Goal: Task Accomplishment & Management: Manage account settings

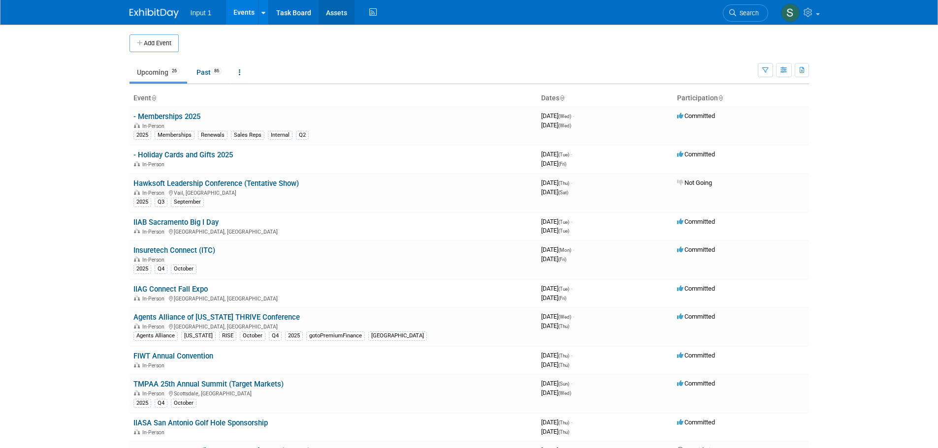
click at [346, 18] on link "Assets" at bounding box center [337, 12] width 36 height 25
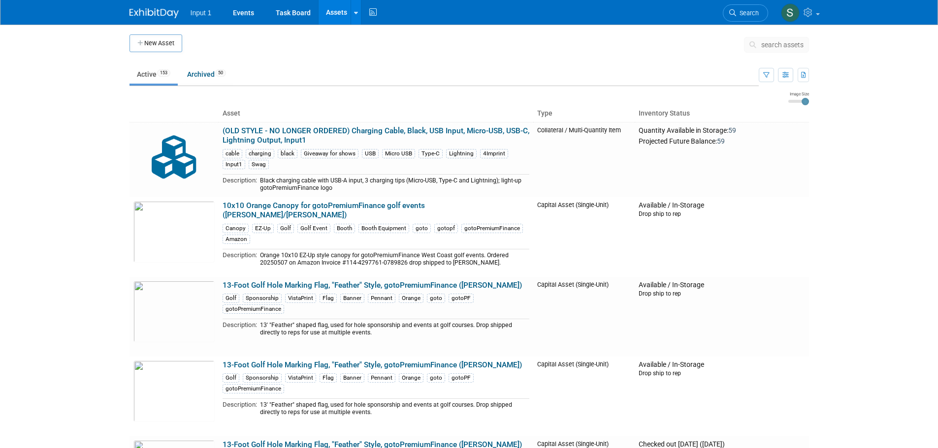
click at [781, 42] on span "search assets" at bounding box center [782, 45] width 42 height 8
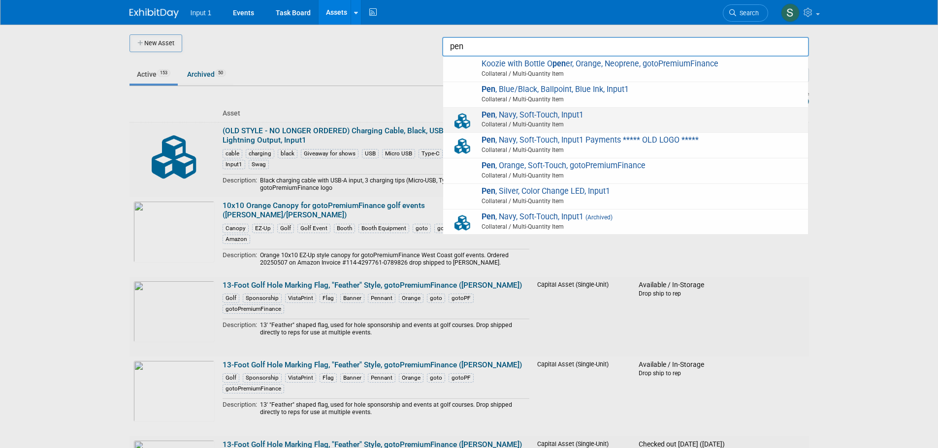
click at [548, 122] on span "Collateral / Multi-Quantity Item" at bounding box center [627, 124] width 352 height 9
type input "Pen, Navy, Soft-Touch, Input1"
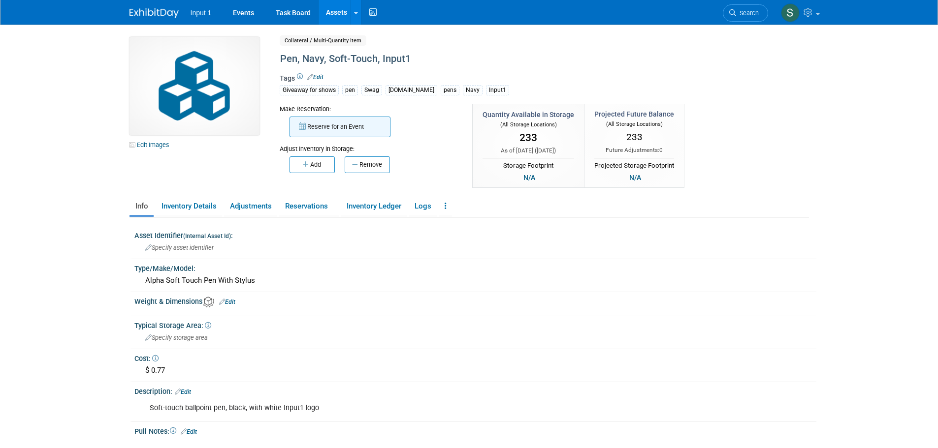
click at [358, 126] on button "Reserve for an Event" at bounding box center [339, 127] width 101 height 21
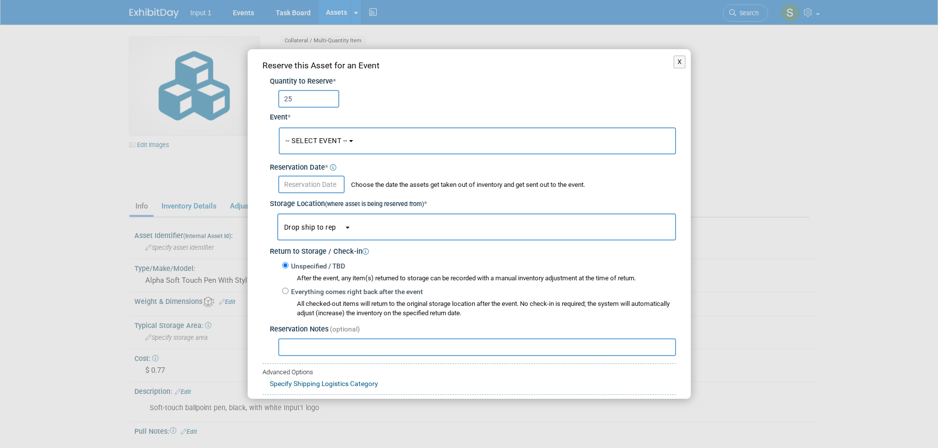
type input "25"
click at [320, 147] on button "-- SELECT EVENT --" at bounding box center [477, 141] width 397 height 27
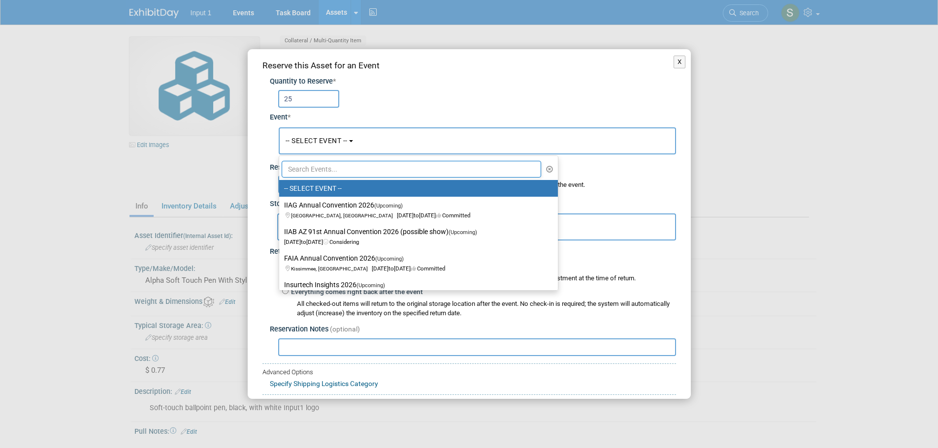
click at [328, 172] on input "text" at bounding box center [412, 169] width 260 height 17
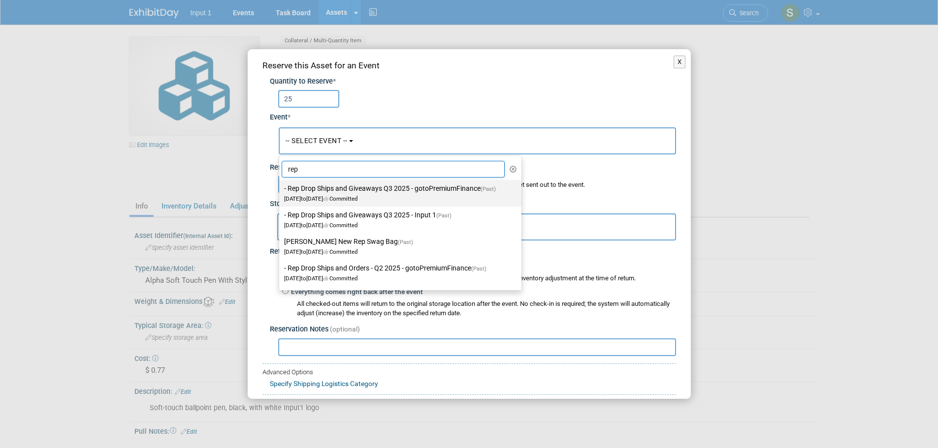
type input "rep"
click at [343, 190] on label "- Rep Drop Ships and Giveaways Q3 2025 - gotoPremiumFinance (Past) Jul 1, 2025 …" at bounding box center [397, 193] width 227 height 23
click at [281, 190] on input "- Rep Drop Ships and Giveaways Q3 2025 - gotoPremiumFinance (Past) Jul 1, 2025 …" at bounding box center [277, 189] width 6 height 6
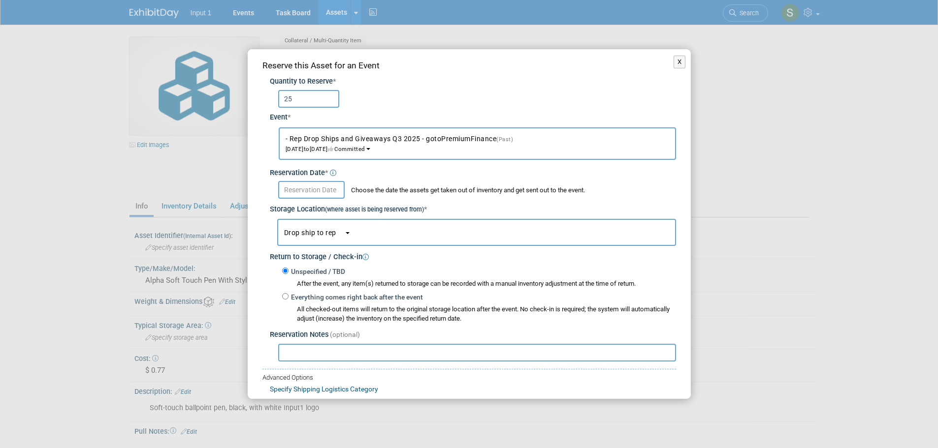
select select "6"
select select "11146711"
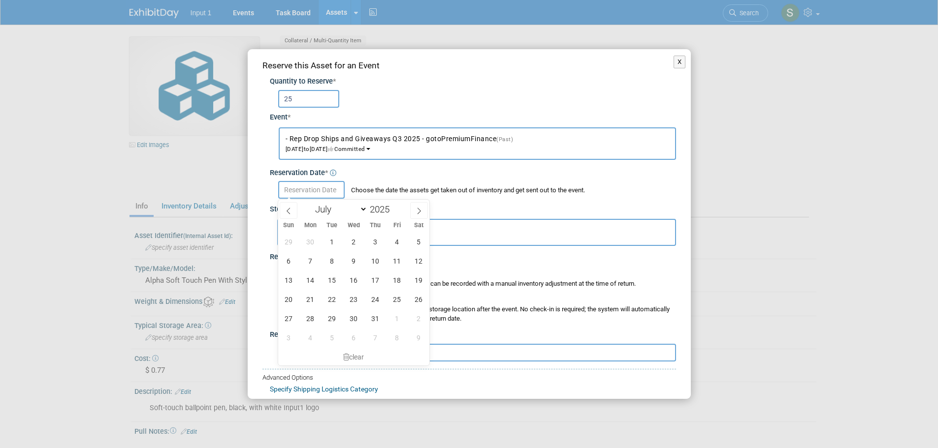
click at [289, 195] on input "text" at bounding box center [311, 190] width 66 height 18
click at [415, 211] on span at bounding box center [419, 210] width 18 height 17
select select "9"
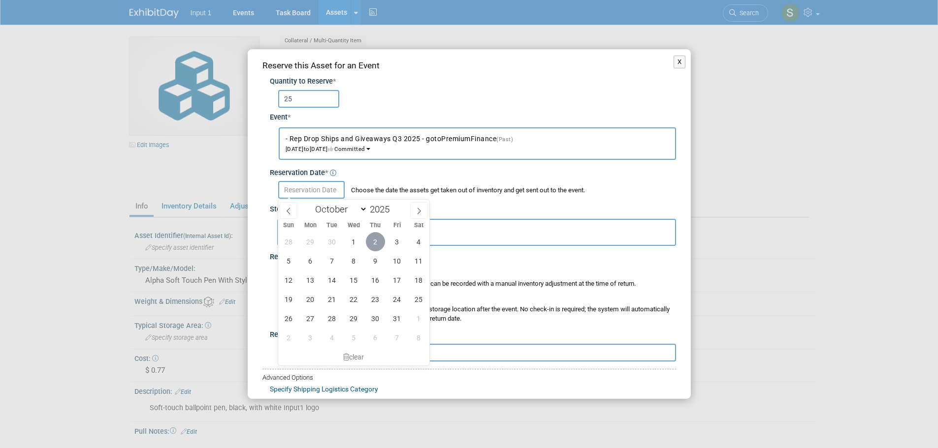
click at [373, 241] on span "2" at bounding box center [375, 241] width 19 height 19
type input "Oct 2, 2025"
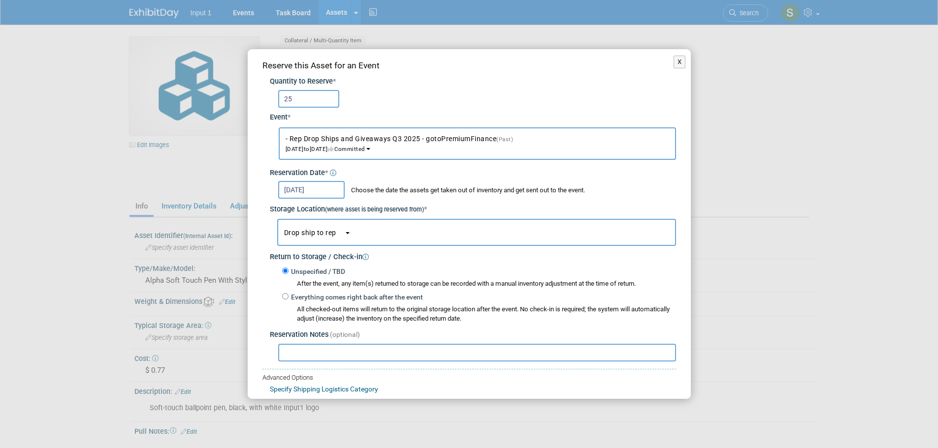
click at [314, 236] on span "Drop ship to rep" at bounding box center [314, 233] width 60 height 8
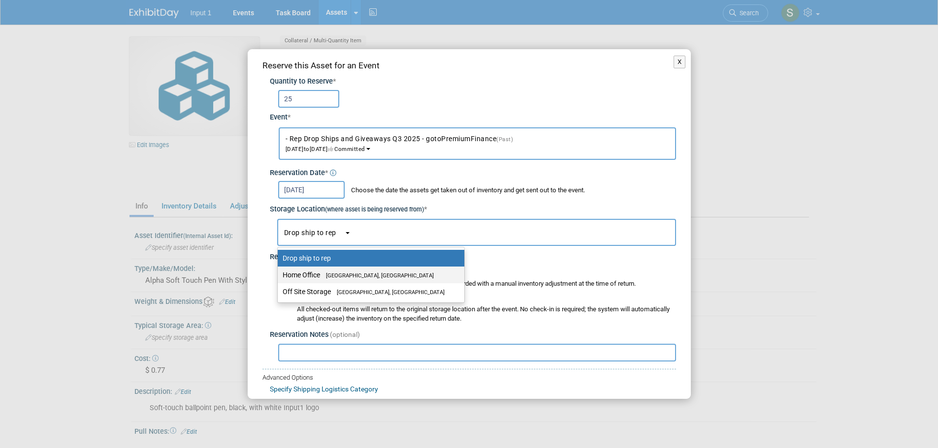
click at [312, 272] on label "Home Office Westlake Village, CA" at bounding box center [369, 275] width 172 height 13
click at [279, 272] on input "Home Office Westlake Village, CA" at bounding box center [276, 275] width 6 height 6
select select "11223761"
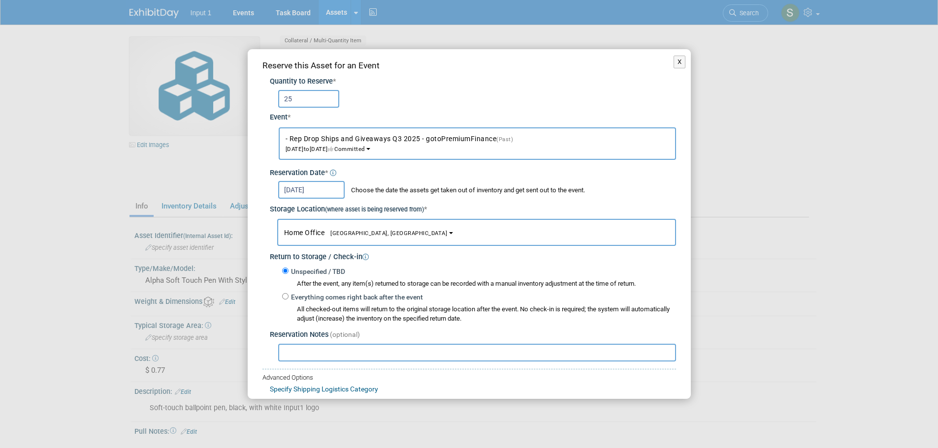
click at [297, 357] on input "text" at bounding box center [477, 353] width 398 height 18
drag, startPoint x: 492, startPoint y: 352, endPoint x: 459, endPoint y: 352, distance: 33.0
click at [458, 352] on input "Drop shipped to Jim Nowak 20251002 on UPS Tracking #1XV" at bounding box center [477, 353] width 398 height 18
paste input "ZV852B50322111594"
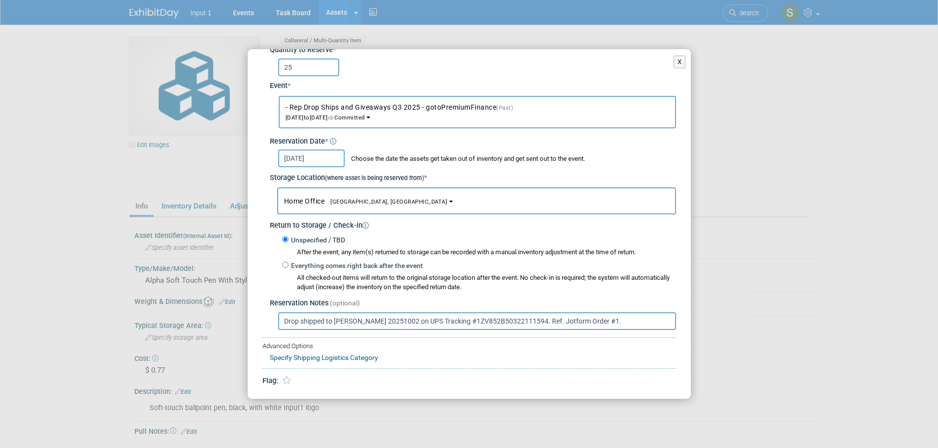
scroll to position [59, 0]
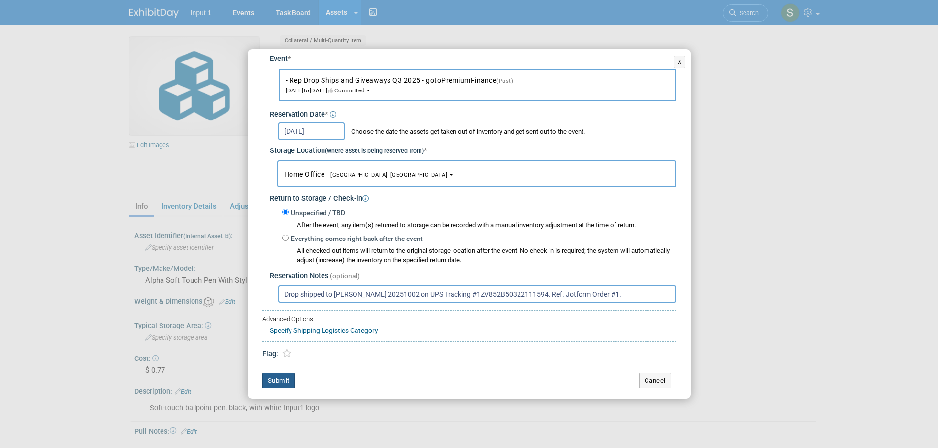
type input "Drop shipped to Jim Nowak 20251002 on UPS Tracking #1ZV852B50322111594. Ref. Jo…"
click at [273, 384] on button "Submit" at bounding box center [278, 381] width 32 height 16
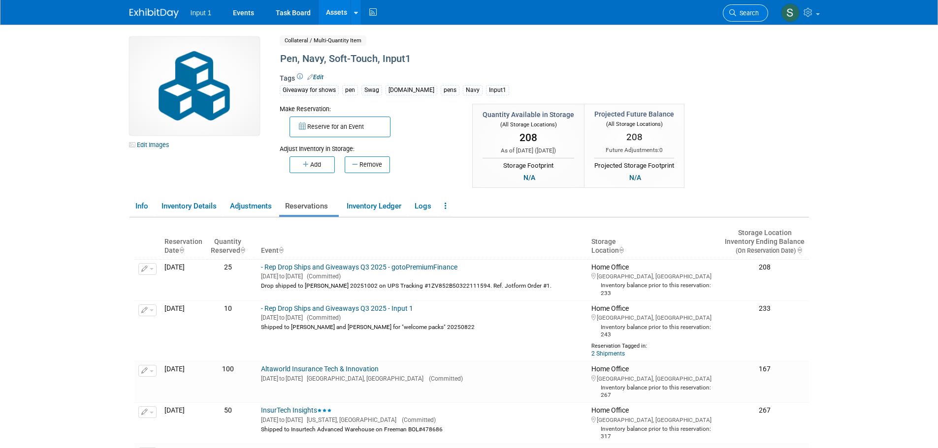
click at [734, 14] on icon at bounding box center [732, 12] width 7 height 7
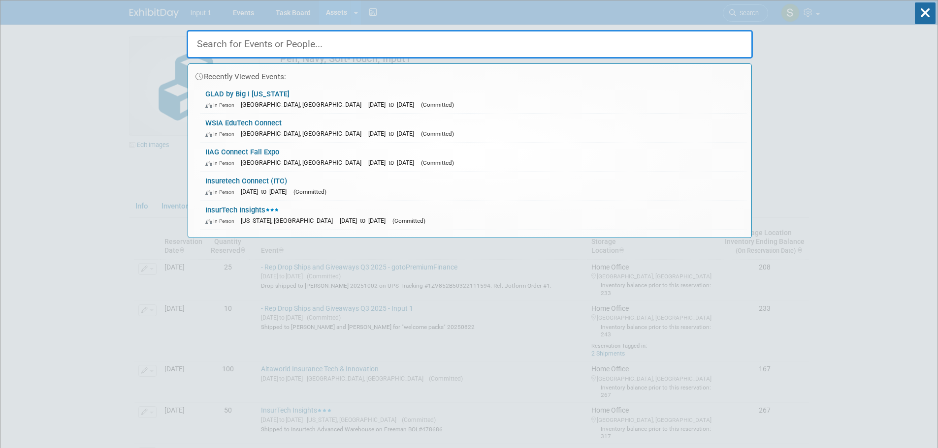
drag, startPoint x: 305, startPoint y: 40, endPoint x: 301, endPoint y: 44, distance: 5.9
click at [305, 40] on input "text" at bounding box center [470, 44] width 566 height 29
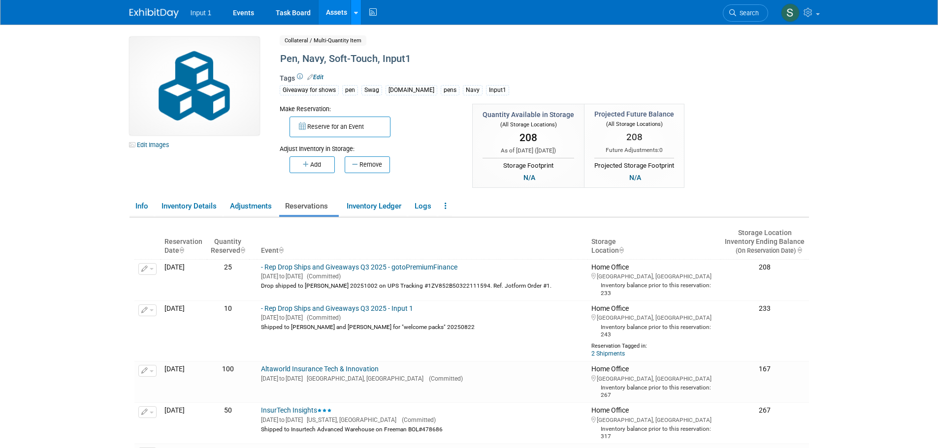
click at [354, 17] on link at bounding box center [356, 12] width 10 height 25
click at [367, 48] on link "Search Assets" at bounding box center [394, 49] width 87 height 14
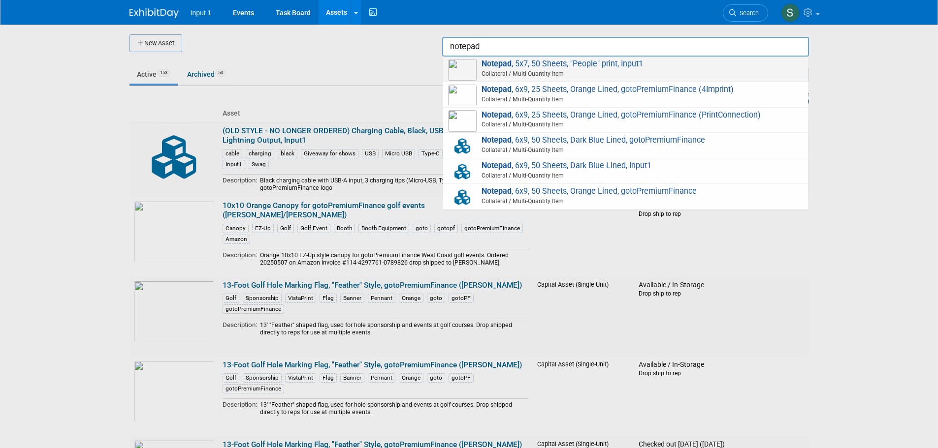
click at [576, 66] on span "Notepad , 5x7, 50 Sheets, "People" print, Input1 Collateral / Multi-Quantity It…" at bounding box center [625, 69] width 355 height 20
type input "Notepad, 5x7, 50 Sheets, "People" print, Input1"
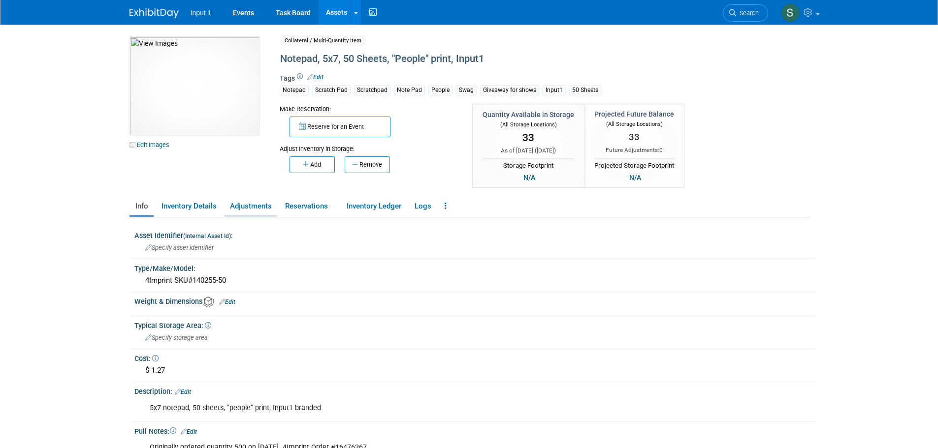
click at [255, 208] on link "Adjustments" at bounding box center [250, 206] width 53 height 17
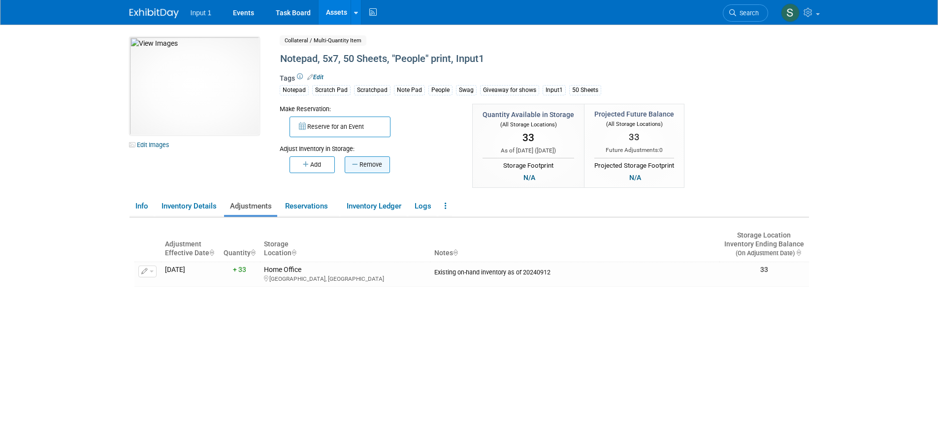
click at [352, 167] on icon "button" at bounding box center [355, 164] width 7 height 6
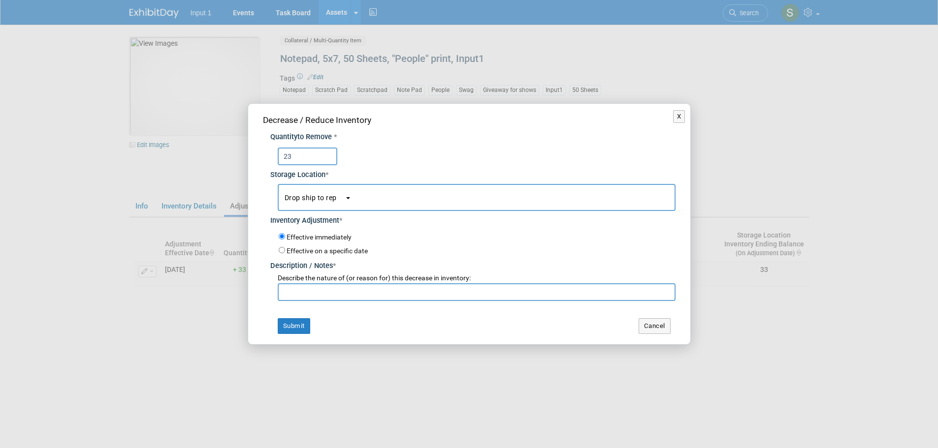
type input "23"
click at [320, 200] on span "Drop ship to rep" at bounding box center [315, 198] width 60 height 8
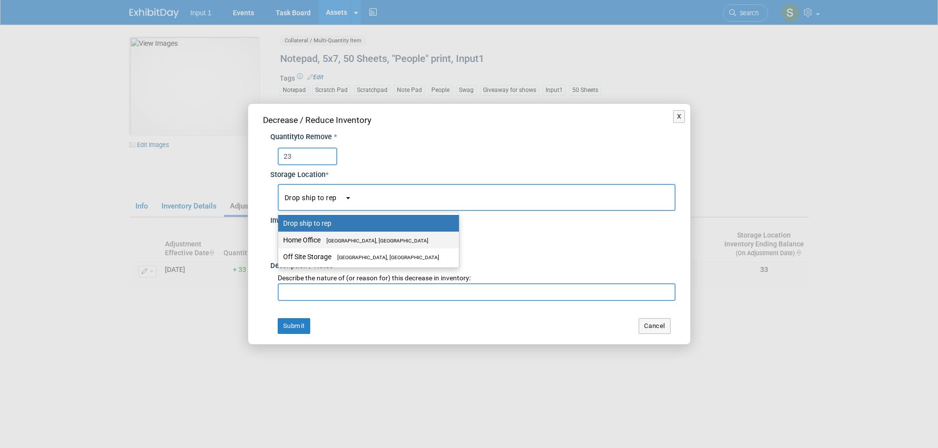
click at [314, 241] on label "Home Office [GEOGRAPHIC_DATA], [GEOGRAPHIC_DATA]" at bounding box center [366, 240] width 166 height 13
click at [280, 241] on input "Home Office [GEOGRAPHIC_DATA], [GEOGRAPHIC_DATA]" at bounding box center [276, 240] width 6 height 6
select select "11223761"
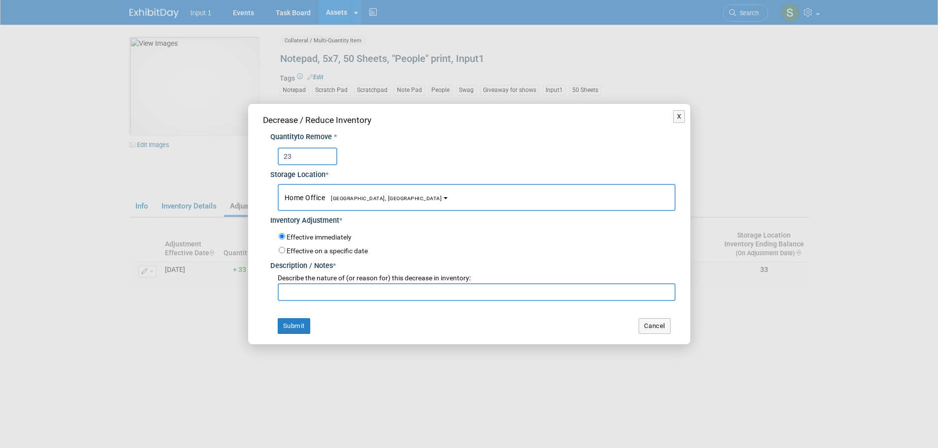
click at [312, 295] on input "text" at bounding box center [477, 293] width 398 height 18
type input "R"
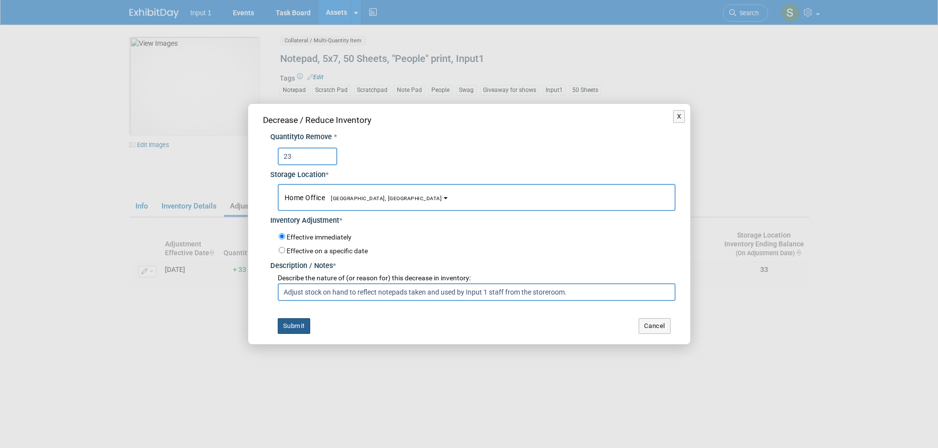
type input "Adjust stock on hand to reflect notepads taken and used by Input 1 staff from t…"
click at [297, 323] on button "Submit" at bounding box center [294, 327] width 32 height 16
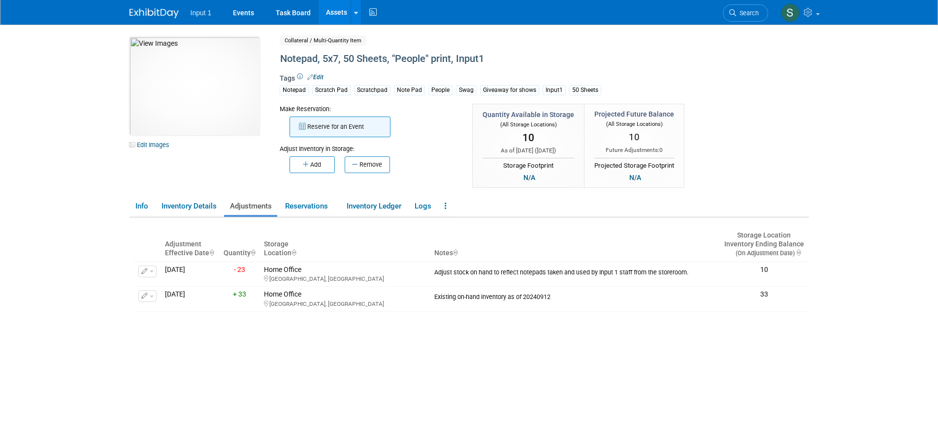
click at [338, 130] on button "Reserve for an Event" at bounding box center [339, 127] width 101 height 21
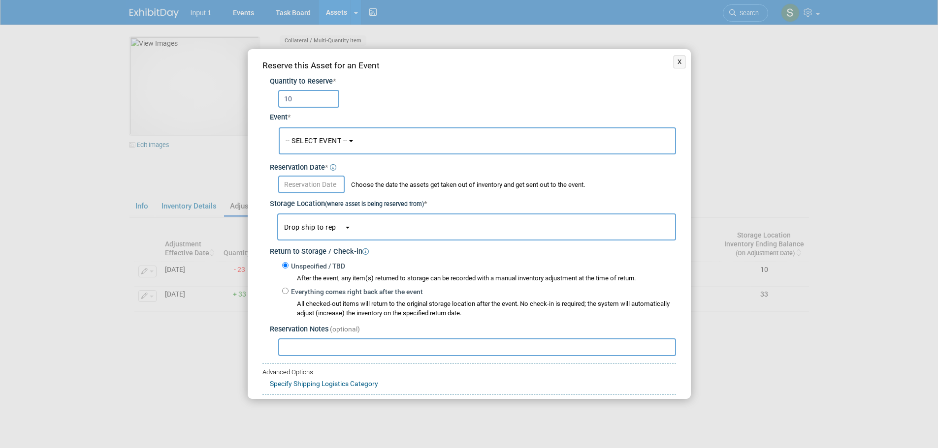
type input "10"
click at [309, 132] on button "-- SELECT EVENT --" at bounding box center [477, 141] width 397 height 27
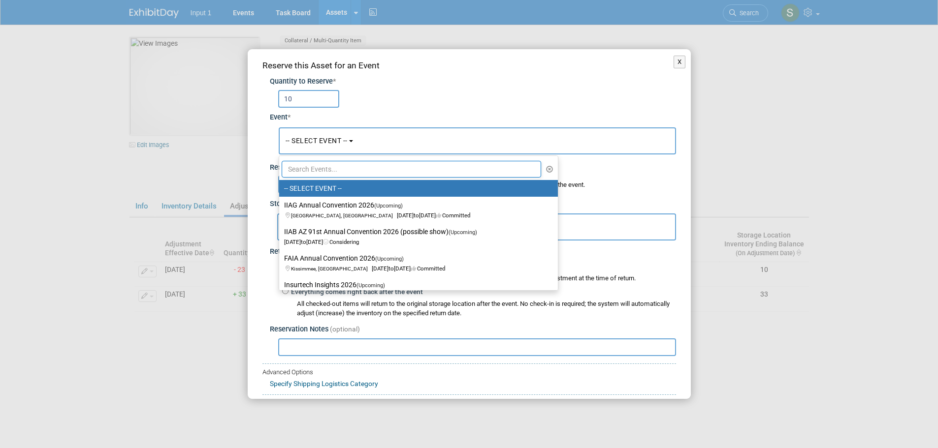
click at [305, 169] on input "text" at bounding box center [412, 169] width 260 height 17
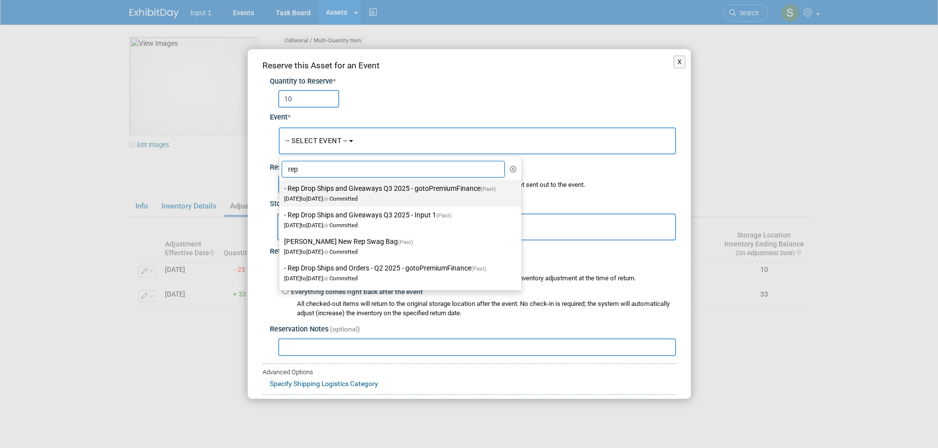
type input "rep"
click at [329, 192] on label "- Rep Drop Ships and Giveaways Q3 2025 - gotoPremiumFinance (Past) Jul 1, 2025 …" at bounding box center [397, 193] width 227 height 23
click at [281, 192] on input "- Rep Drop Ships and Giveaways Q3 2025 - gotoPremiumFinance (Past) Jul 1, 2025 …" at bounding box center [277, 189] width 6 height 6
select select "11146711"
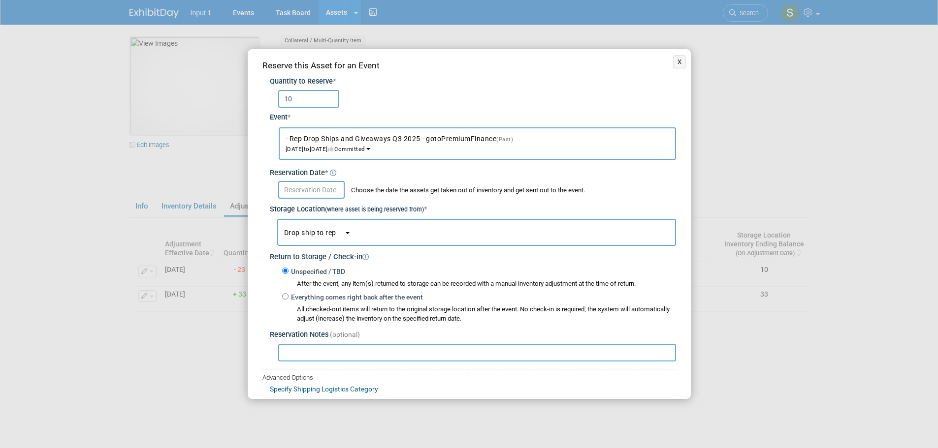
click at [305, 189] on input "text" at bounding box center [311, 190] width 66 height 18
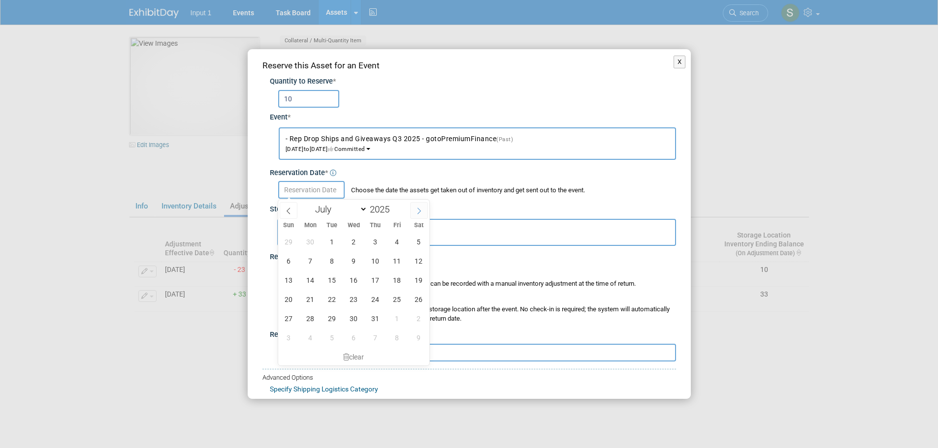
click at [415, 211] on span at bounding box center [419, 210] width 18 height 17
click at [415, 206] on span at bounding box center [419, 210] width 18 height 17
select select "9"
click at [478, 99] on div "10" at bounding box center [477, 99] width 398 height 18
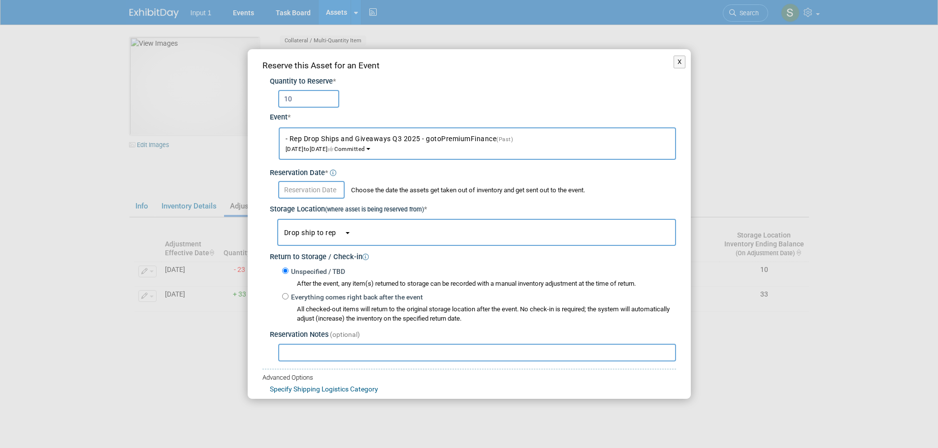
click at [316, 188] on input "text" at bounding box center [311, 190] width 66 height 18
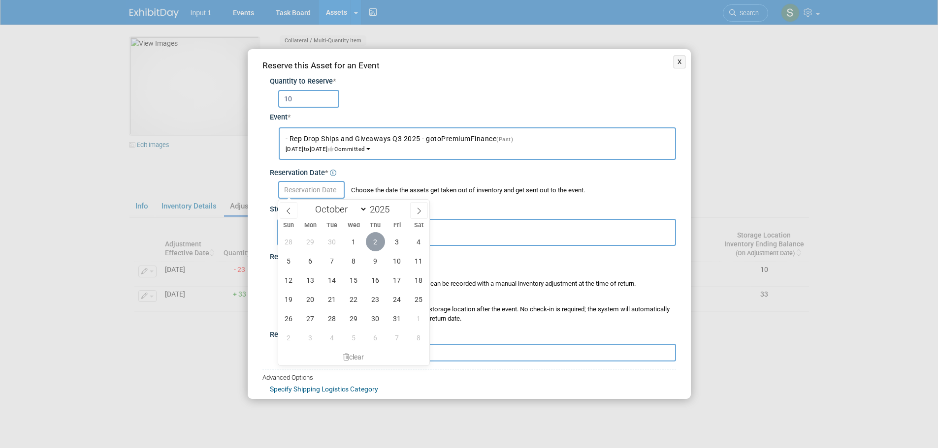
click at [379, 240] on span "2" at bounding box center [375, 241] width 19 height 19
type input "Oct 2, 2025"
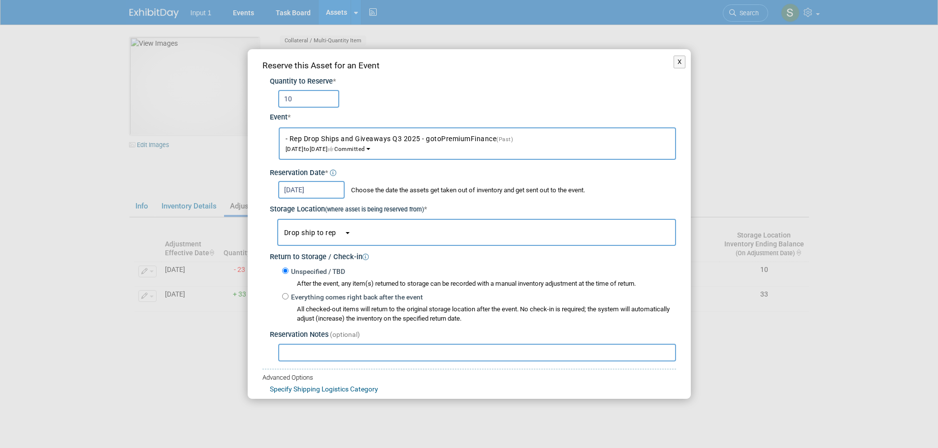
click at [340, 230] on span "button" at bounding box center [340, 233] width 8 height 6
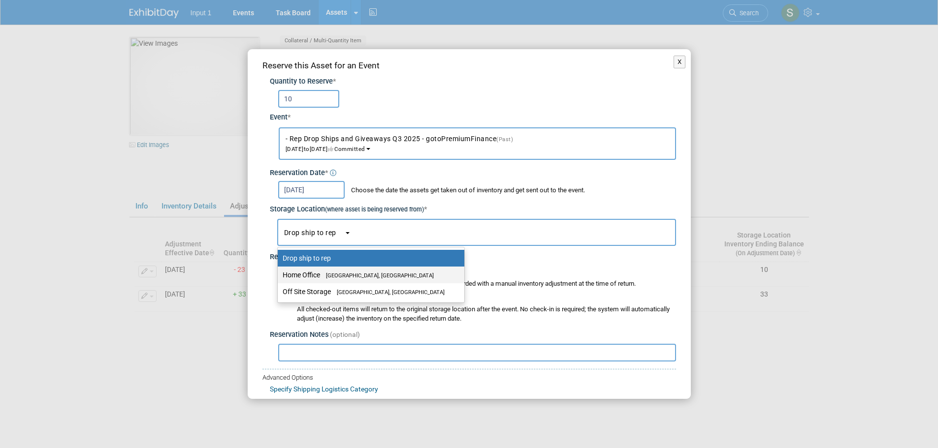
click at [321, 276] on label "Home Office Westlake Village, CA" at bounding box center [369, 275] width 172 height 13
click at [279, 276] on input "Home Office Westlake Village, CA" at bounding box center [276, 275] width 6 height 6
select select "11223761"
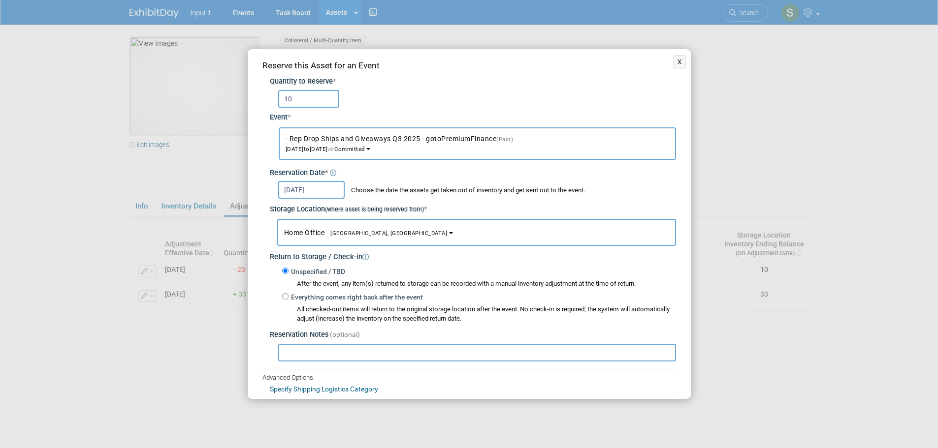
click at [298, 351] on input "text" at bounding box center [477, 353] width 398 height 18
paste input "1ZV852B50322111594"
click at [283, 353] on input "1ZV852B50322111594" at bounding box center [477, 353] width 398 height 18
click at [576, 354] on input "Shipped to Jim 20251002 on UPS tracking #1ZV852B50322111594" at bounding box center [477, 353] width 398 height 18
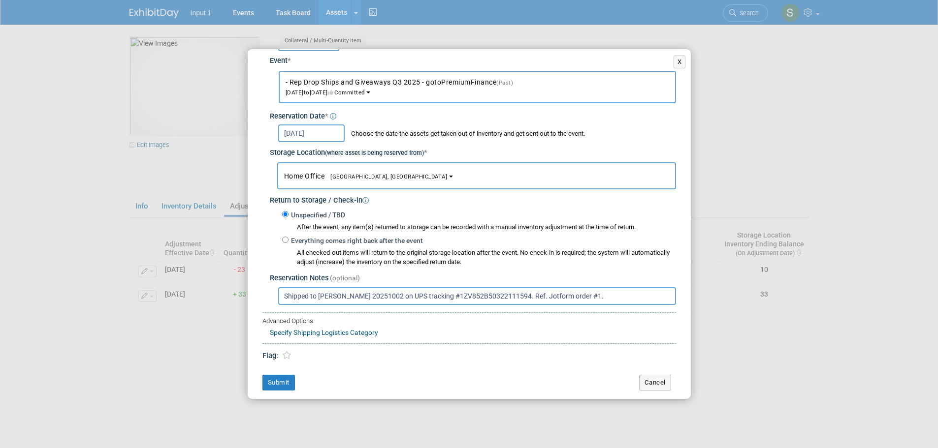
scroll to position [59, 0]
type input "Shipped to Jim 20251002 on UPS tracking #1ZV852B50322111594. Ref. Jotform order…"
click at [286, 376] on button "Submit" at bounding box center [278, 381] width 32 height 16
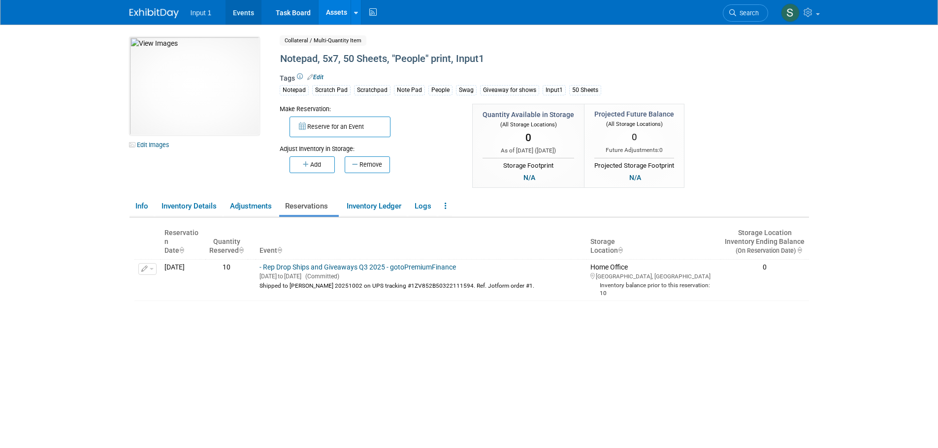
click at [237, 12] on link "Events" at bounding box center [243, 12] width 36 height 25
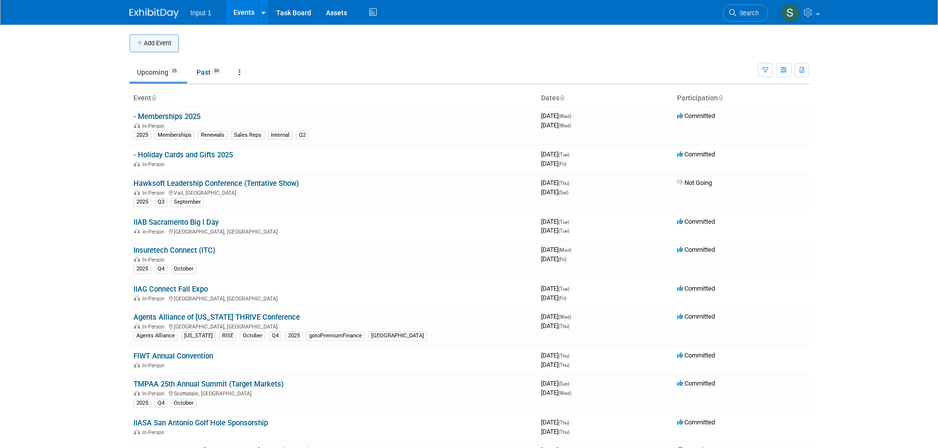
click at [164, 45] on button "Add Event" at bounding box center [153, 43] width 49 height 18
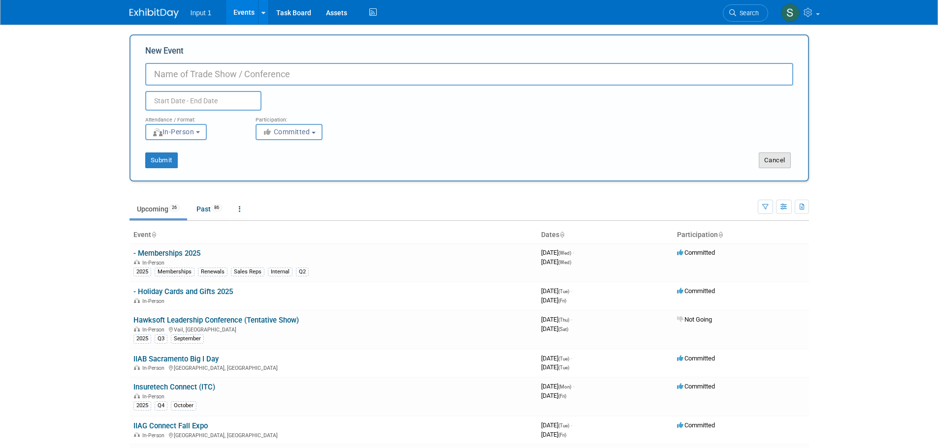
click at [773, 160] on button "Cancel" at bounding box center [775, 161] width 32 height 16
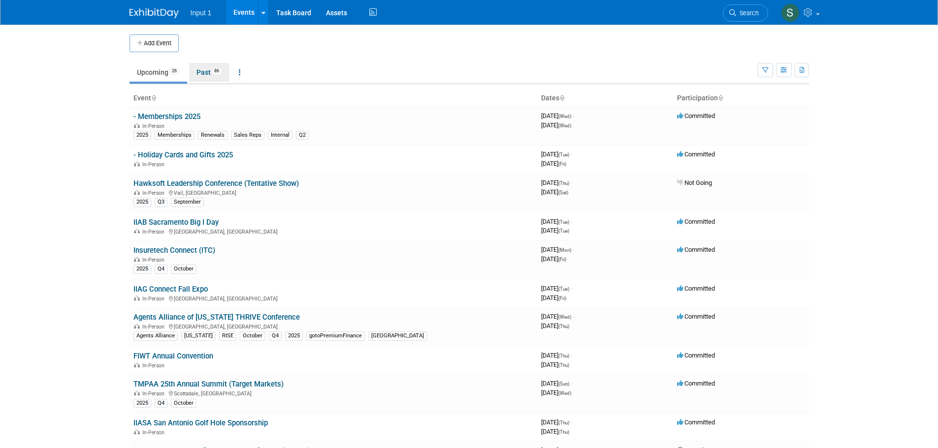
click at [205, 75] on link "Past 86" at bounding box center [209, 72] width 40 height 19
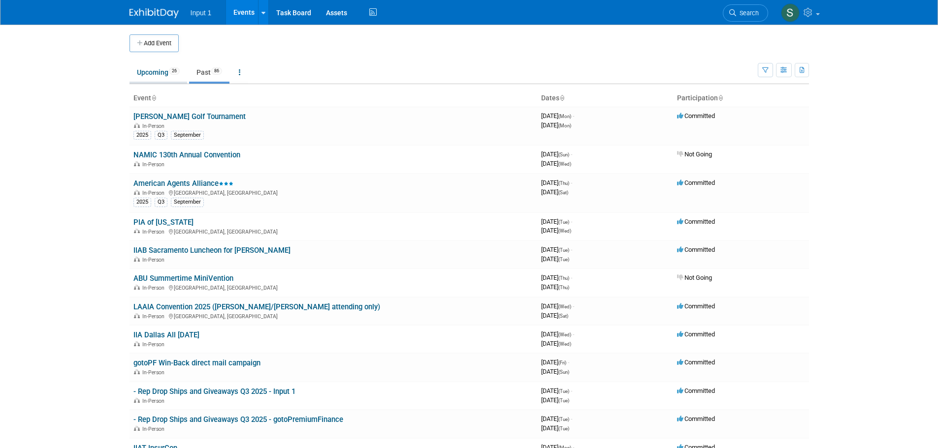
click at [153, 72] on link "Upcoming 26" at bounding box center [158, 72] width 58 height 19
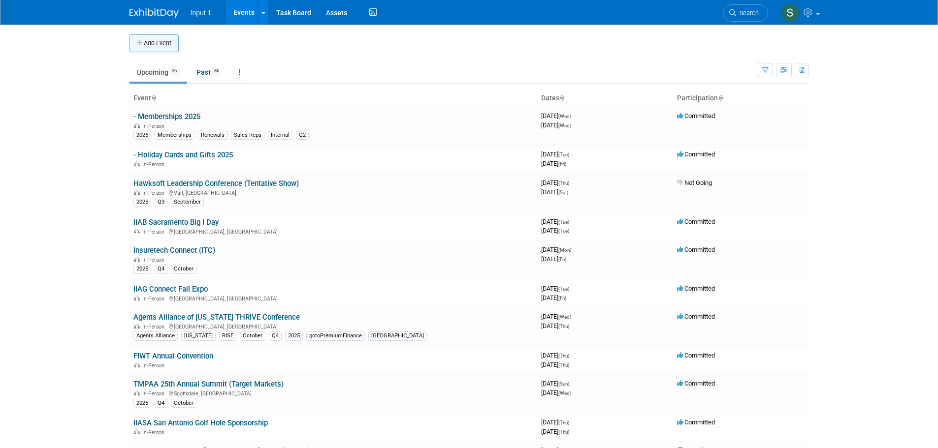
click at [155, 46] on button "Add Event" at bounding box center [153, 43] width 49 height 18
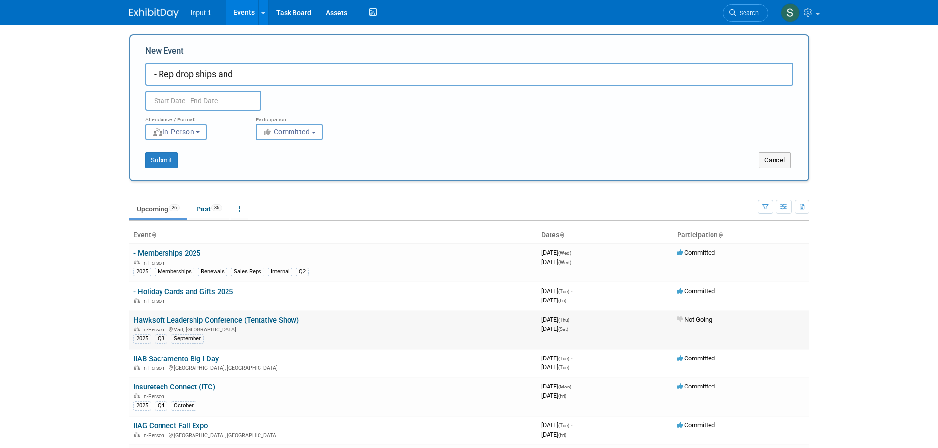
click at [408, 326] on div "In-Person Vail, CO" at bounding box center [333, 329] width 400 height 8
click at [162, 163] on button "Submit" at bounding box center [161, 161] width 32 height 16
type input "- Rep drop ships and"
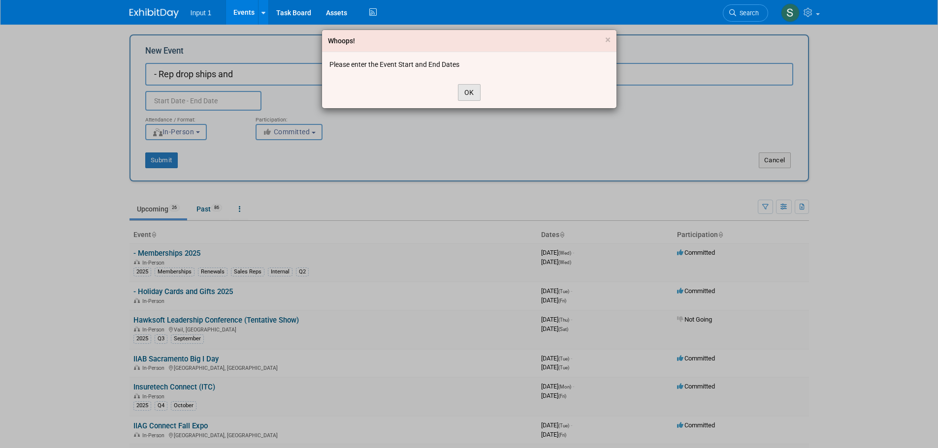
click at [476, 86] on button "OK" at bounding box center [469, 92] width 23 height 17
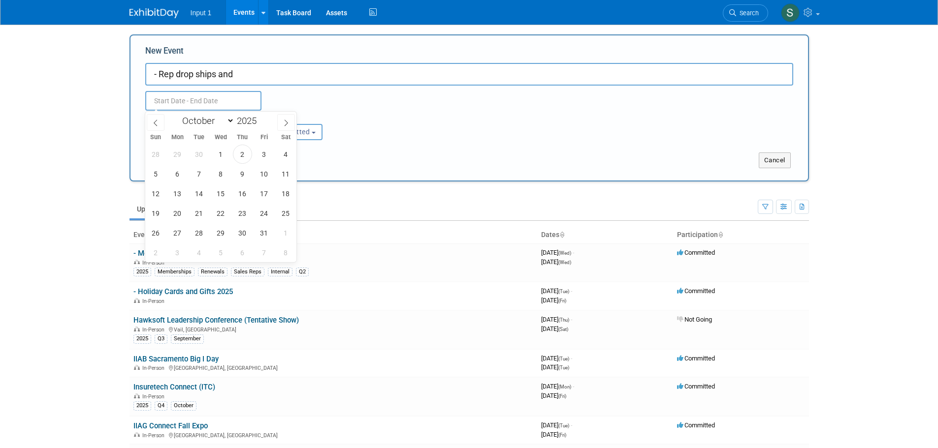
click at [191, 98] on input "text" at bounding box center [203, 101] width 116 height 20
click at [223, 152] on span "1" at bounding box center [220, 154] width 19 height 19
type input "[DATE] to [DATE]"
click at [289, 121] on icon at bounding box center [286, 123] width 7 height 7
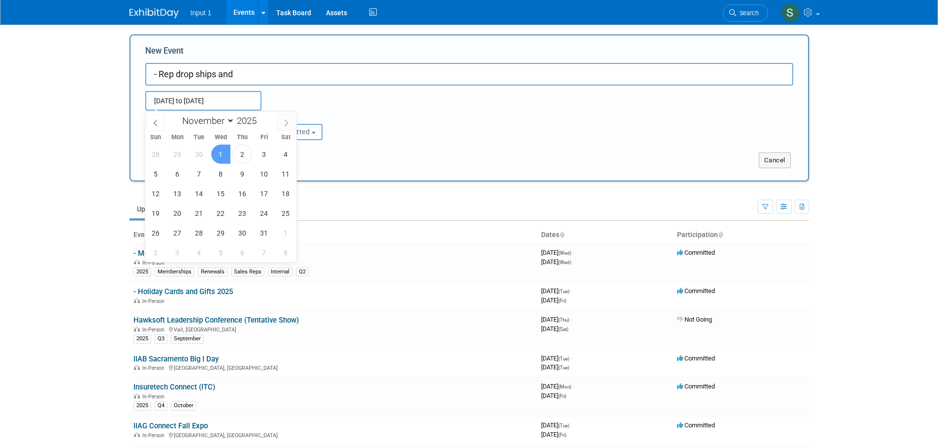
select select "11"
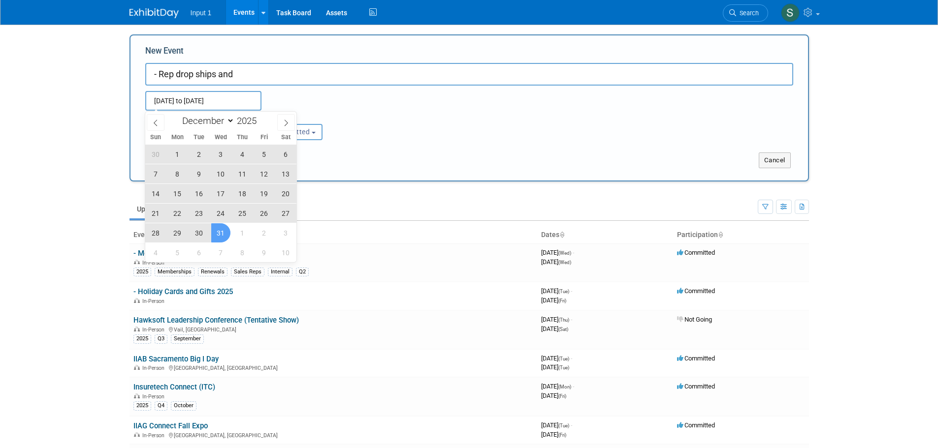
click at [223, 227] on span "31" at bounding box center [220, 233] width 19 height 19
type input "[DATE] to [DATE]"
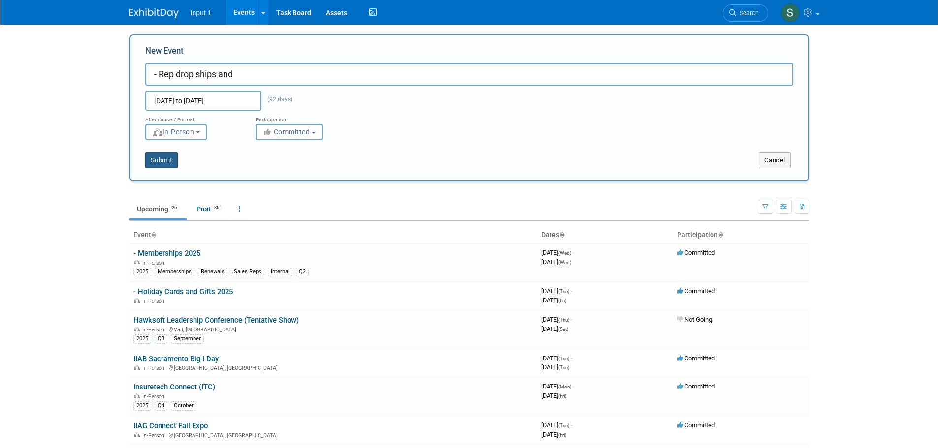
click at [162, 160] on button "Submit" at bounding box center [161, 161] width 32 height 16
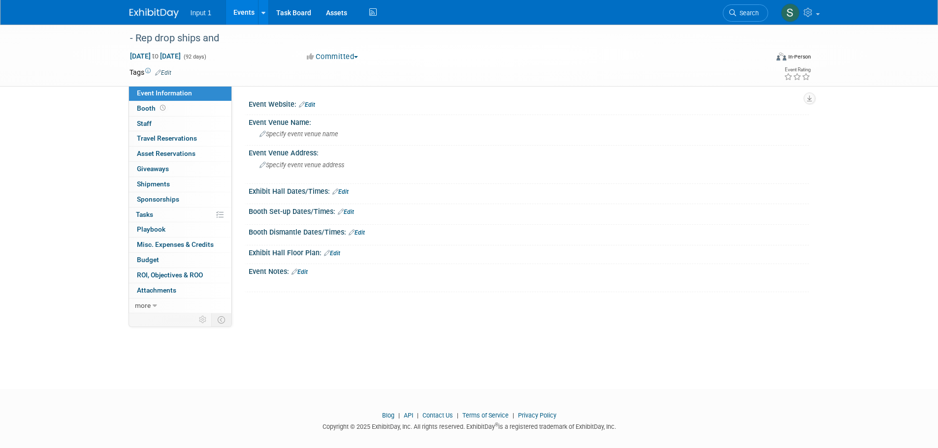
click at [241, 15] on link "Events" at bounding box center [244, 12] width 36 height 25
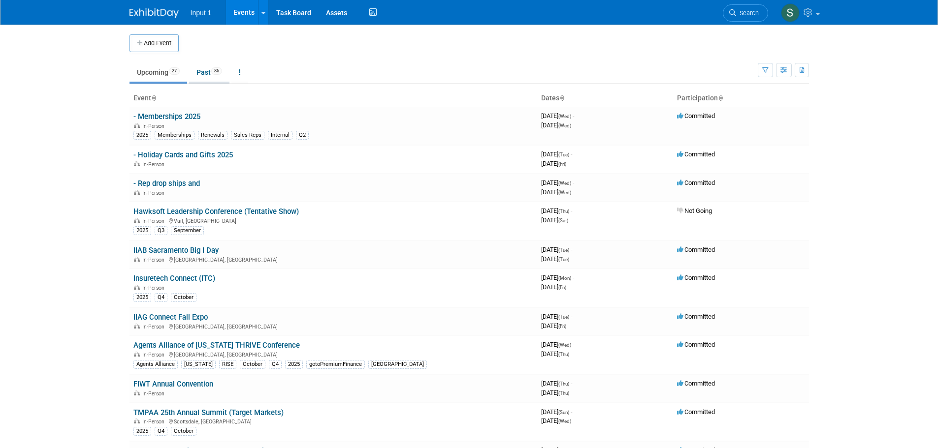
click at [198, 72] on link "Past 86" at bounding box center [209, 72] width 40 height 19
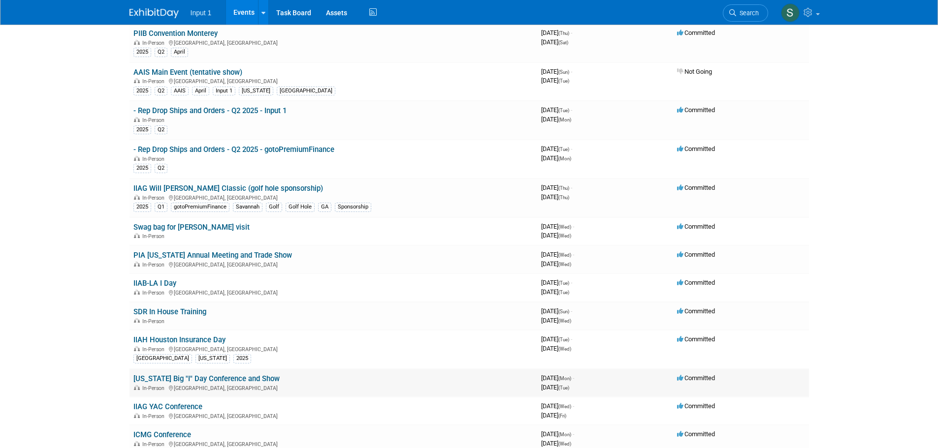
scroll to position [1034, 0]
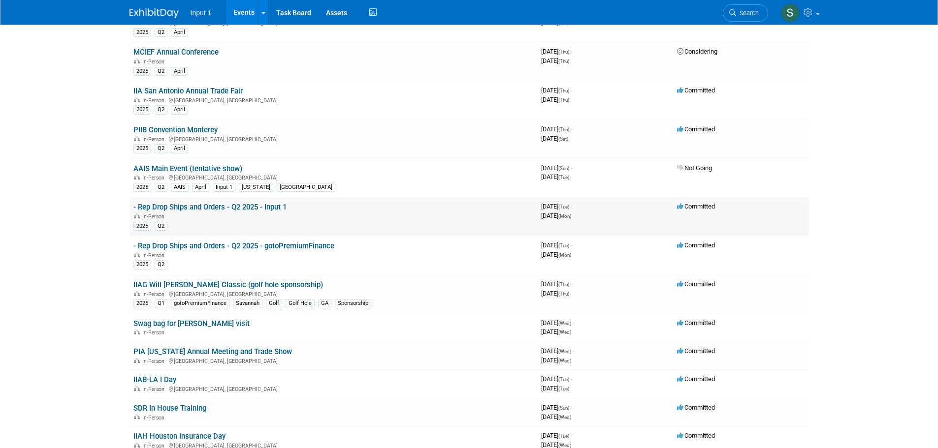
click at [290, 207] on td "- Rep Drop Ships and Orders - Q2 2025 - Input 1 In-Person 2025 Q2" at bounding box center [333, 216] width 408 height 39
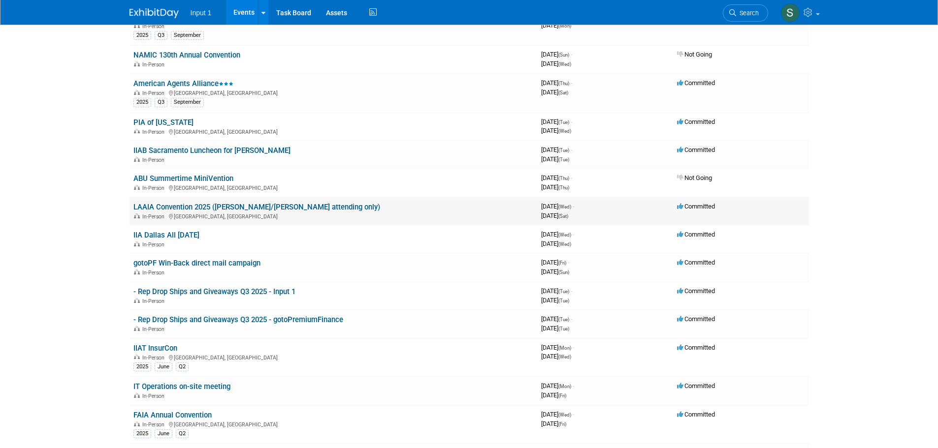
scroll to position [98, 0]
drag, startPoint x: 288, startPoint y: 293, endPoint x: 271, endPoint y: 291, distance: 16.9
click at [271, 291] on link "- Rep Drop Ships and Giveaways Q3 2025 - Input 1" at bounding box center [214, 293] width 162 height 9
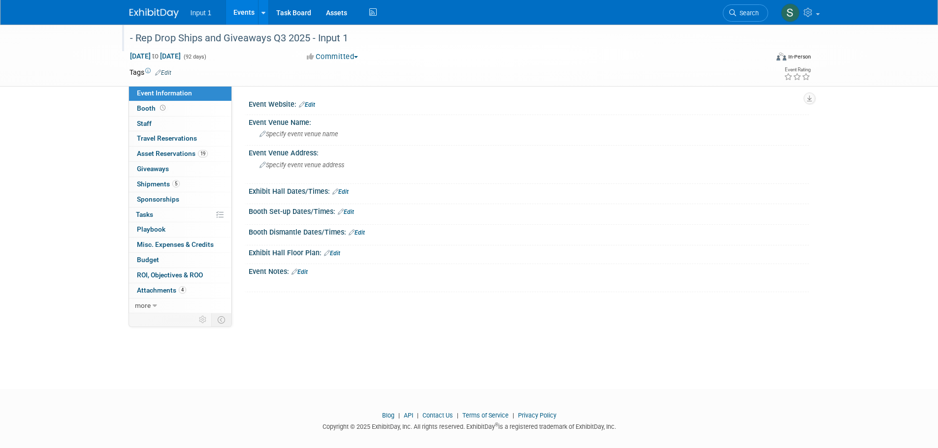
drag, startPoint x: 371, startPoint y: 39, endPoint x: 129, endPoint y: 41, distance: 242.2
click at [129, 41] on div "- Rep Drop Ships and Giveaways Q3 2025 - Input 1" at bounding box center [440, 39] width 627 height 18
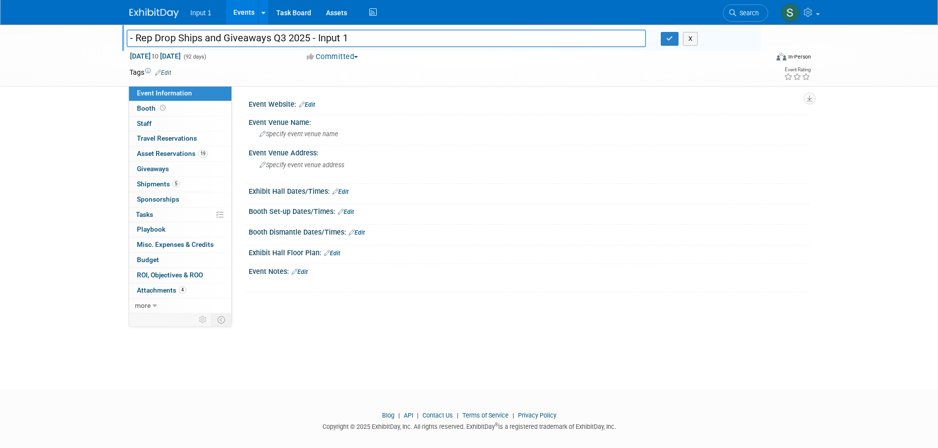
drag, startPoint x: 356, startPoint y: 34, endPoint x: 129, endPoint y: 47, distance: 226.8
click at [129, 47] on input "- Rep Drop Ships and Giveaways Q3 2025 - Input 1" at bounding box center [387, 38] width 520 height 17
drag, startPoint x: 560, startPoint y: 172, endPoint x: 701, endPoint y: 69, distance: 174.4
click at [564, 168] on div "Event Venue Address: Specify event venue address" at bounding box center [526, 165] width 565 height 38
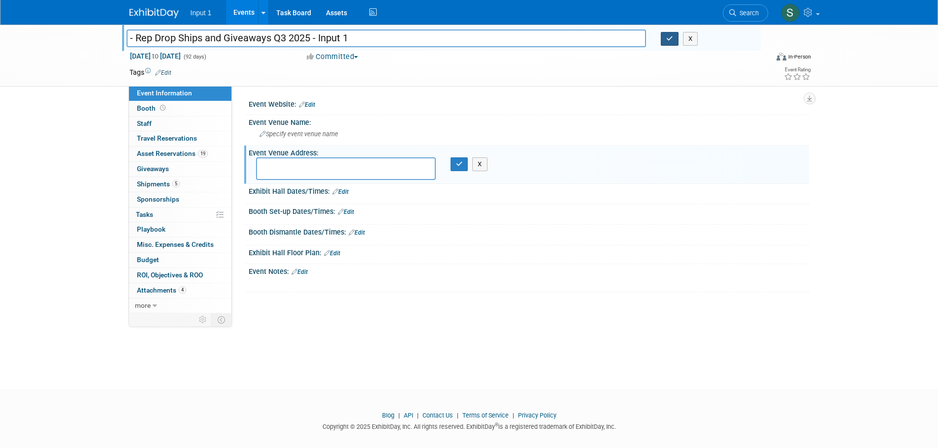
click at [667, 38] on icon "button" at bounding box center [669, 38] width 7 height 6
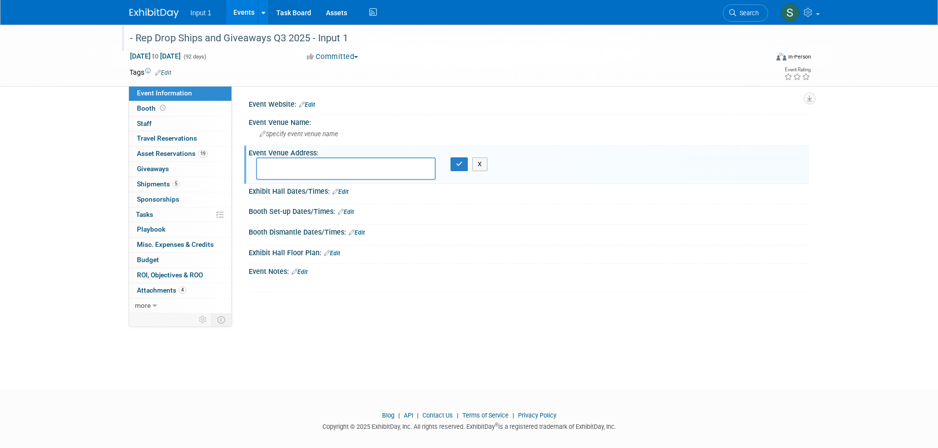
click at [252, 15] on link "Events" at bounding box center [244, 12] width 36 height 25
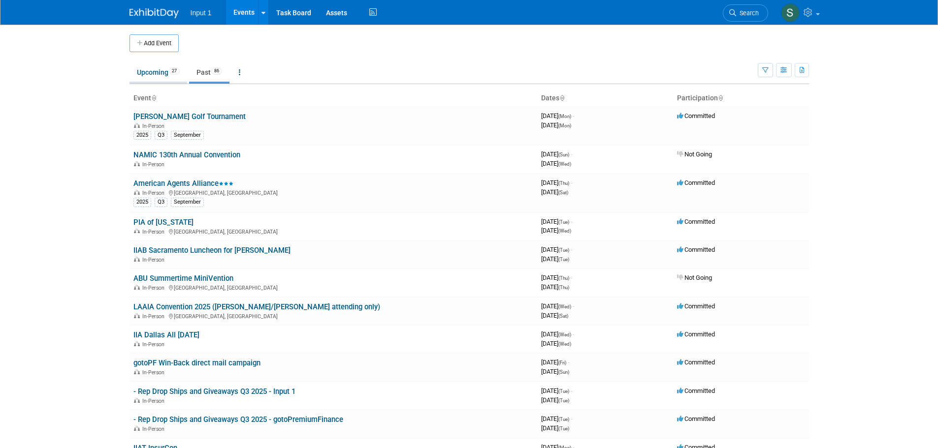
click at [141, 74] on link "Upcoming 27" at bounding box center [158, 72] width 58 height 19
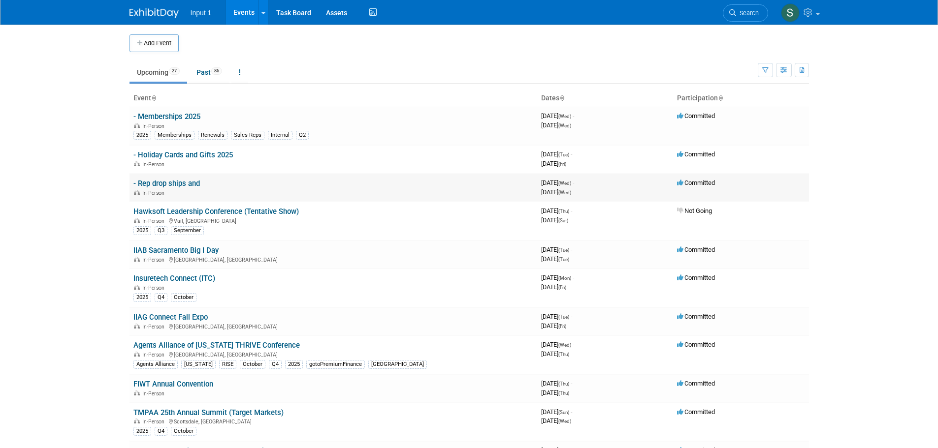
click at [174, 181] on link "- Rep drop ships and" at bounding box center [166, 183] width 66 height 9
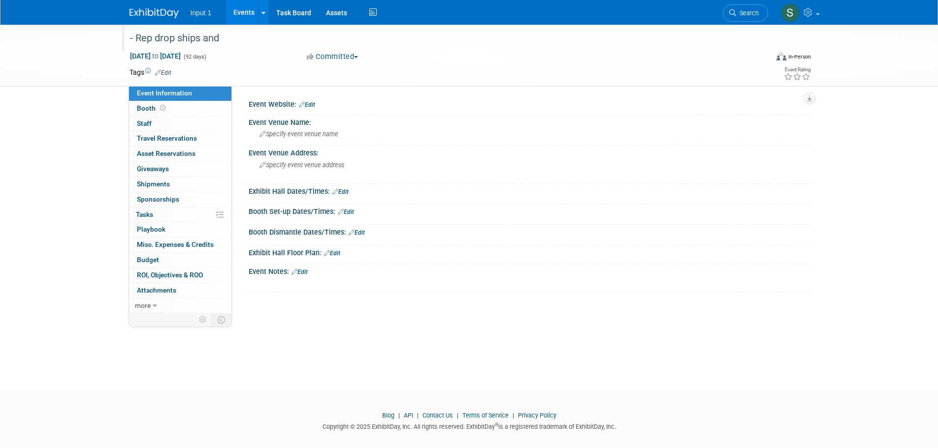
click at [215, 40] on div "- Rep drop ships and" at bounding box center [440, 39] width 627 height 18
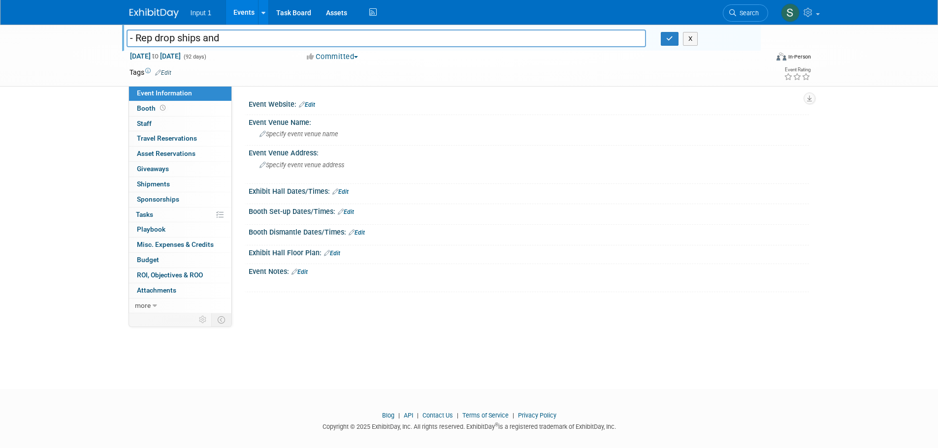
paste input "Drop Ships and Giveaways Q3 2025 - Input 1"
drag, startPoint x: 287, startPoint y: 38, endPoint x: 281, endPoint y: 38, distance: 5.4
click at [281, 38] on input "- Rep Drop Ships and Giveaways Q3 2025 - Input 1" at bounding box center [387, 38] width 520 height 17
type input "- Rep Drop Ships and Giveaways Q4 2025 - Input 1"
click at [671, 44] on button "button" at bounding box center [670, 39] width 18 height 14
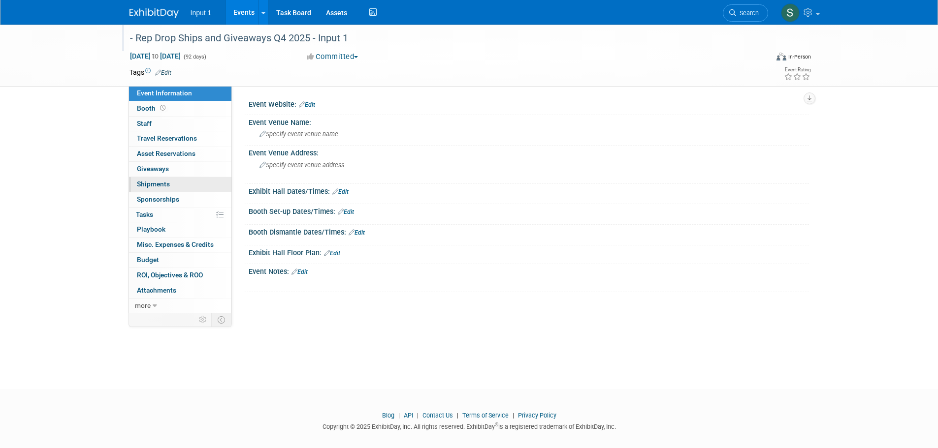
click at [155, 182] on span "Shipments 0" at bounding box center [153, 184] width 33 height 8
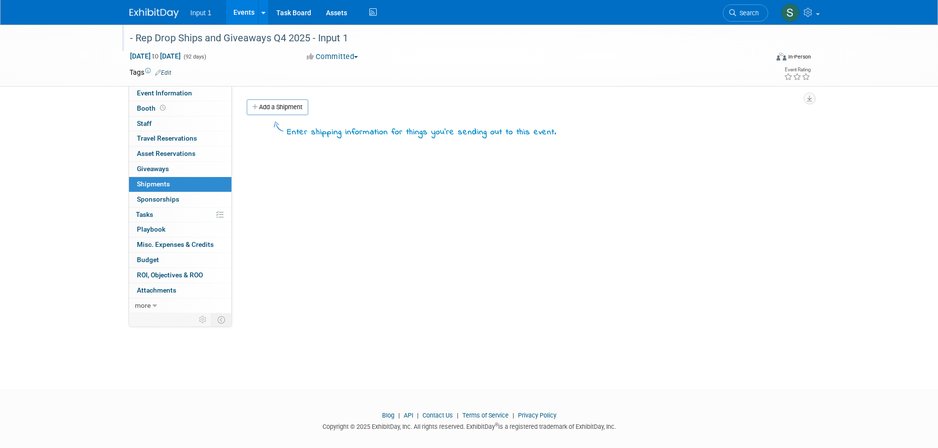
click at [276, 105] on link "Add a Shipment" at bounding box center [278, 107] width 62 height 16
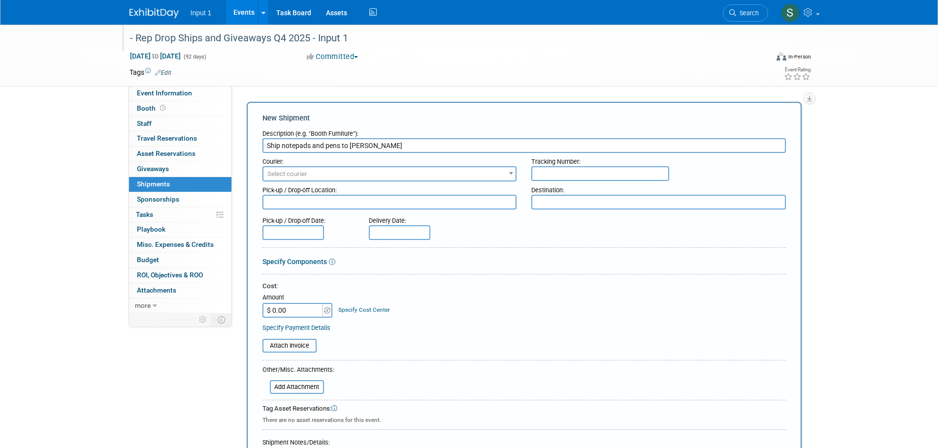
type input "Ship notepads and pens to [PERSON_NAME]"
click at [317, 179] on span "Select courier" at bounding box center [389, 174] width 253 height 14
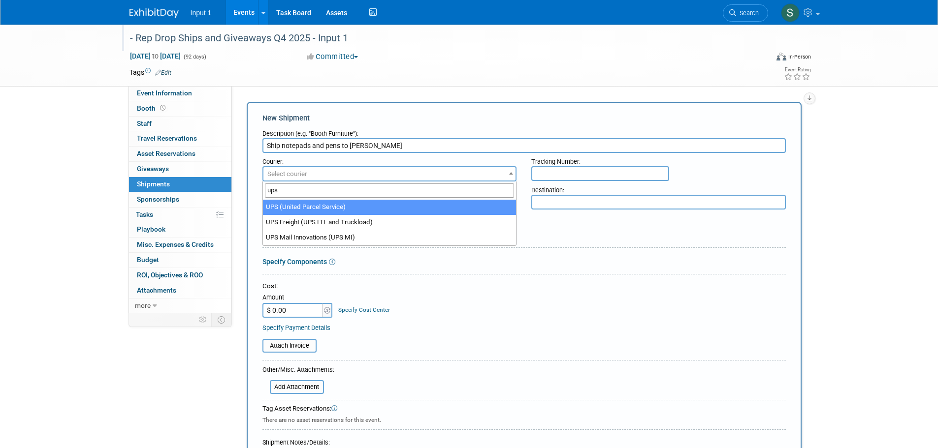
type input "ups"
select select "508"
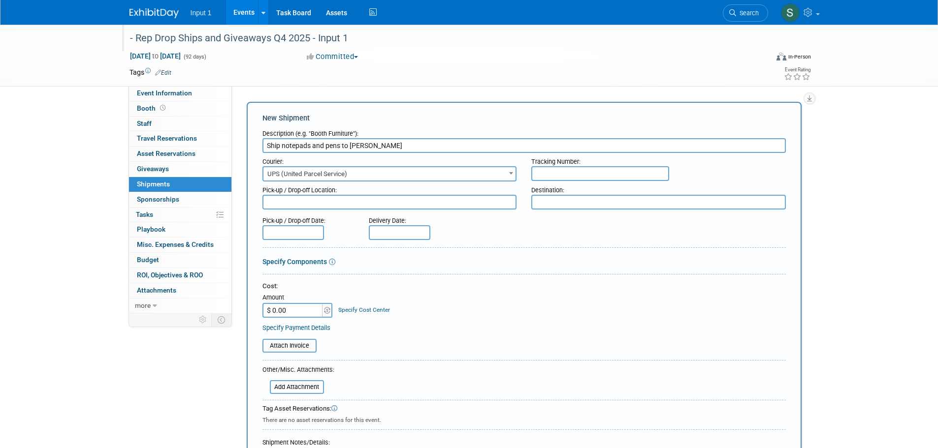
click at [543, 171] on input "text" at bounding box center [600, 173] width 138 height 15
paste input "1ZV852B50322111594"
type input "1ZV852B50322111594"
click at [355, 197] on textarea at bounding box center [389, 202] width 255 height 15
type textarea "Input 1 Westlake"
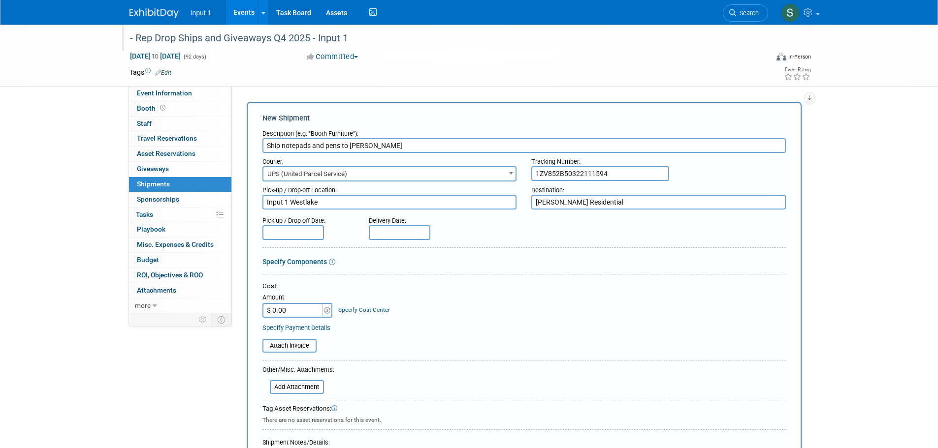
type textarea "[PERSON_NAME] Residential"
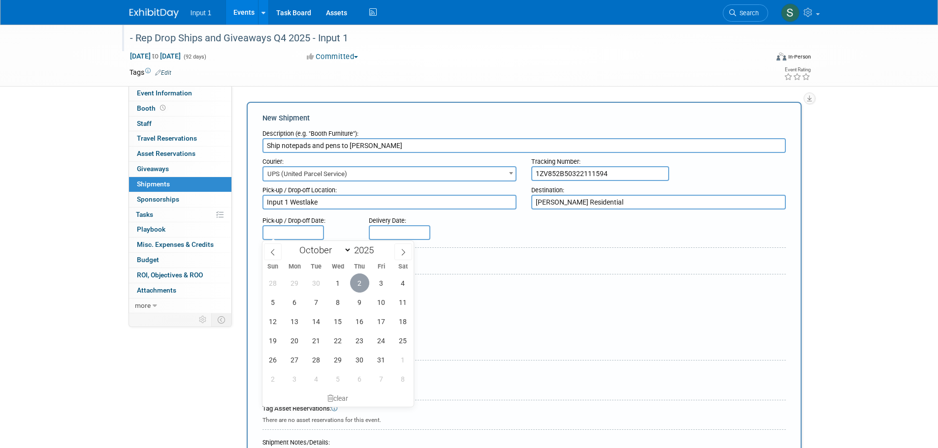
drag, startPoint x: 353, startPoint y: 283, endPoint x: 363, endPoint y: 270, distance: 15.8
click at [353, 283] on span "2" at bounding box center [359, 283] width 19 height 19
type input "Oct 2, 2025"
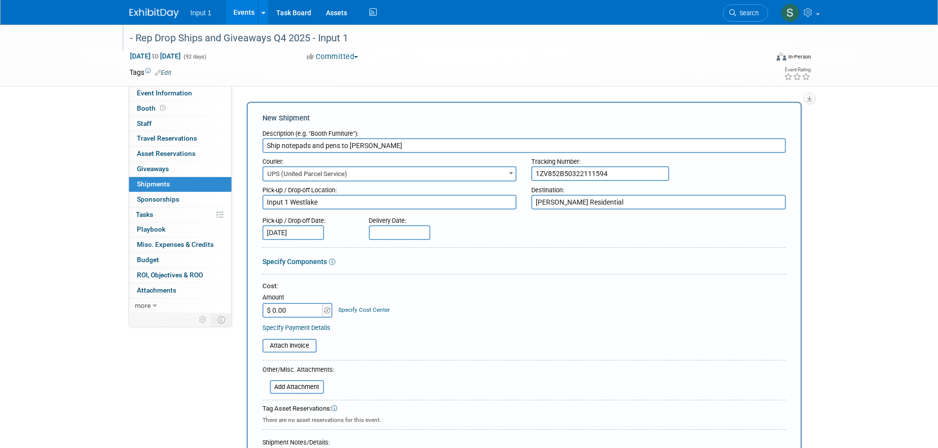
click at [393, 229] on input "text" at bounding box center [400, 232] width 62 height 15
drag, startPoint x: 422, startPoint y: 301, endPoint x: 435, endPoint y: 301, distance: 13.3
click at [422, 301] on span "7" at bounding box center [422, 302] width 19 height 19
type input "Oct 7, 2025"
drag, startPoint x: 556, startPoint y: 289, endPoint x: 549, endPoint y: 290, distance: 7.0
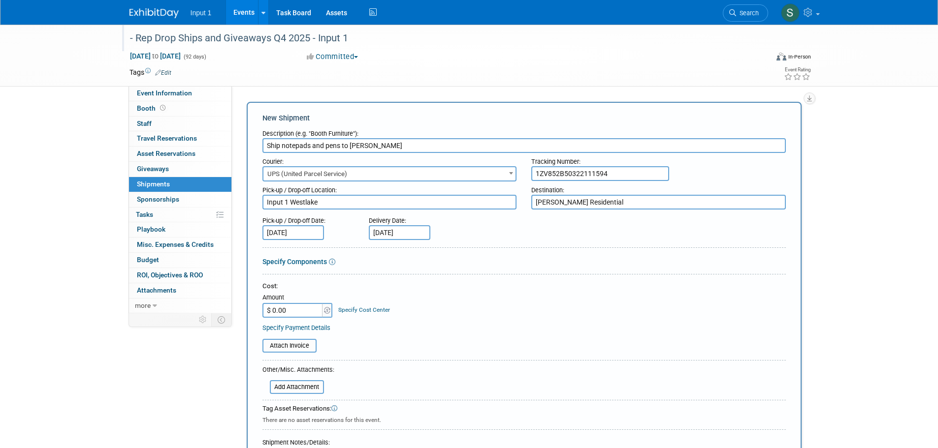
click at [556, 289] on div "Cost:" at bounding box center [523, 286] width 523 height 9
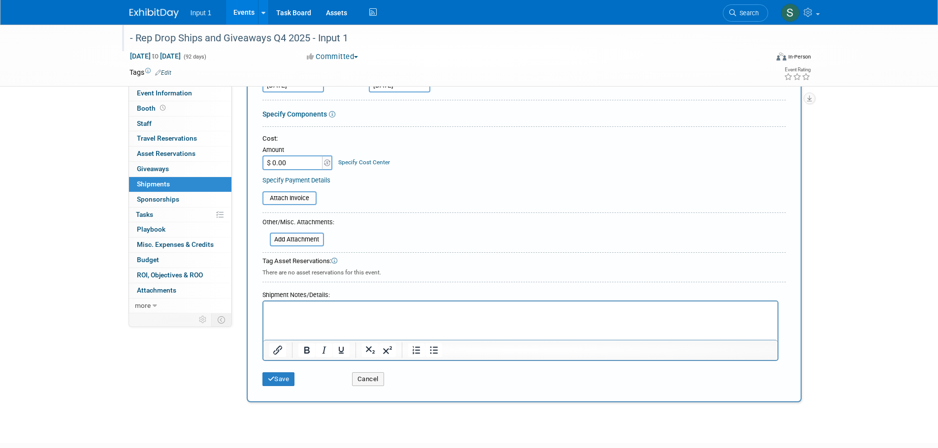
click at [286, 161] on input "$ 0.00" at bounding box center [293, 163] width 62 height 15
type input "$ 19.71"
click at [298, 200] on input "file" at bounding box center [256, 198] width 117 height 12
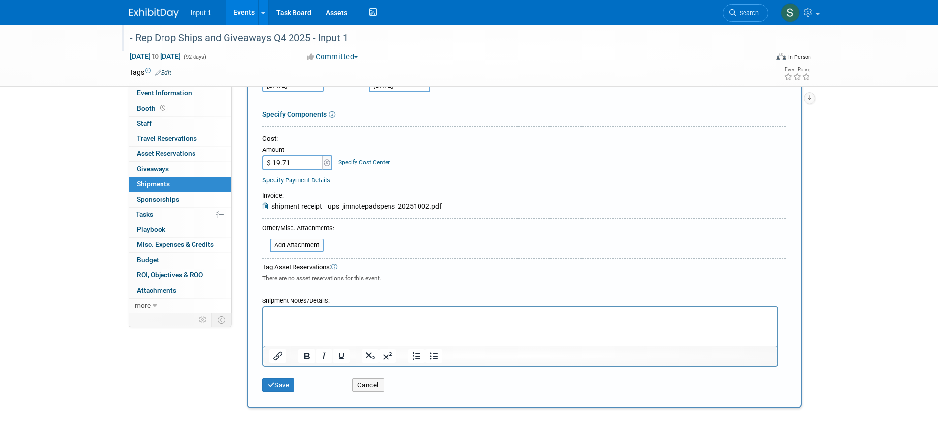
click at [317, 319] on p "Rich Text Area. Press ALT-0 for help." at bounding box center [520, 317] width 503 height 10
click at [275, 321] on html at bounding box center [520, 315] width 514 height 14
drag, startPoint x: 284, startPoint y: 387, endPoint x: 299, endPoint y: 382, distance: 15.9
click at [285, 387] on button "Save" at bounding box center [278, 386] width 32 height 14
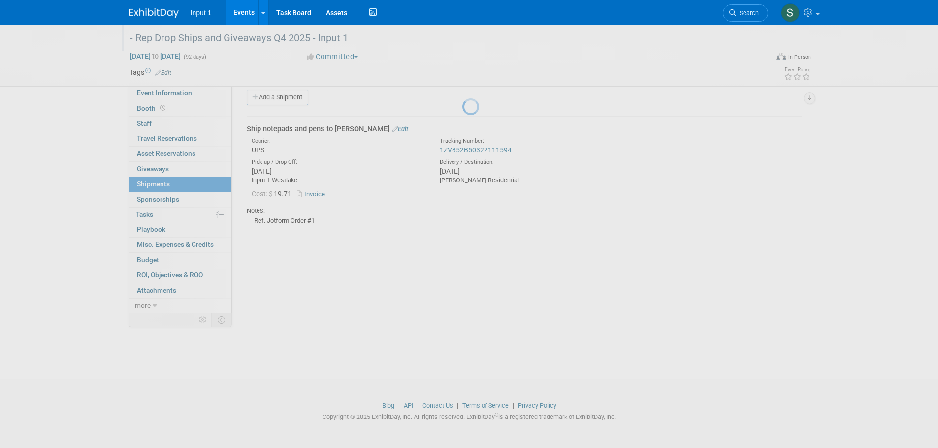
scroll to position [10, 0]
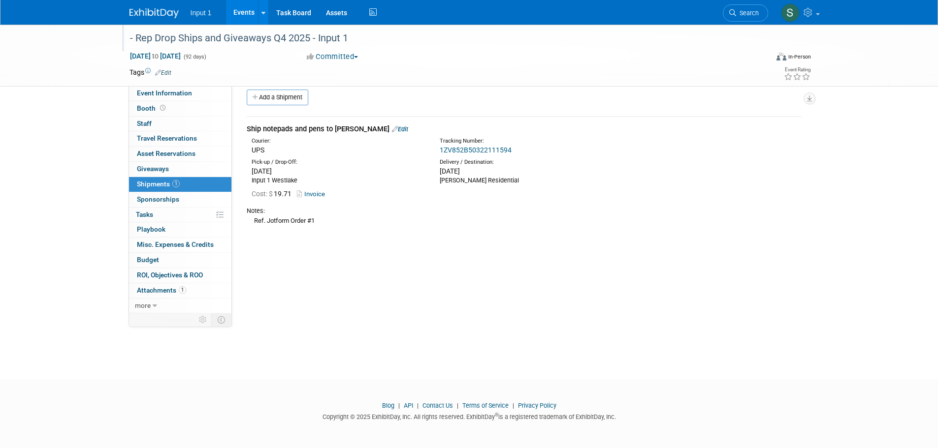
click at [247, 14] on link "Events" at bounding box center [244, 12] width 36 height 25
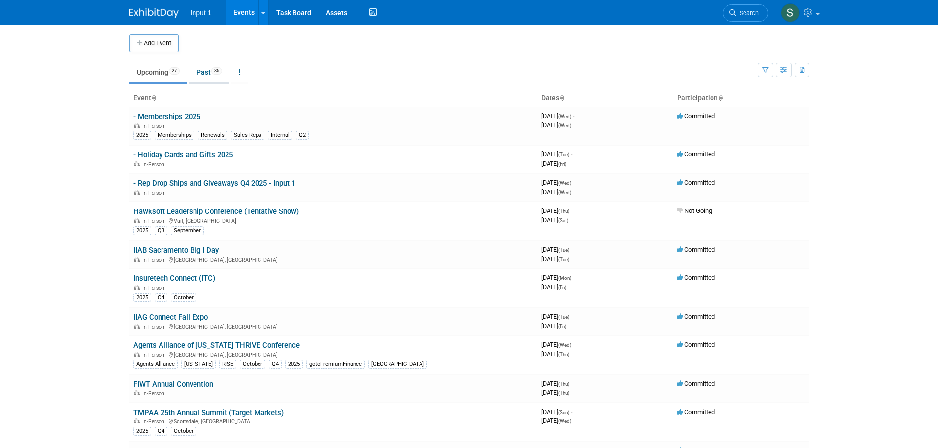
click at [201, 69] on link "Past 86" at bounding box center [209, 72] width 40 height 19
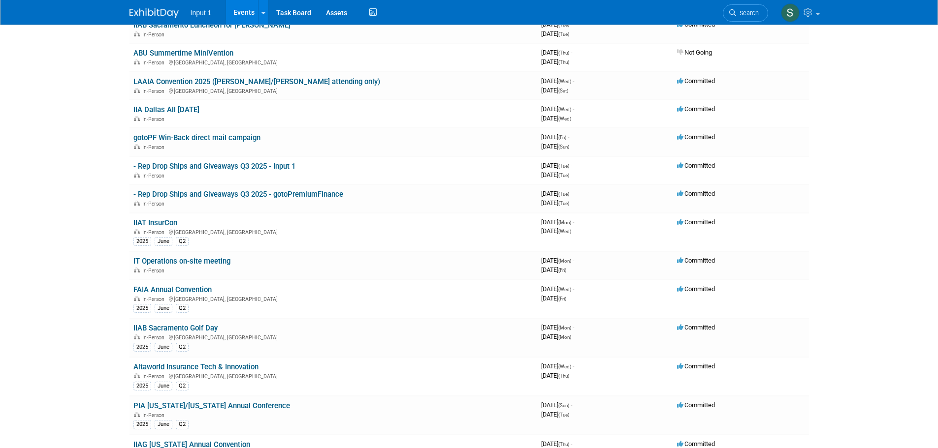
scroll to position [246, 0]
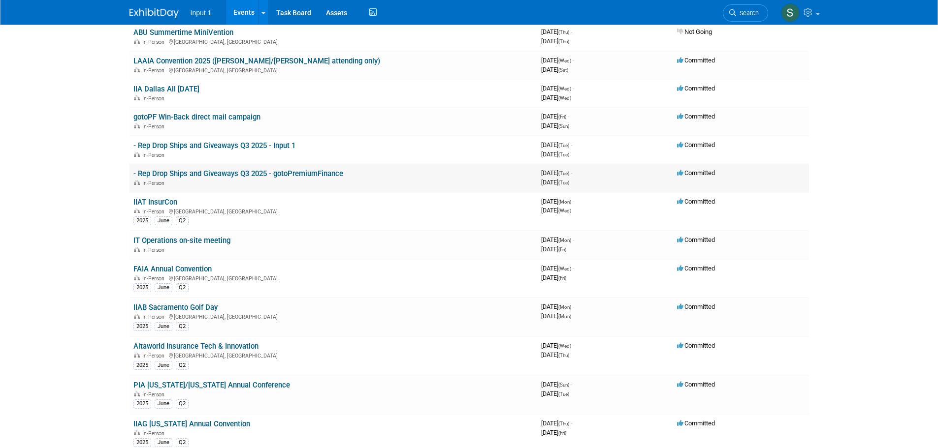
drag, startPoint x: 363, startPoint y: 175, endPoint x: 129, endPoint y: 176, distance: 233.8
click at [129, 176] on td "- Rep Drop Ships and Giveaways Q3 2025 - gotoPremiumFinance In-Person" at bounding box center [333, 178] width 408 height 28
copy link "- Rep Drop Ships and Giveaways Q3 2025 - gotoPremiumFinance"
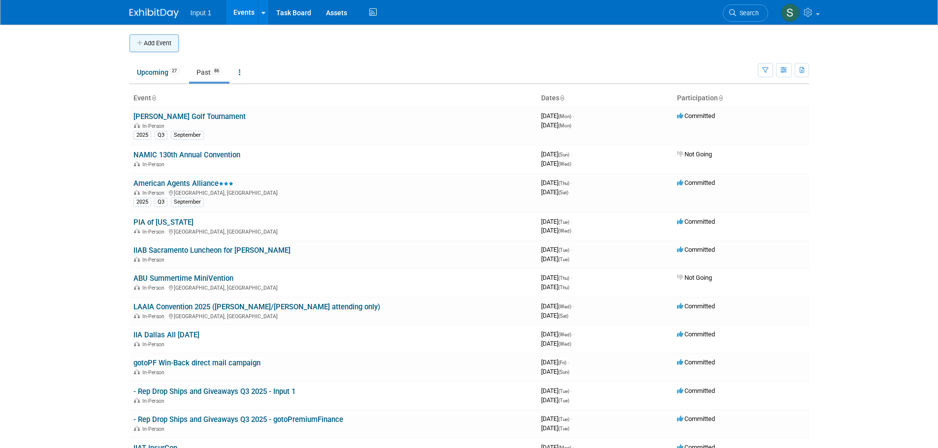
click at [158, 42] on button "Add Event" at bounding box center [153, 43] width 49 height 18
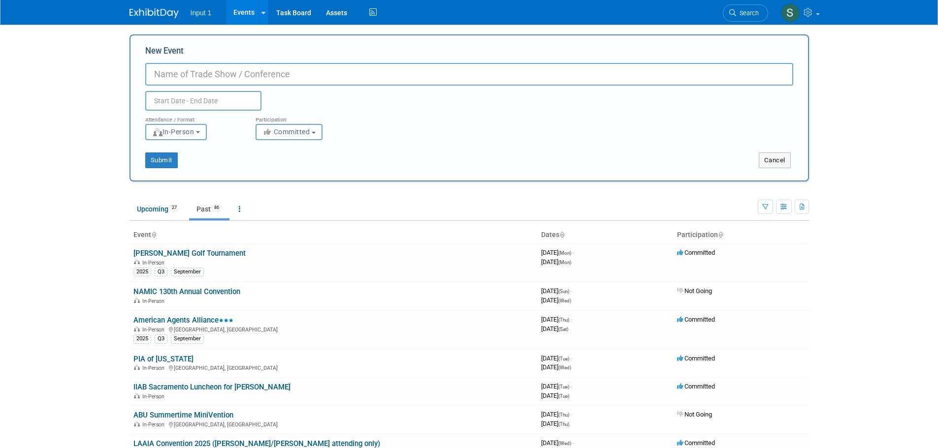
paste input "- Rep Drop Ships and Giveaways Q3 2025 - gotoPremiumFinance"
click at [290, 73] on input "- Rep Drop Ships and Giveaways Q3 2025 - gotoPremiumFinance" at bounding box center [469, 74] width 648 height 23
type input "- Rep Drop Ships and Giveaways Q4 2025 - gotoPremiumFinance"
click at [226, 100] on input "text" at bounding box center [203, 101] width 116 height 20
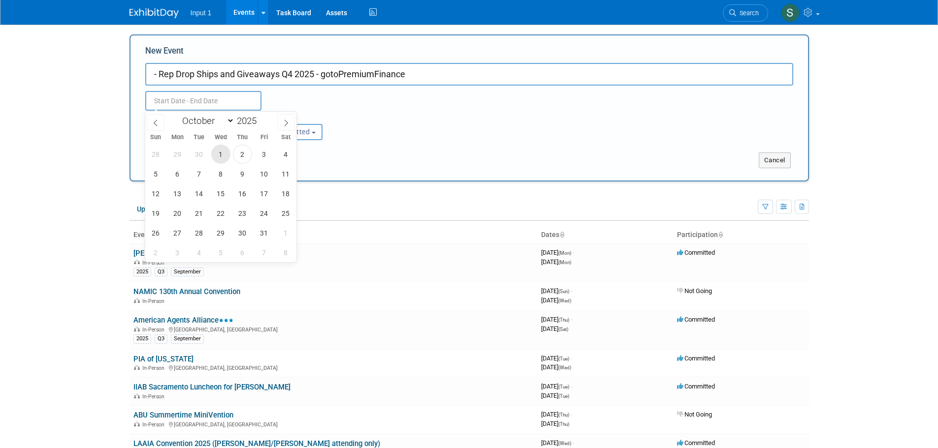
click at [225, 150] on span "1" at bounding box center [220, 154] width 19 height 19
type input "Oct 1, 2025 to Oct 1, 2025"
click at [286, 125] on icon at bounding box center [286, 123] width 7 height 7
select select "11"
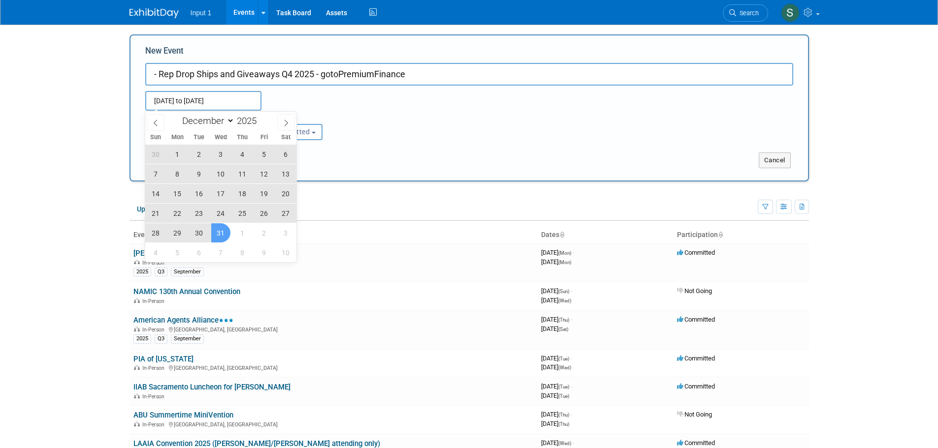
click at [218, 230] on span "31" at bounding box center [220, 233] width 19 height 19
type input "[DATE] to [DATE]"
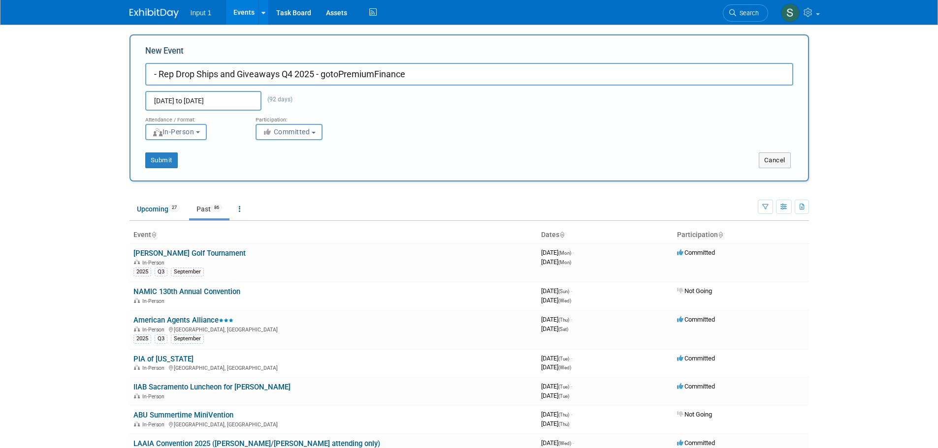
click at [400, 118] on div "Attendance / Format: <img src="https://www.exhibitday.com/Images/Format-InPerso…" at bounding box center [469, 126] width 663 height 30
click at [156, 162] on button "Submit" at bounding box center [161, 161] width 32 height 16
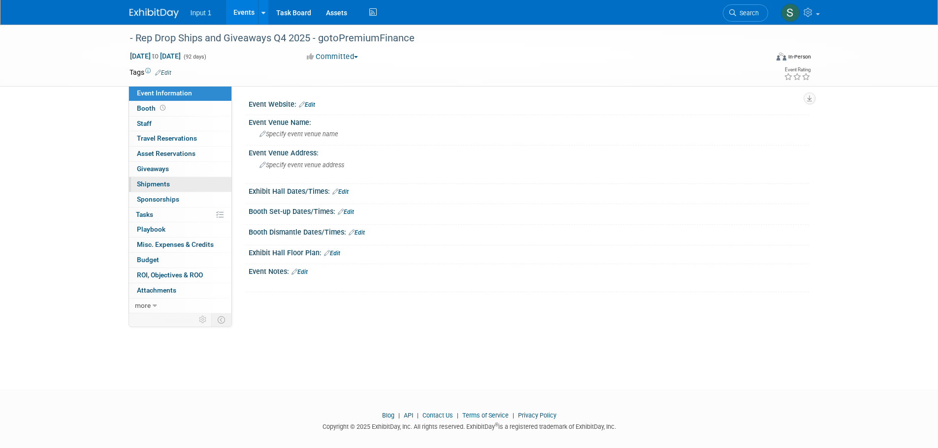
click at [167, 182] on span "Shipments 0" at bounding box center [153, 184] width 33 height 8
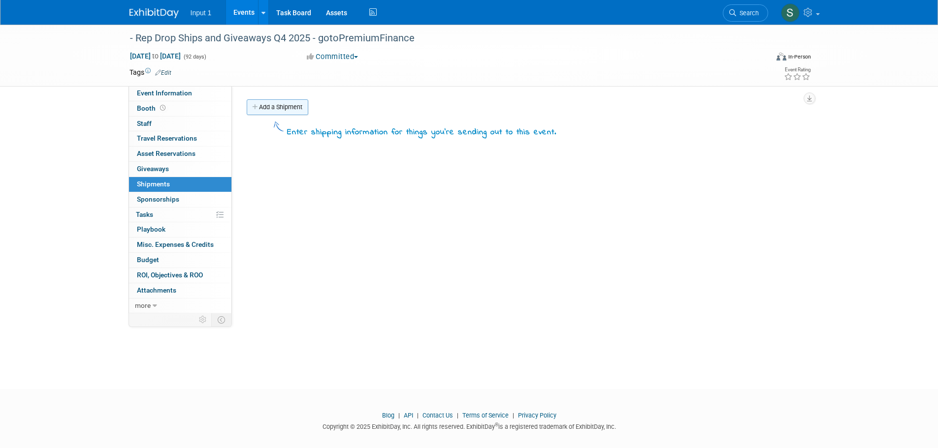
click at [274, 110] on link "Add a Shipment" at bounding box center [278, 107] width 62 height 16
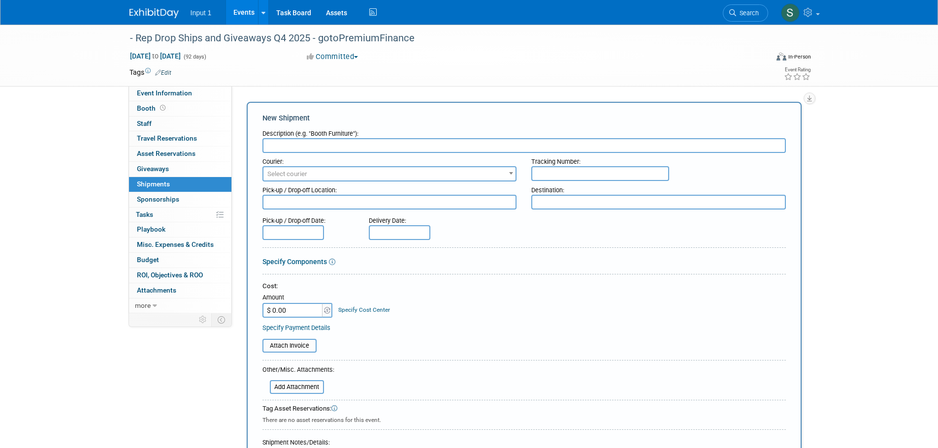
click at [284, 150] on input "text" at bounding box center [523, 145] width 523 height 15
type input "Ship Yeti cup to [PERSON_NAME]"
click at [399, 174] on span "Select courier" at bounding box center [389, 174] width 253 height 14
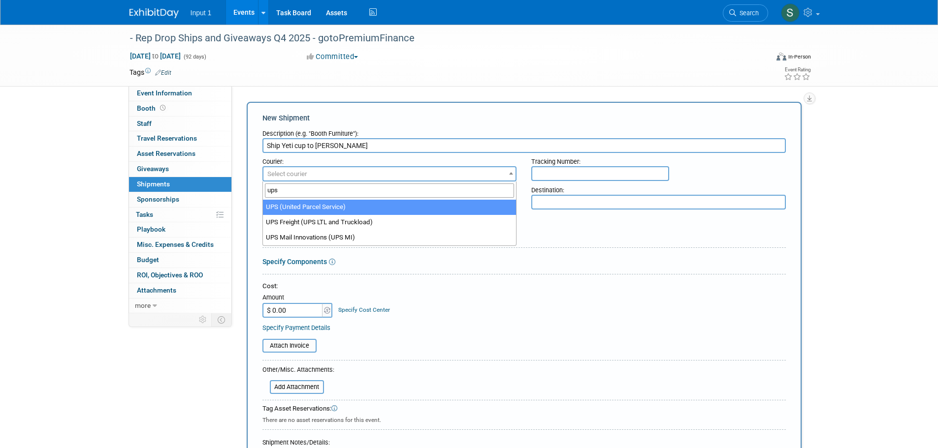
type input "ups"
select select "508"
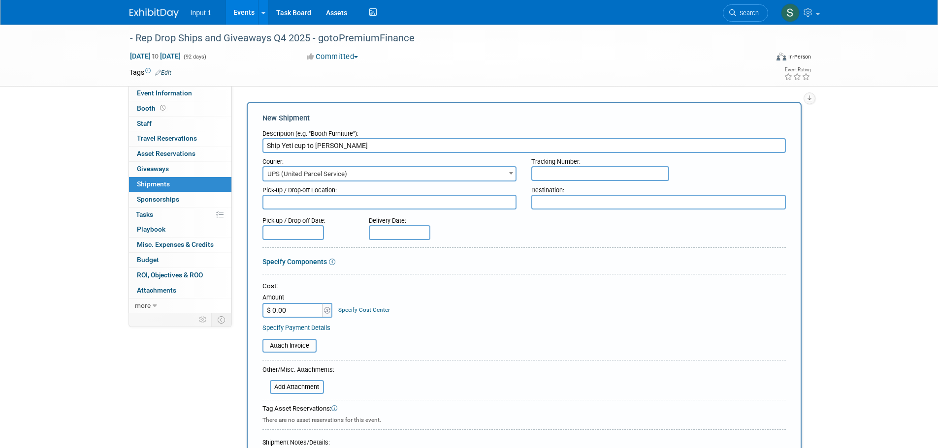
click at [544, 172] on input "text" at bounding box center [600, 173] width 138 height 15
paste input "1ZV852B50307602636"
type input "1ZV852B50307602636"
click at [329, 202] on textarea at bounding box center [389, 202] width 255 height 15
type textarea "Input 1 Westlake"
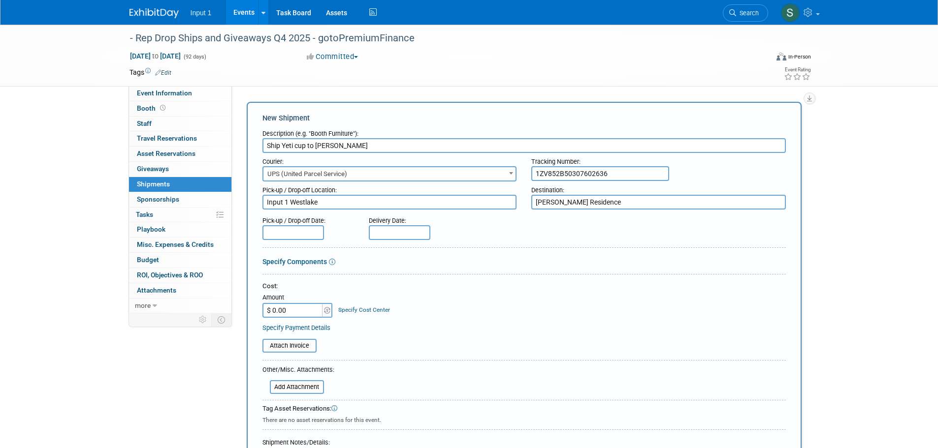
type textarea "[PERSON_NAME] Residence"
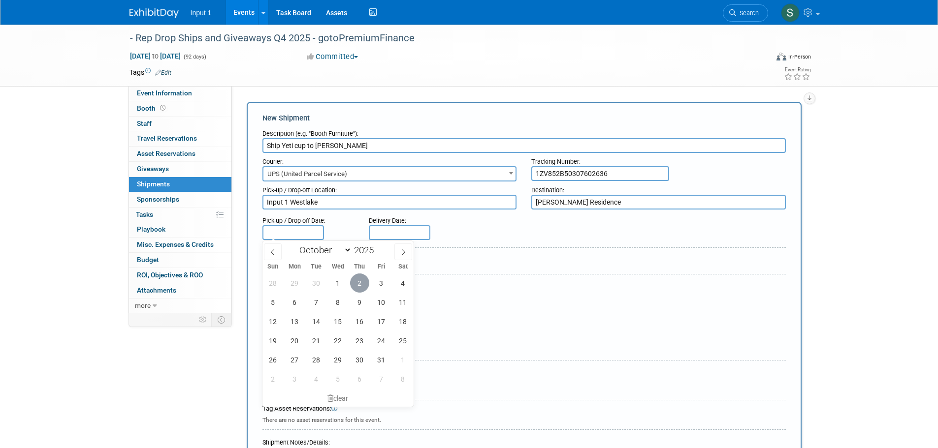
click at [357, 283] on span "2" at bounding box center [359, 283] width 19 height 19
type input "[DATE]"
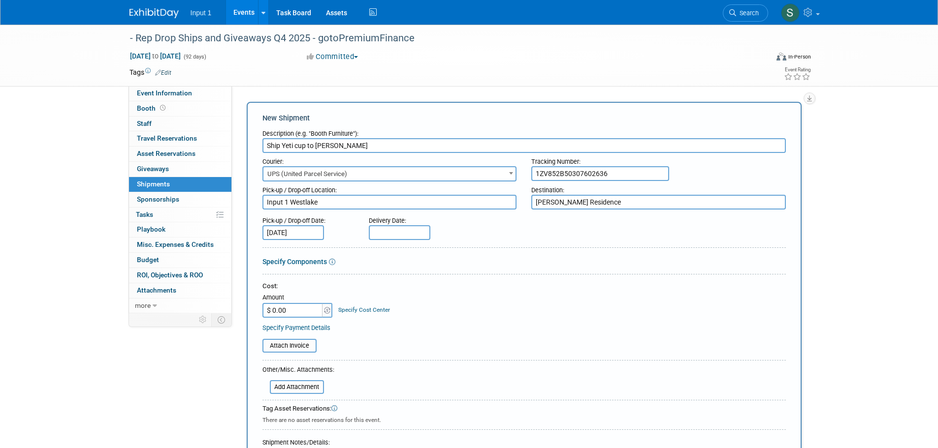
drag, startPoint x: 387, startPoint y: 233, endPoint x: 400, endPoint y: 234, distance: 12.3
click at [388, 233] on input "text" at bounding box center [400, 232] width 62 height 15
click at [447, 302] on span "8" at bounding box center [444, 302] width 19 height 19
type input "Oct 8, 2025"
click at [277, 314] on input "$ 0.00" at bounding box center [293, 310] width 62 height 15
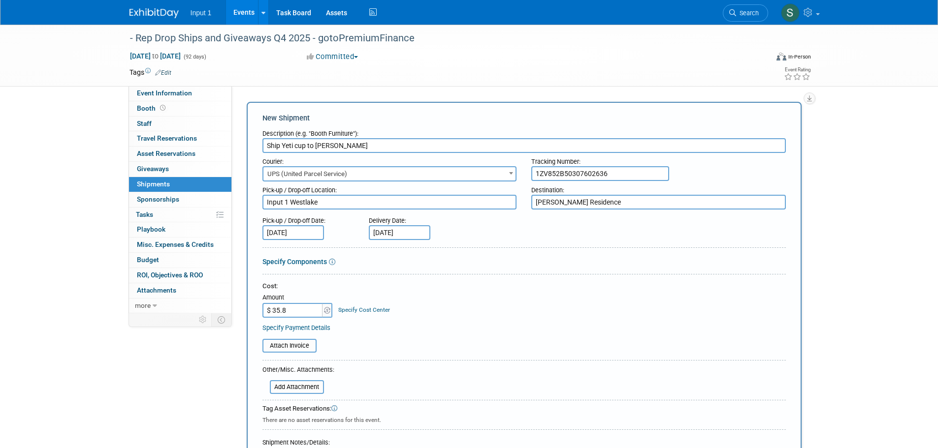
type input "$ 35.82"
click at [299, 350] on input "file" at bounding box center [256, 346] width 117 height 12
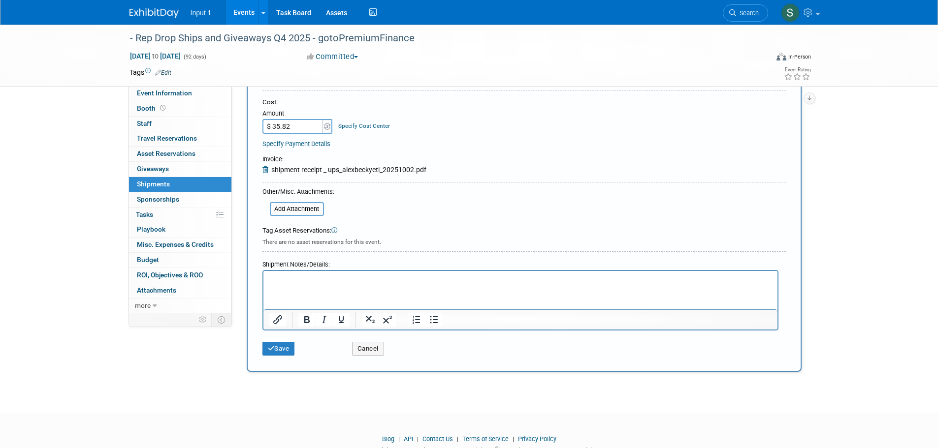
scroll to position [197, 0]
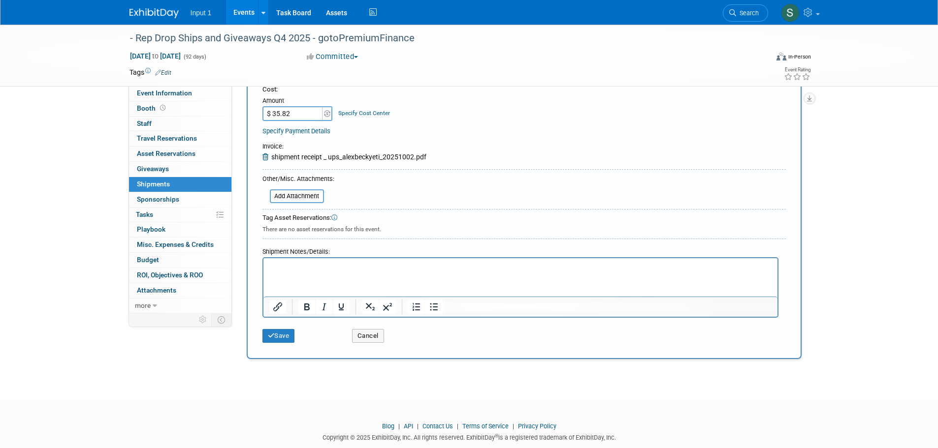
click at [296, 272] on html at bounding box center [520, 265] width 514 height 14
click at [281, 332] on button "Save" at bounding box center [278, 336] width 32 height 14
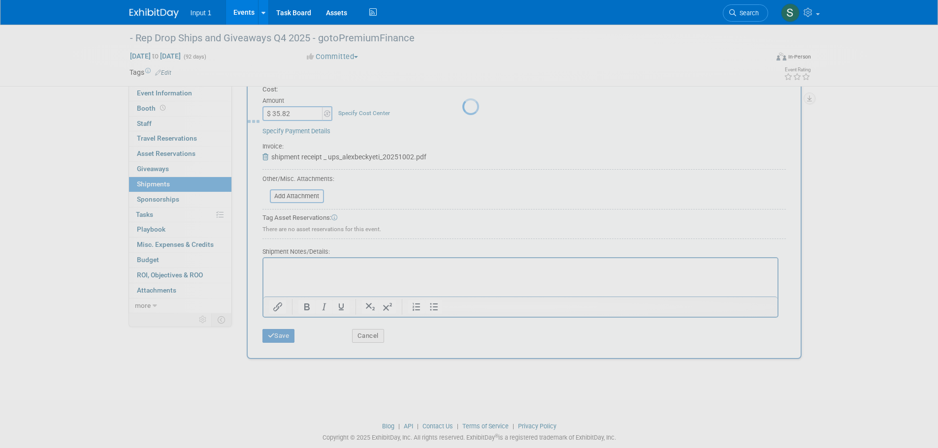
scroll to position [10, 0]
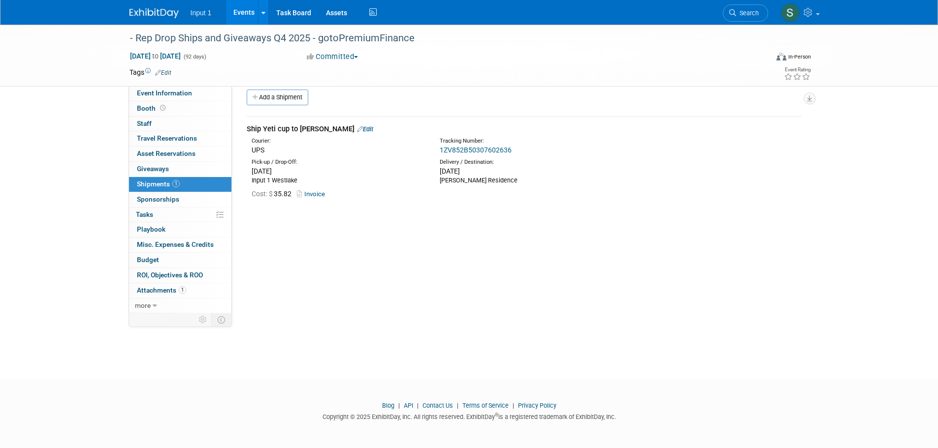
click at [238, 18] on link "Events" at bounding box center [244, 12] width 36 height 25
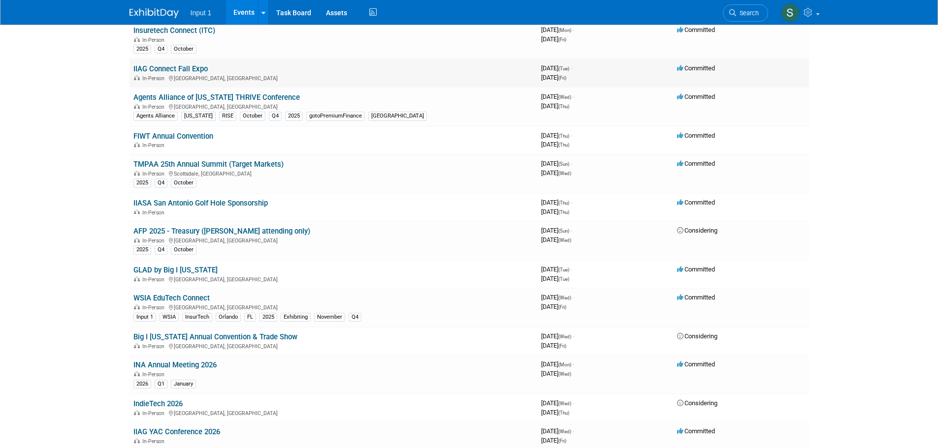
scroll to position [295, 0]
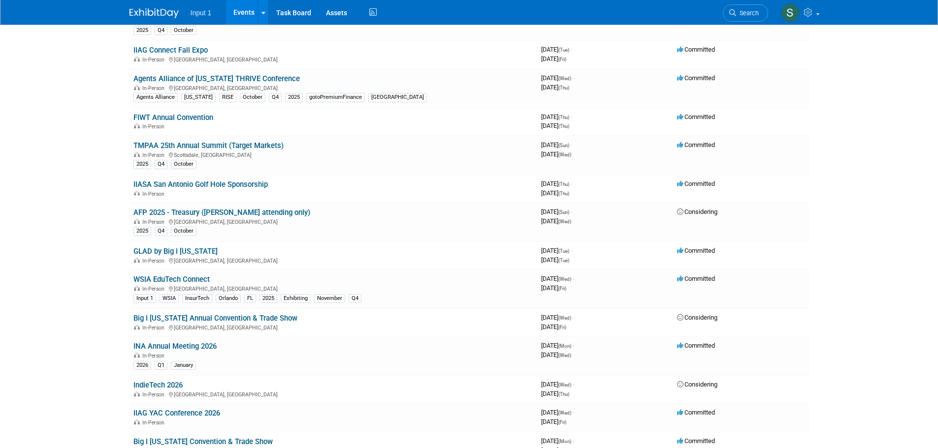
click at [165, 250] on link "GLAD by Big I [US_STATE]" at bounding box center [175, 251] width 84 height 9
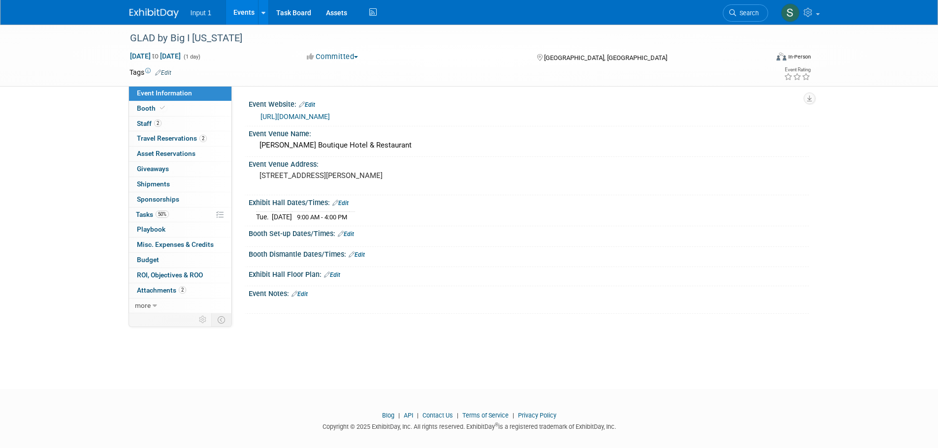
click at [605, 212] on div "[DATE] 9:00 AM - 4:00 PM" at bounding box center [528, 215] width 545 height 13
click at [146, 138] on span "Travel Reservations 2" at bounding box center [172, 138] width 70 height 8
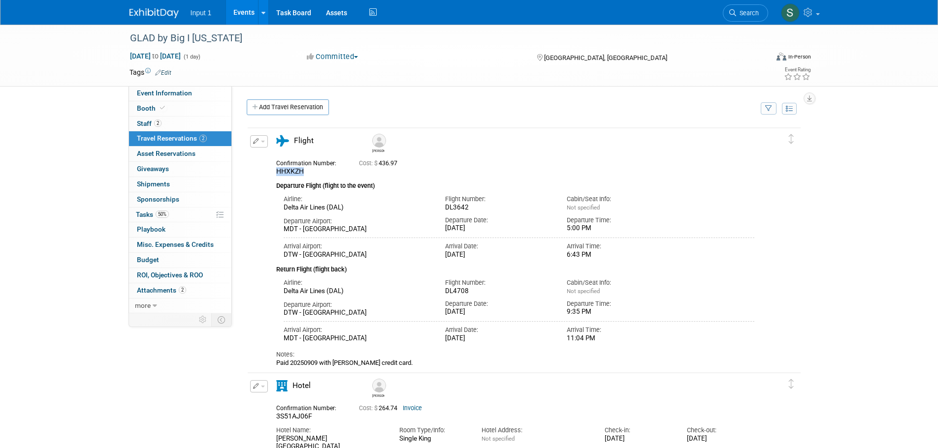
drag, startPoint x: 309, startPoint y: 172, endPoint x: 270, endPoint y: 174, distance: 38.9
click at [270, 174] on div "Confirmation Number: HHXKZH" at bounding box center [310, 166] width 83 height 19
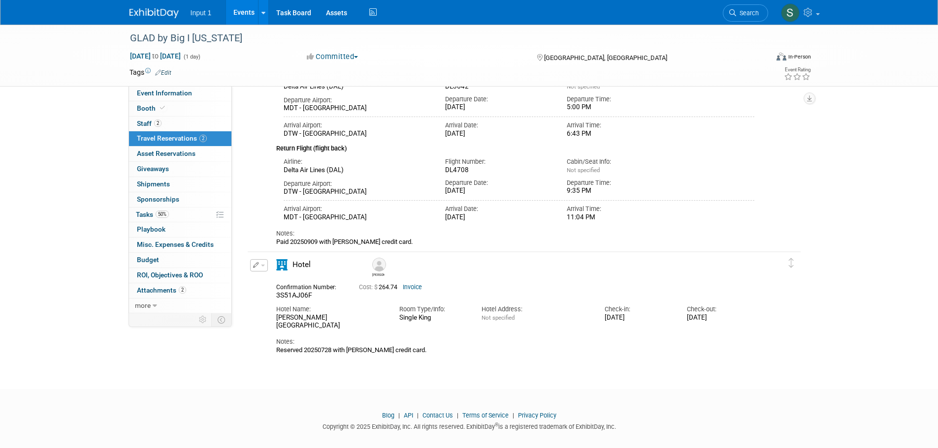
scroll to position [132, 0]
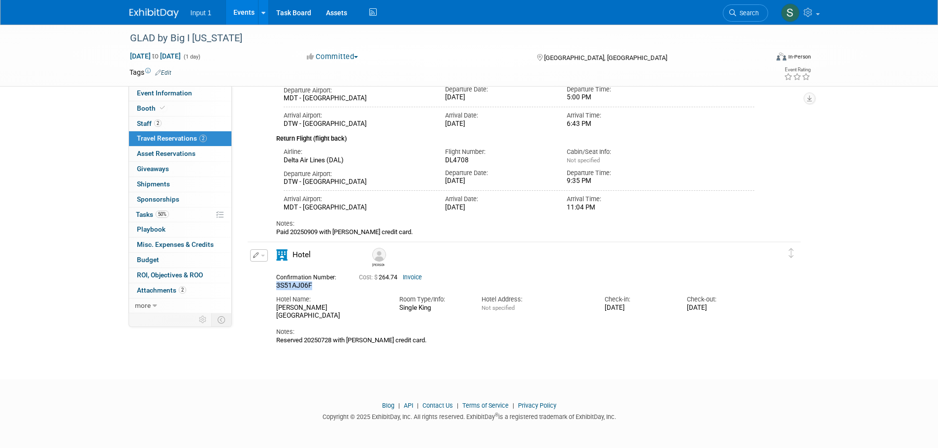
drag, startPoint x: 314, startPoint y: 286, endPoint x: 273, endPoint y: 284, distance: 41.4
click at [273, 284] on div "Confirmation Number: 3S51AJ06F" at bounding box center [310, 280] width 83 height 19
copy span "3S51AJ06F"
click at [508, 328] on div "Notes:" at bounding box center [515, 332] width 479 height 9
click at [745, 320] on div "Notes: Reserved 20250728 with [PERSON_NAME] credit card." at bounding box center [515, 332] width 479 height 24
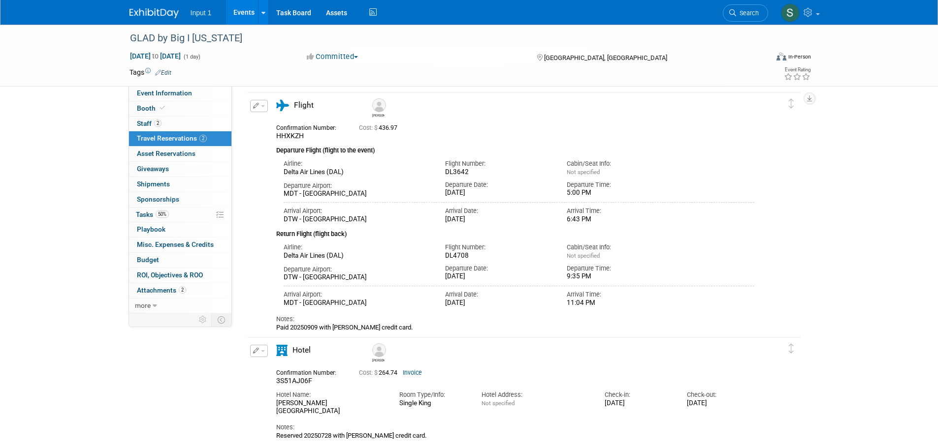
scroll to position [0, 0]
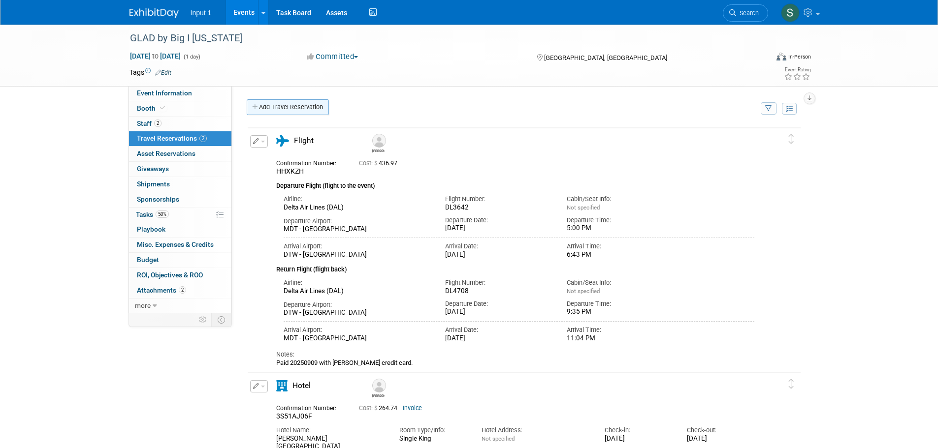
click at [296, 113] on link "Add Travel Reservation" at bounding box center [288, 107] width 82 height 16
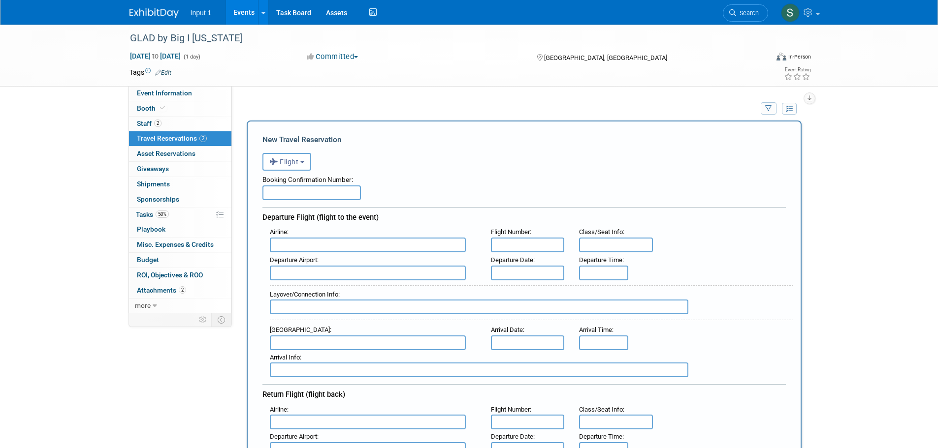
click at [330, 197] on input "text" at bounding box center [311, 193] width 98 height 15
type input "0062369226783"
click at [298, 252] on input "text" at bounding box center [368, 245] width 196 height 15
click at [324, 278] on span "Delt a Air Lines (DAL)" at bounding box center [372, 278] width 205 height 16
type input "Delta Air Lines (DAL)"
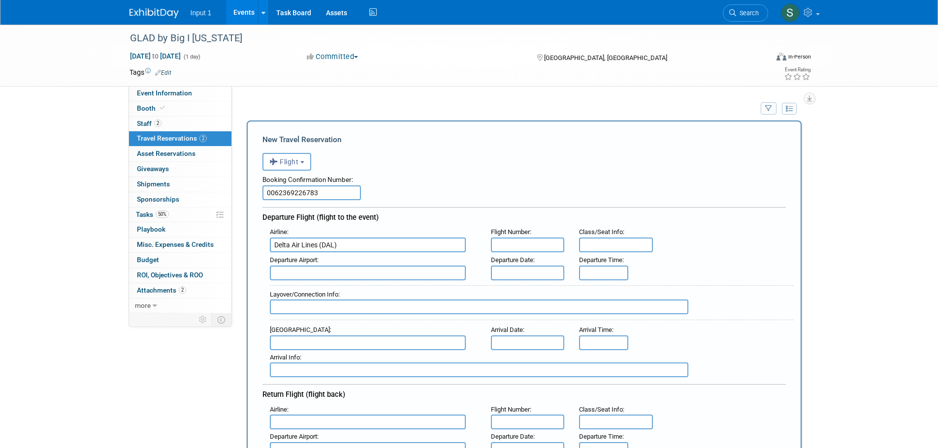
click at [505, 246] on input "text" at bounding box center [528, 245] width 74 height 15
type input "3"
type input "2985"
type input "16E"
type input "PHL"
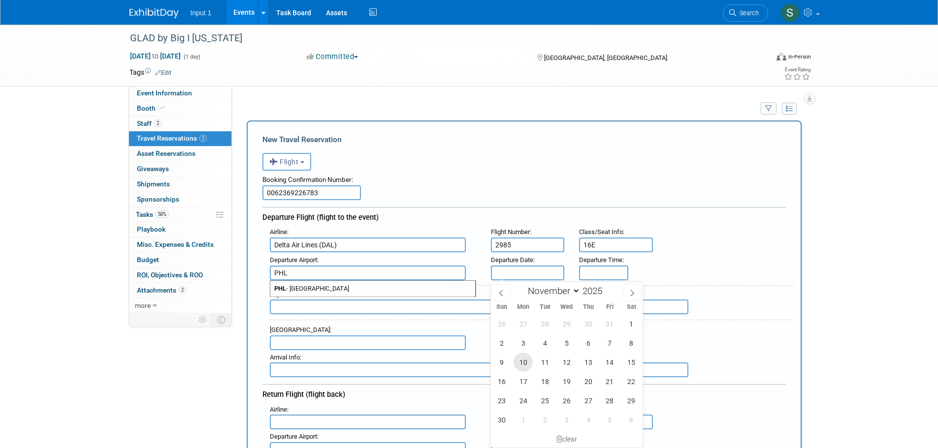
click at [525, 363] on span "10" at bounding box center [522, 362] width 19 height 19
type input "Nov 10, 2025"
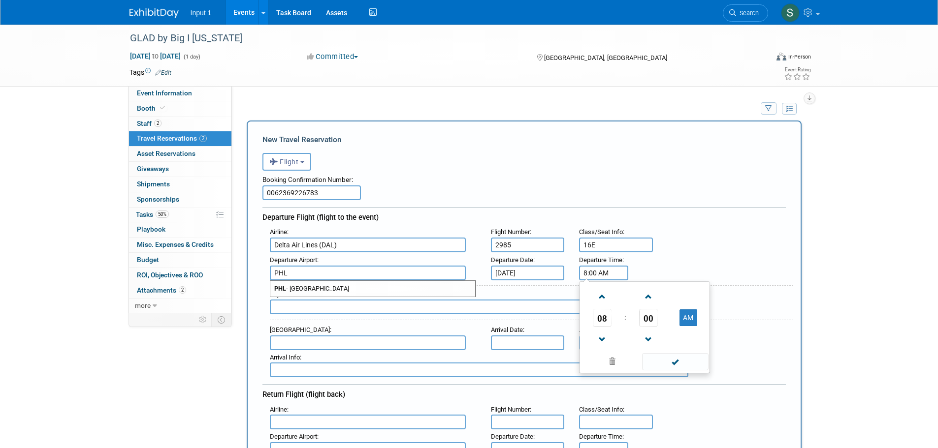
click at [591, 275] on input "8:00 AM" at bounding box center [603, 273] width 49 height 15
click at [599, 320] on span "08" at bounding box center [602, 318] width 19 height 18
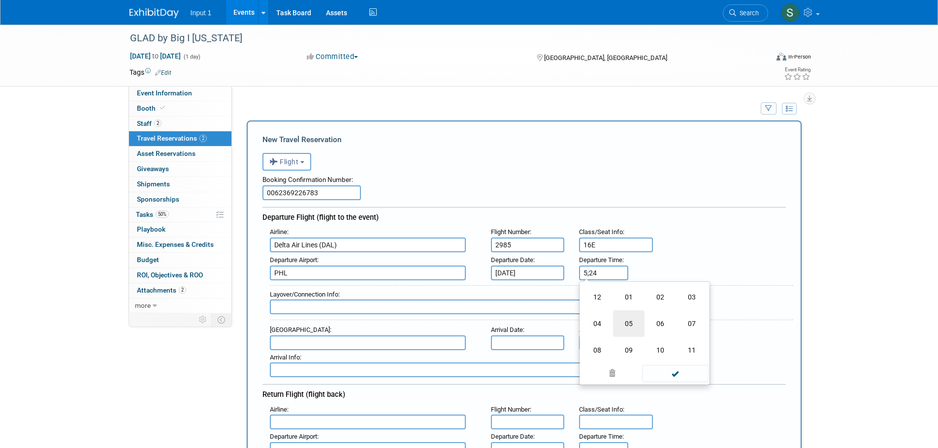
click at [624, 322] on td "05" at bounding box center [629, 324] width 32 height 27
click at [648, 320] on span "00" at bounding box center [648, 318] width 19 height 18
drag, startPoint x: 624, startPoint y: 323, endPoint x: 641, endPoint y: 321, distance: 16.9
click at [625, 323] on td "25" at bounding box center [629, 324] width 32 height 27
click at [653, 339] on span at bounding box center [648, 339] width 17 height 17
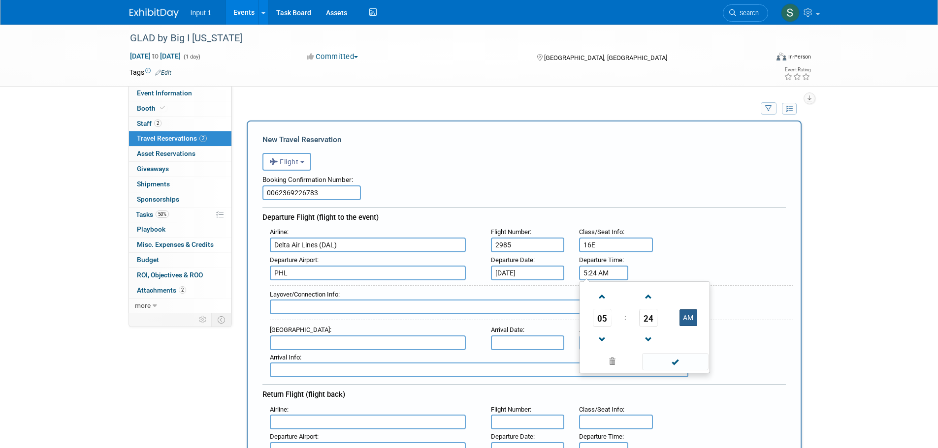
click at [686, 320] on button "AM" at bounding box center [688, 318] width 18 height 17
click at [677, 360] on span at bounding box center [675, 361] width 66 height 17
type input "5:24 PM"
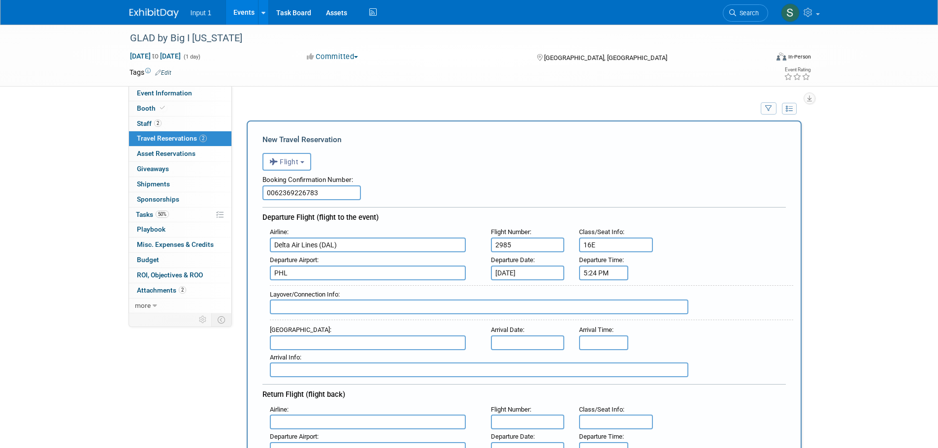
click at [362, 311] on input "text" at bounding box center [479, 307] width 418 height 15
click at [327, 344] on input "text" at bounding box center [368, 343] width 196 height 15
click at [336, 359] on span "DTW - Detroit Metropolitan Wayne County Airport" at bounding box center [372, 359] width 205 height 16
type input "DTW - Detroit Metropolitan Wayne County Airport"
click at [517, 347] on input "text" at bounding box center [528, 343] width 74 height 15
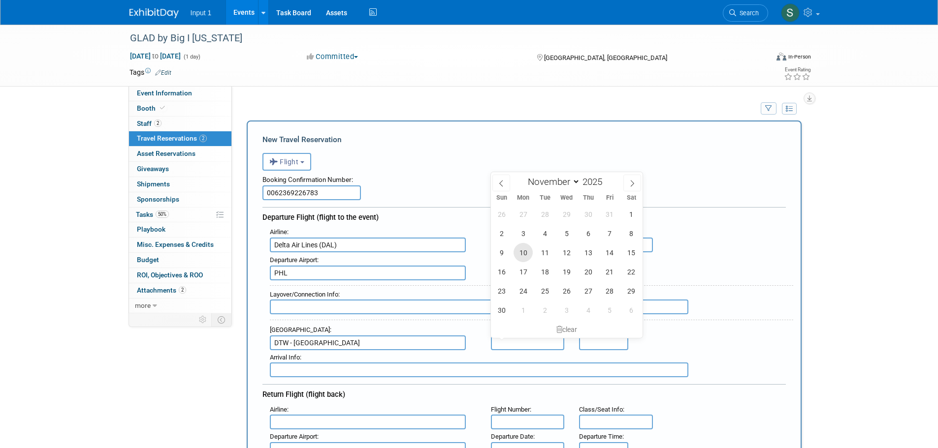
click at [525, 250] on span "10" at bounding box center [522, 252] width 19 height 19
type input "Nov 10, 2025"
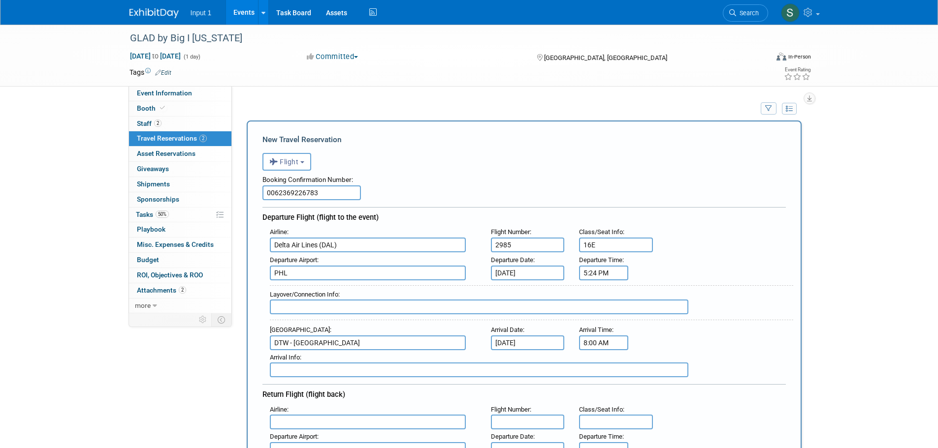
click at [585, 343] on input "8:00 AM" at bounding box center [603, 343] width 49 height 15
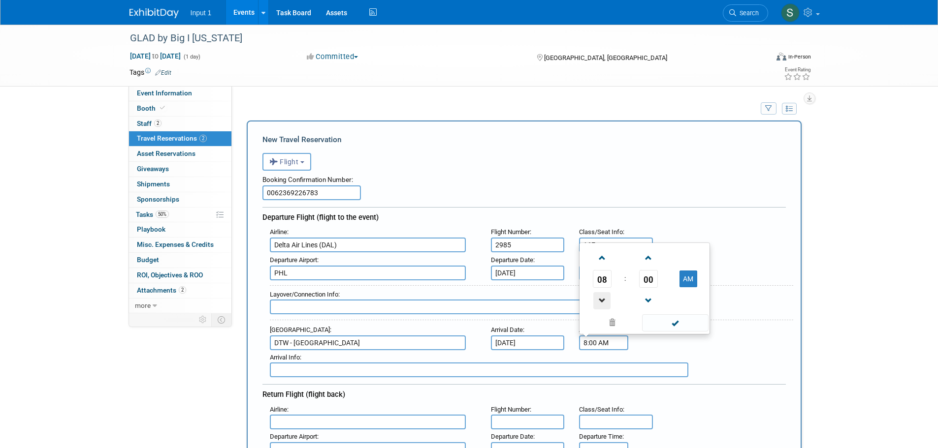
click at [608, 295] on span at bounding box center [601, 300] width 17 height 17
click at [649, 285] on span "00" at bounding box center [648, 279] width 19 height 18
click at [692, 242] on td "15" at bounding box center [692, 246] width 32 height 27
click at [647, 298] on span at bounding box center [648, 300] width 17 height 17
click at [689, 279] on button "AM" at bounding box center [688, 279] width 18 height 17
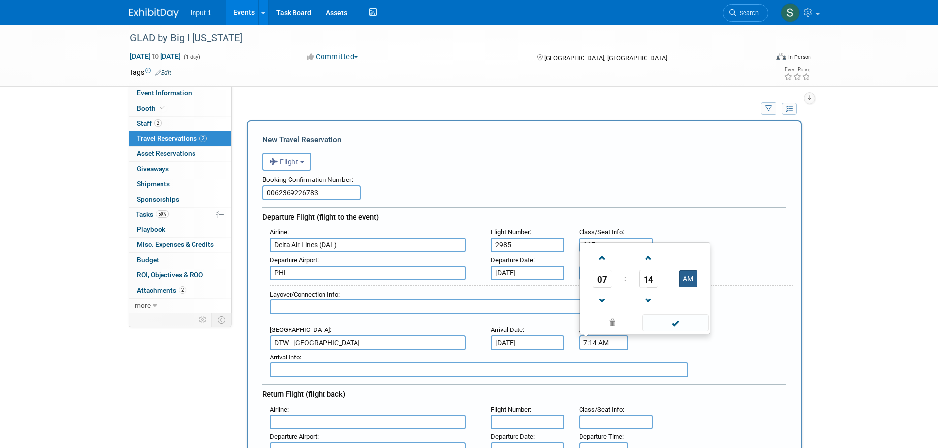
type input "7:14 PM"
click at [677, 324] on span at bounding box center [675, 323] width 66 height 17
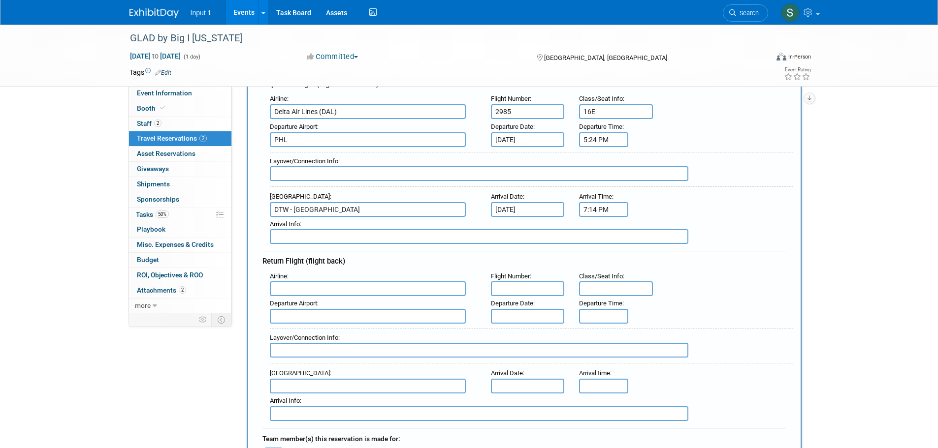
scroll to position [148, 0]
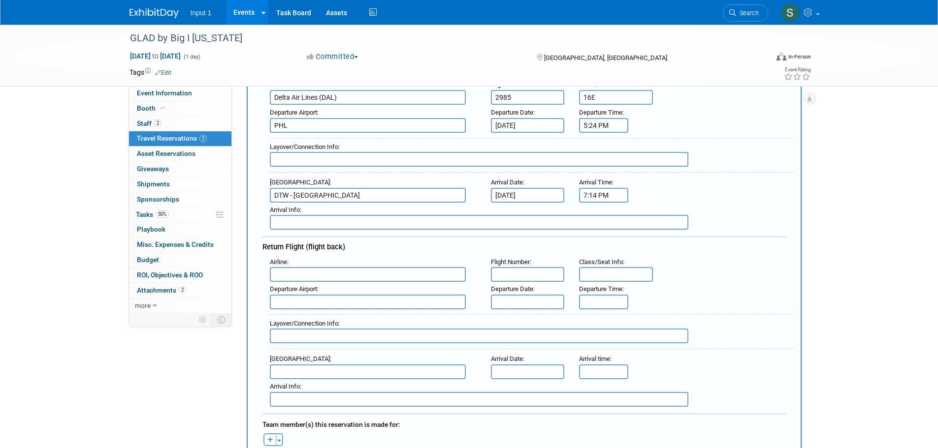
click at [291, 280] on input "text" at bounding box center [368, 274] width 196 height 15
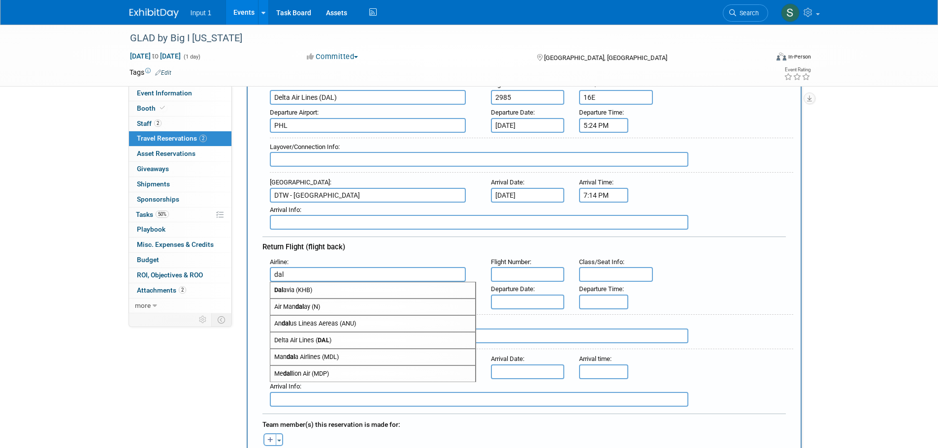
click at [314, 340] on span "Delta Air Lines ( DAL )" at bounding box center [372, 341] width 205 height 16
type input "Delta Air Lines (DAL)"
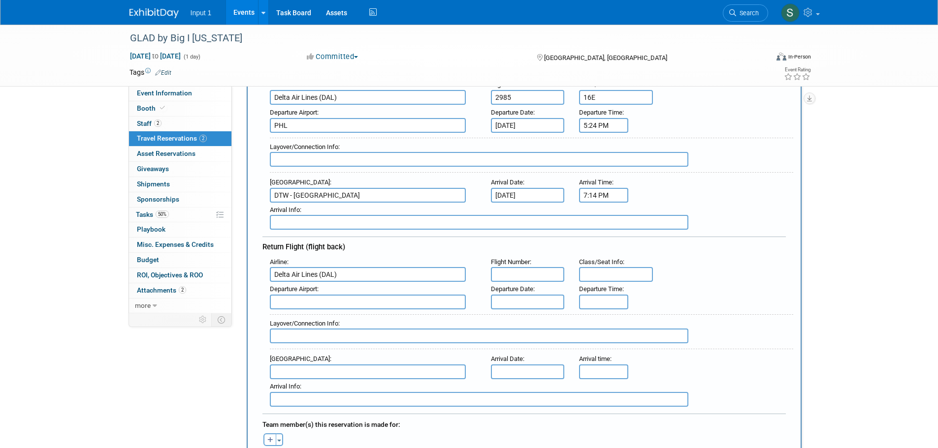
click at [504, 272] on input "text" at bounding box center [528, 274] width 74 height 15
type input "2402"
click at [614, 275] on input "text" at bounding box center [616, 274] width 74 height 15
type input "24C"
click at [337, 306] on input "text" at bounding box center [368, 302] width 196 height 15
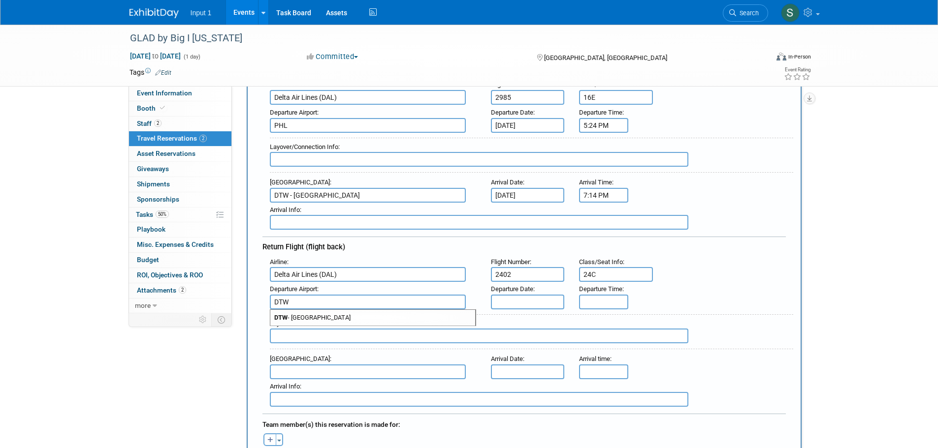
click at [343, 319] on span "DTW - Detroit Metropolitan Wayne County Airport" at bounding box center [372, 318] width 205 height 16
type input "DTW - Detroit Metropolitan Wayne County Airport"
click at [511, 299] on input "text" at bounding box center [528, 302] width 74 height 15
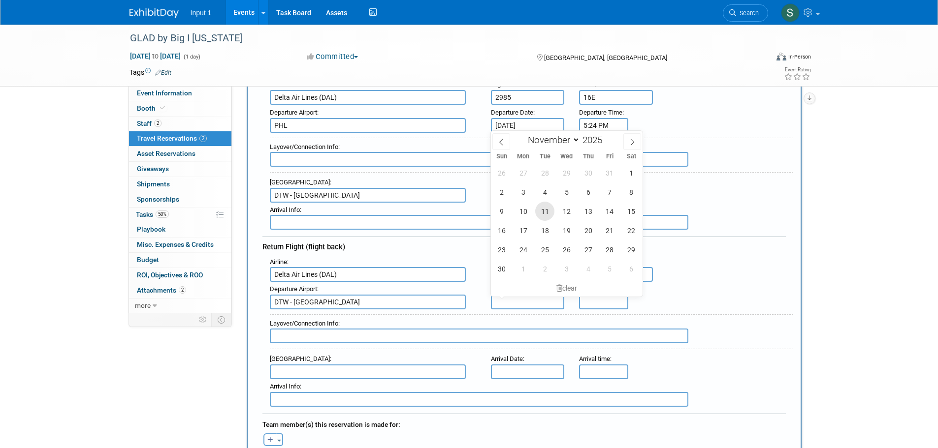
click at [549, 209] on span "11" at bounding box center [544, 211] width 19 height 19
type input "Nov 11, 2025"
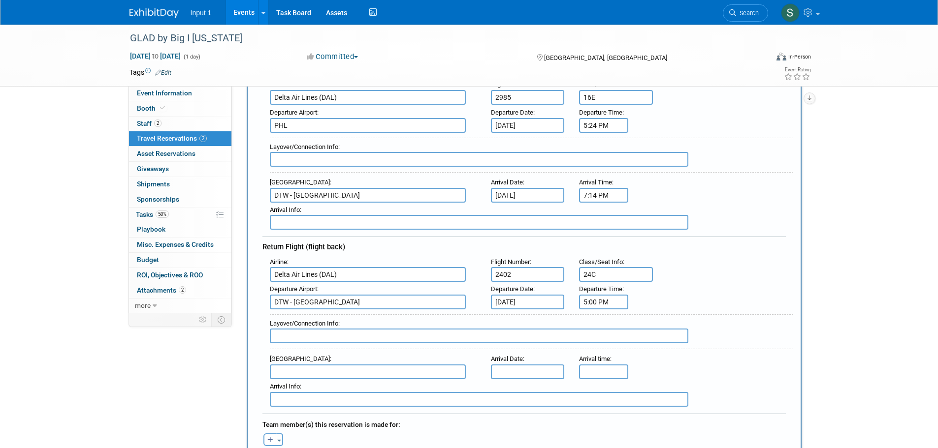
click at [598, 305] on input "5:00 PM" at bounding box center [603, 302] width 49 height 15
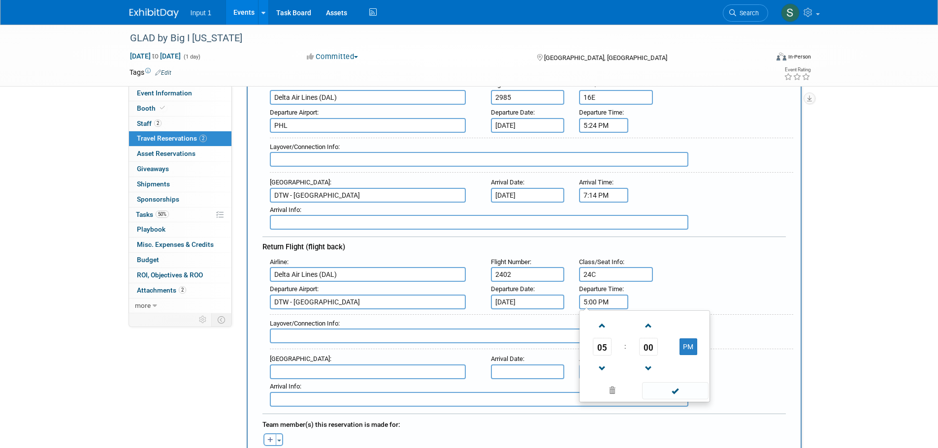
click at [605, 352] on span "05" at bounding box center [602, 347] width 19 height 18
click at [635, 376] on td "09" at bounding box center [629, 379] width 32 height 27
click at [643, 345] on span "00" at bounding box center [648, 347] width 19 height 18
click at [661, 354] on td "30" at bounding box center [660, 353] width 32 height 27
click at [646, 368] on span at bounding box center [648, 368] width 17 height 17
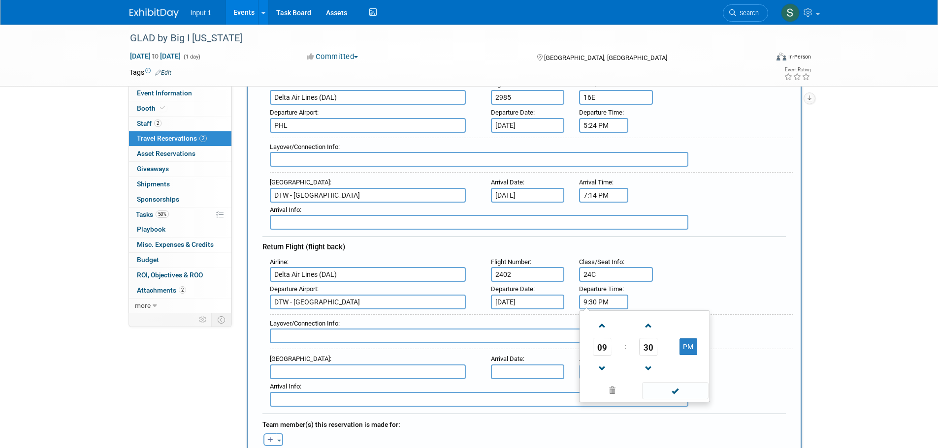
type input "9:29 PM"
click at [682, 393] on span at bounding box center [675, 391] width 66 height 17
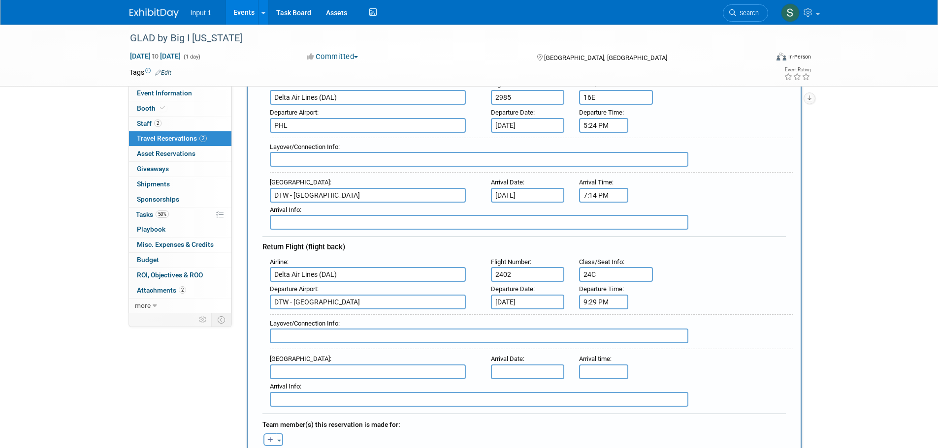
click at [339, 375] on input "text" at bounding box center [368, 372] width 196 height 15
type input "PHL"
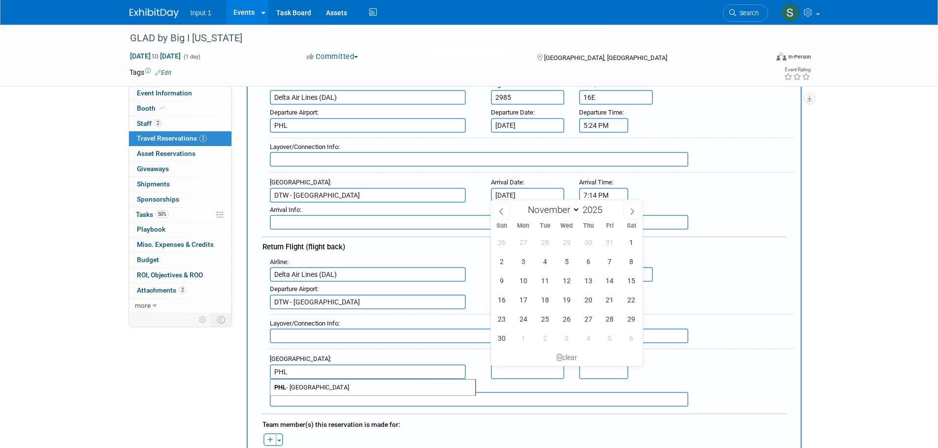
click at [679, 353] on div "Arrival Airport : PHL PHL - Philadelphia International Airport Arrival Date : A…" at bounding box center [527, 366] width 531 height 28
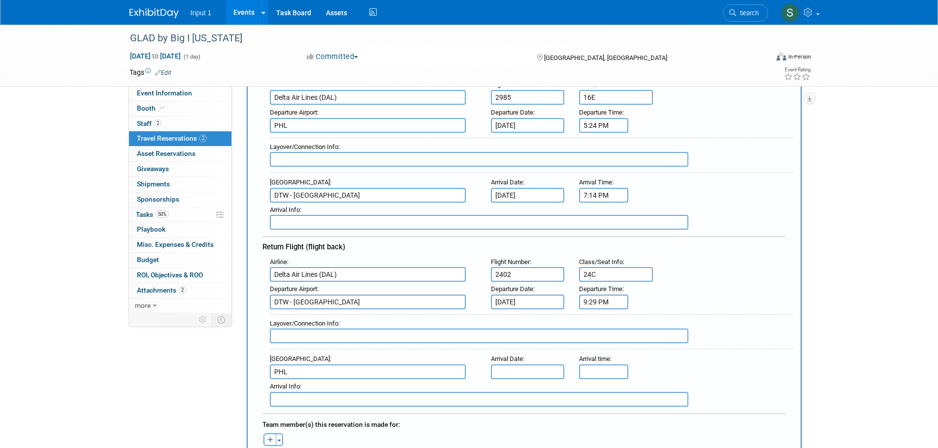
click at [521, 374] on input "text" at bounding box center [528, 372] width 74 height 15
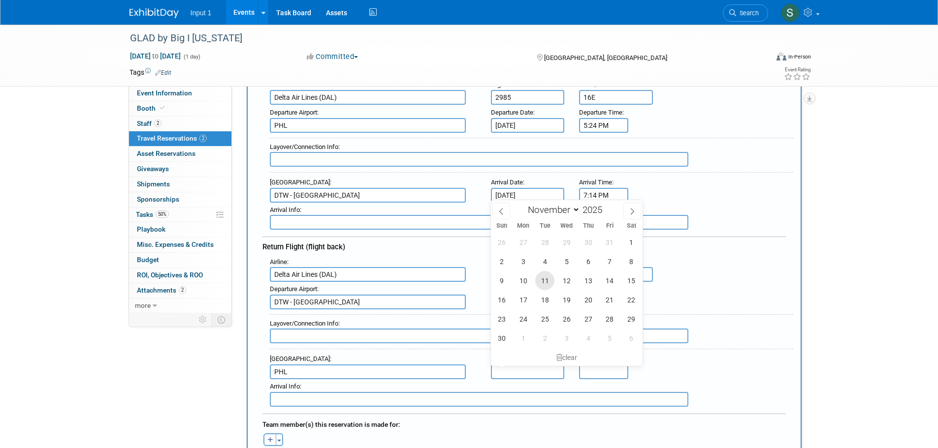
click at [547, 283] on span "11" at bounding box center [544, 280] width 19 height 19
type input "Nov 11, 2025"
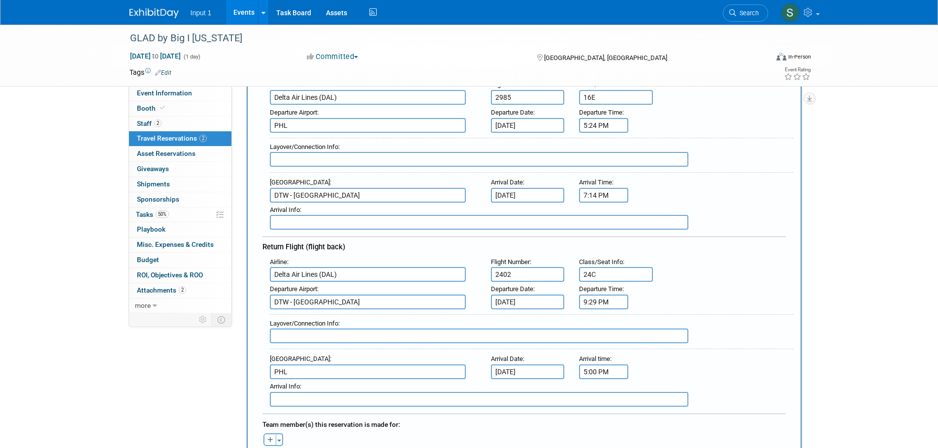
click at [590, 369] on input "5:00 PM" at bounding box center [603, 372] width 49 height 15
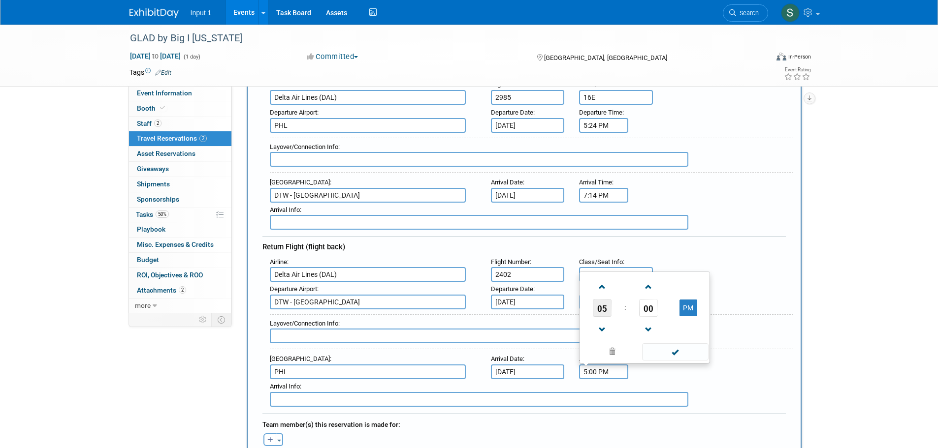
click at [600, 306] on span "05" at bounding box center [602, 308] width 19 height 18
click at [684, 324] on td "11" at bounding box center [692, 329] width 32 height 27
click at [647, 312] on span "00" at bounding box center [648, 308] width 19 height 18
click at [626, 273] on td "05" at bounding box center [629, 275] width 32 height 27
click at [647, 286] on span at bounding box center [648, 287] width 17 height 17
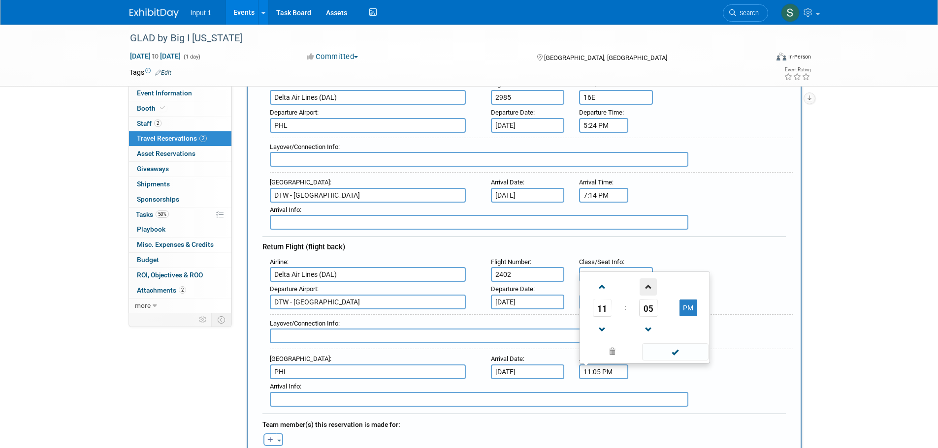
type input "11:06 PM"
click at [674, 358] on span at bounding box center [675, 352] width 66 height 17
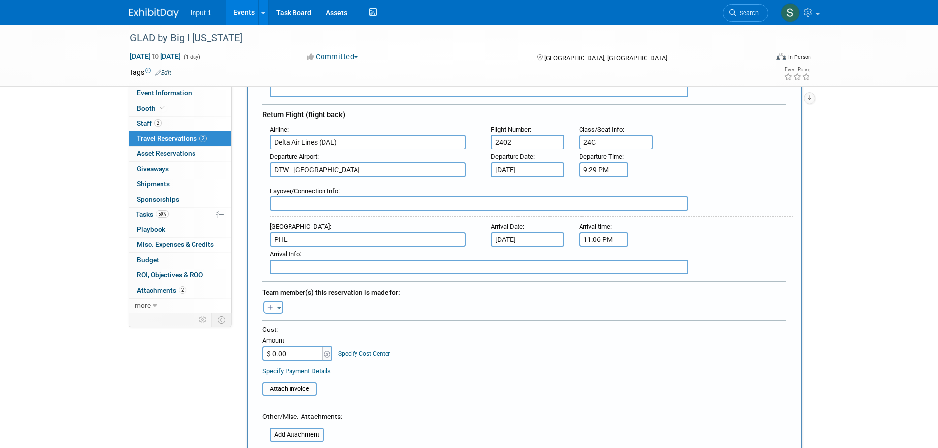
scroll to position [345, 0]
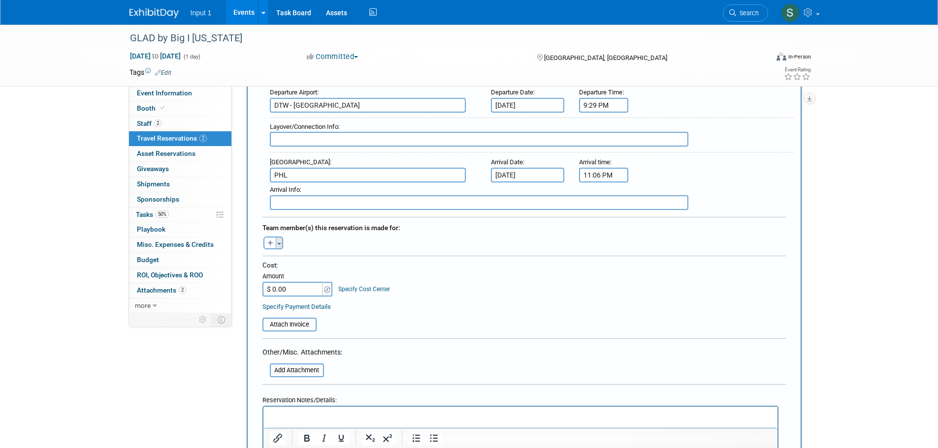
click at [281, 241] on button "Toggle Dropdown" at bounding box center [279, 243] width 7 height 13
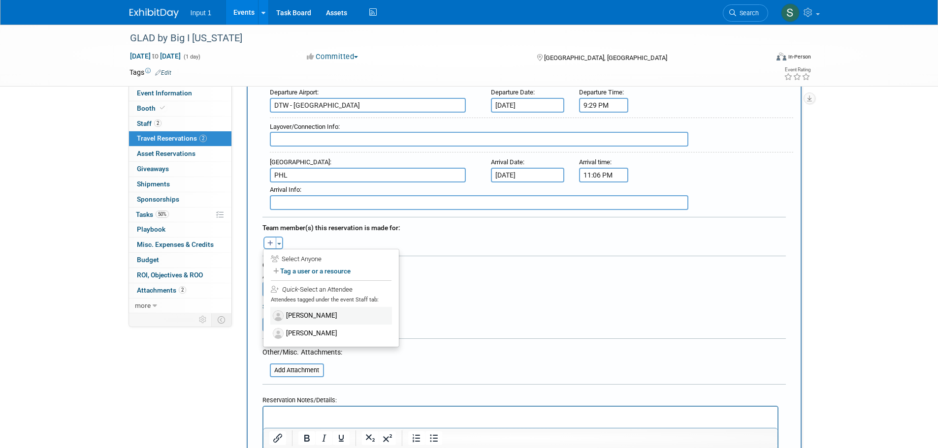
click at [298, 317] on label "[PERSON_NAME]" at bounding box center [331, 316] width 122 height 18
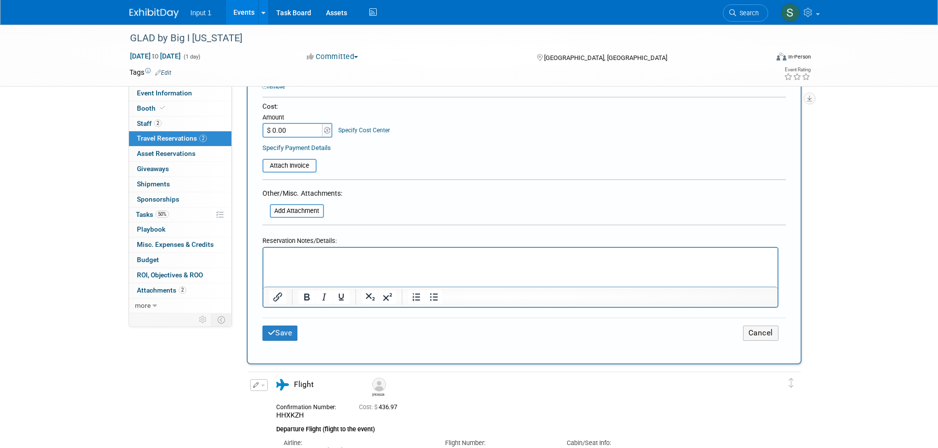
scroll to position [542, 0]
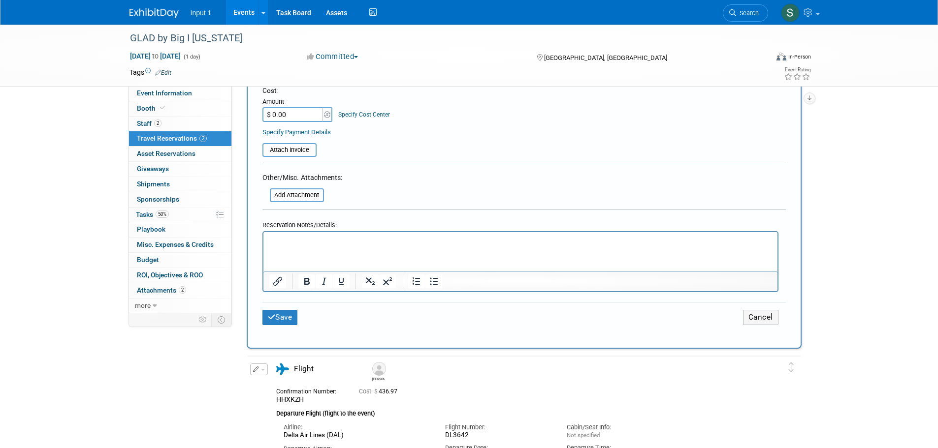
click at [288, 107] on input "$ 0.00" at bounding box center [293, 114] width 62 height 15
type input "$ 586.97"
click at [275, 144] on input "file" at bounding box center [256, 150] width 117 height 12
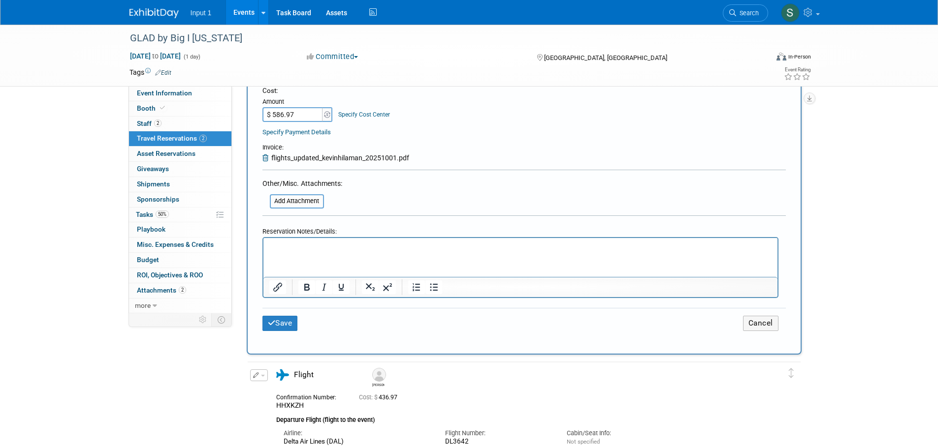
click at [311, 252] on html at bounding box center [520, 245] width 514 height 14
click at [287, 317] on button "Save" at bounding box center [279, 323] width 35 height 15
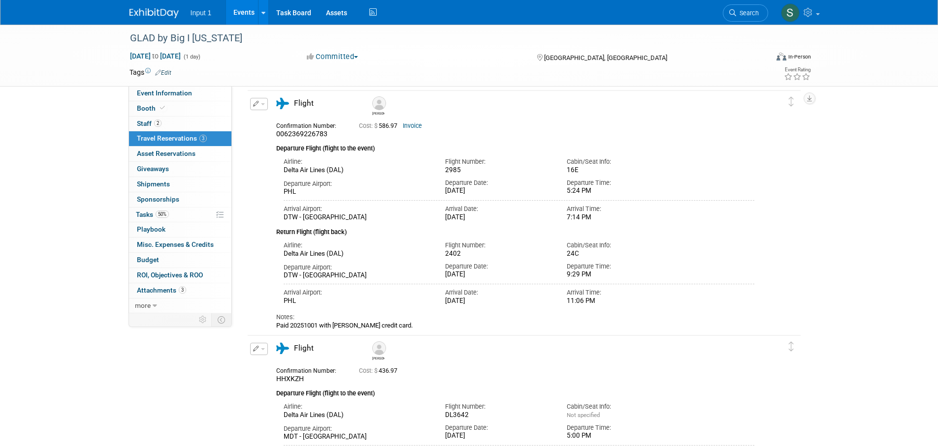
scroll to position [0, 0]
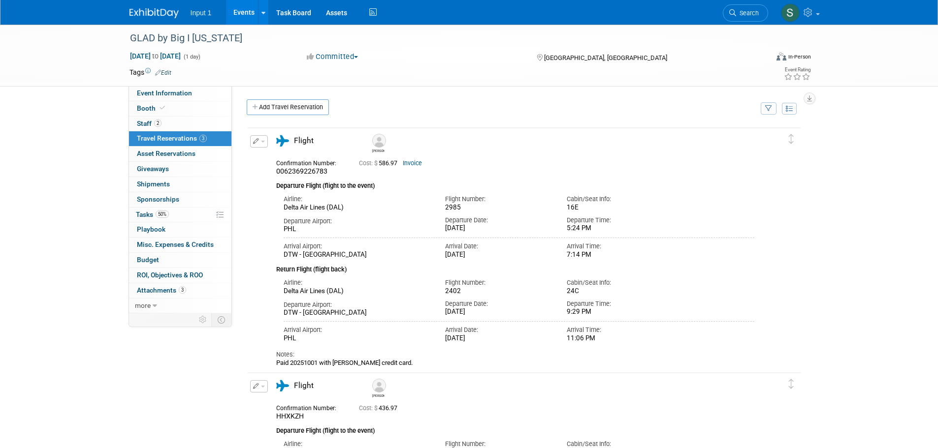
click at [248, 11] on link "Events" at bounding box center [244, 12] width 36 height 25
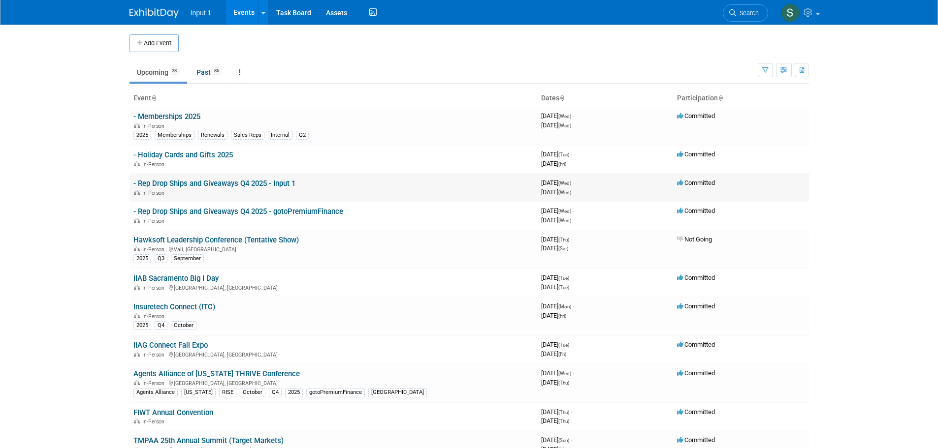
click at [266, 180] on link "- Rep Drop Ships and Giveaways Q4 2025 - Input 1" at bounding box center [214, 183] width 162 height 9
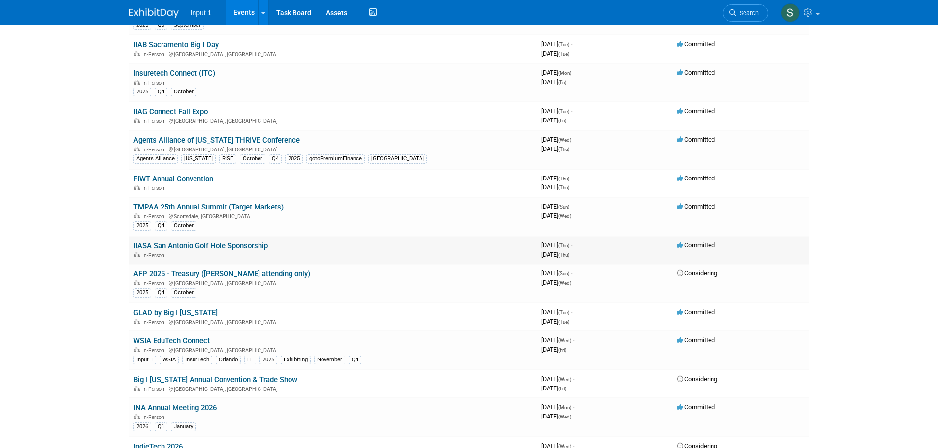
scroll to position [246, 0]
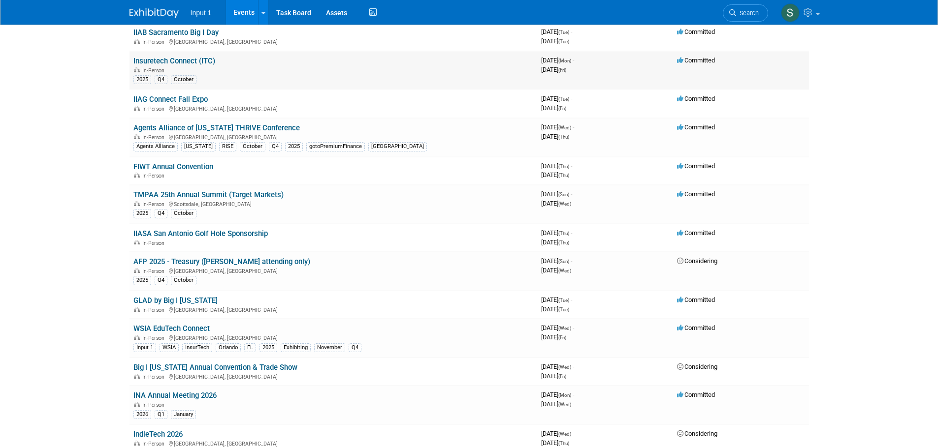
click at [164, 62] on link "Insuretech Connect (ITC)" at bounding box center [174, 61] width 82 height 9
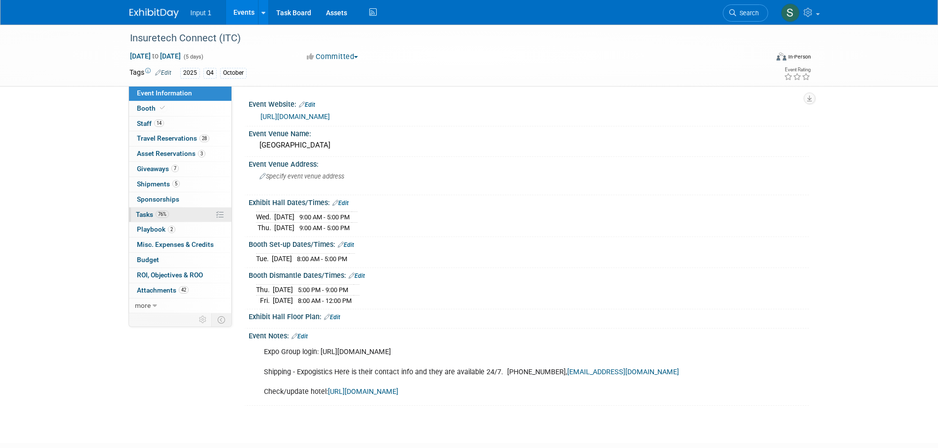
click at [145, 214] on span "Tasks 76%" at bounding box center [152, 215] width 33 height 8
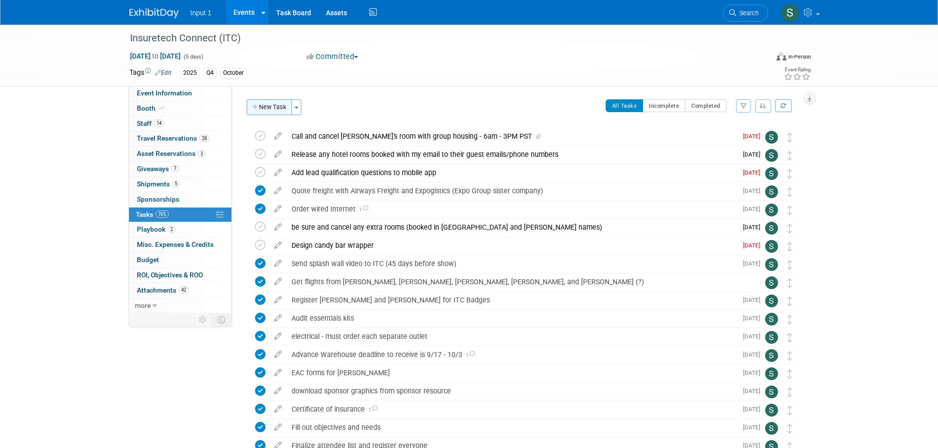
click at [256, 105] on icon "button" at bounding box center [255, 107] width 7 height 6
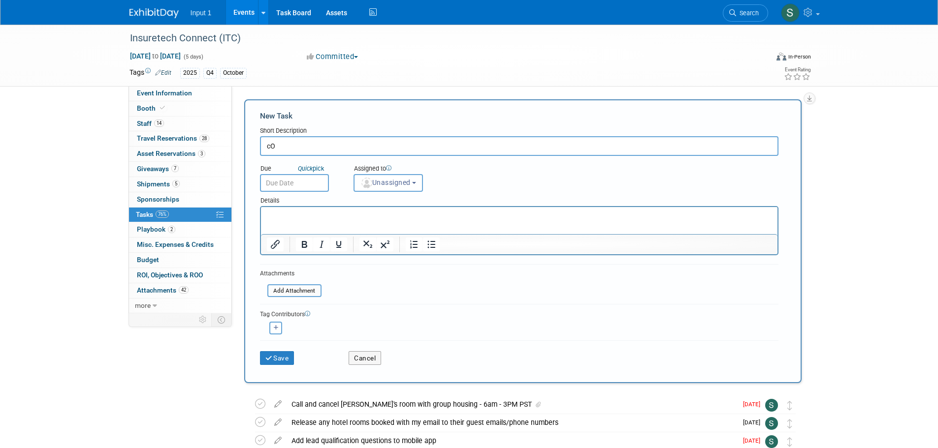
type input "c"
type input "Confirm number of gift cards for golden ticket giveaway and order from Amazon $…"
click at [304, 181] on input "text" at bounding box center [294, 183] width 69 height 18
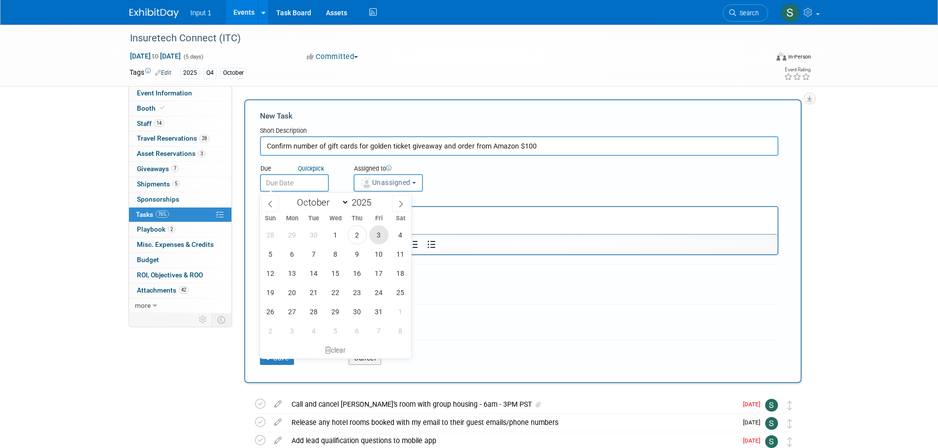
click at [380, 237] on span "3" at bounding box center [378, 234] width 19 height 19
type input "[DATE]"
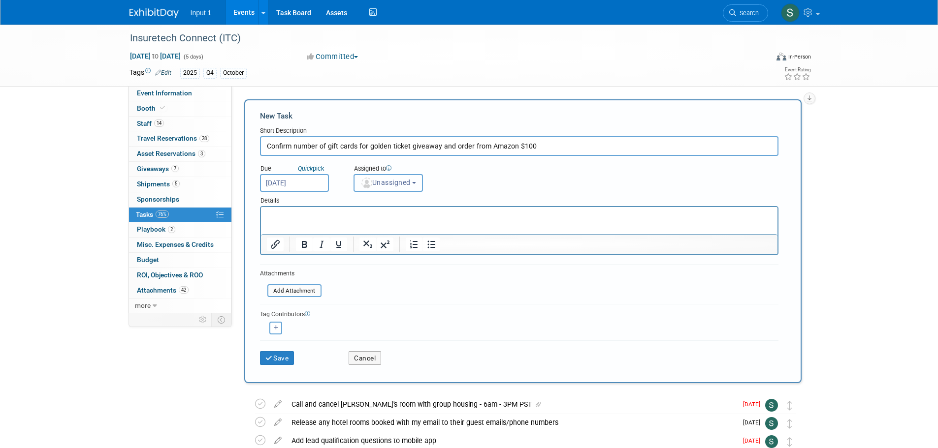
click at [378, 190] on button "Unassigned" at bounding box center [388, 183] width 70 height 18
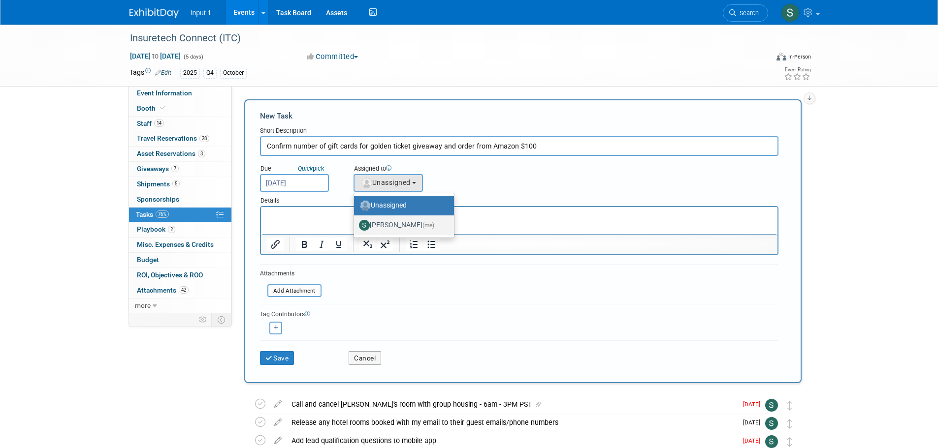
click at [387, 229] on label "[PERSON_NAME] (me)" at bounding box center [401, 226] width 85 height 16
click at [355, 227] on input "[PERSON_NAME] (me)" at bounding box center [352, 224] width 6 height 6
select select "7b485153-a8c5-4bc0-a404-8d0521ee698e"
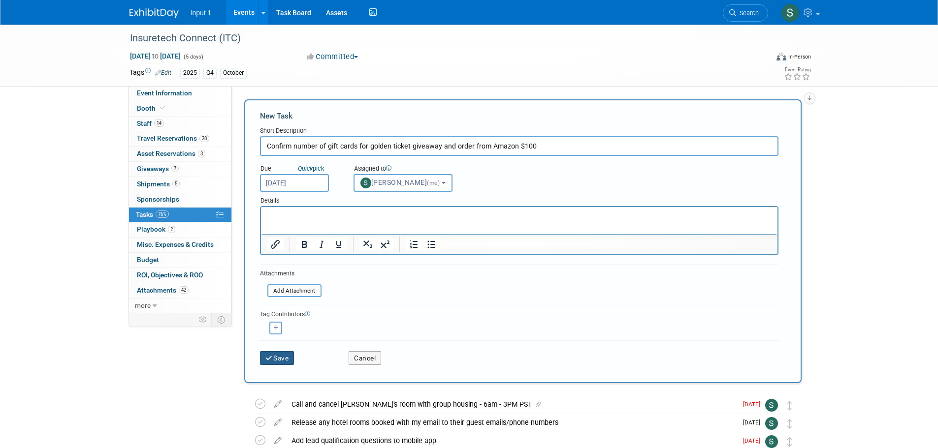
click at [281, 358] on button "Save" at bounding box center [277, 359] width 34 height 14
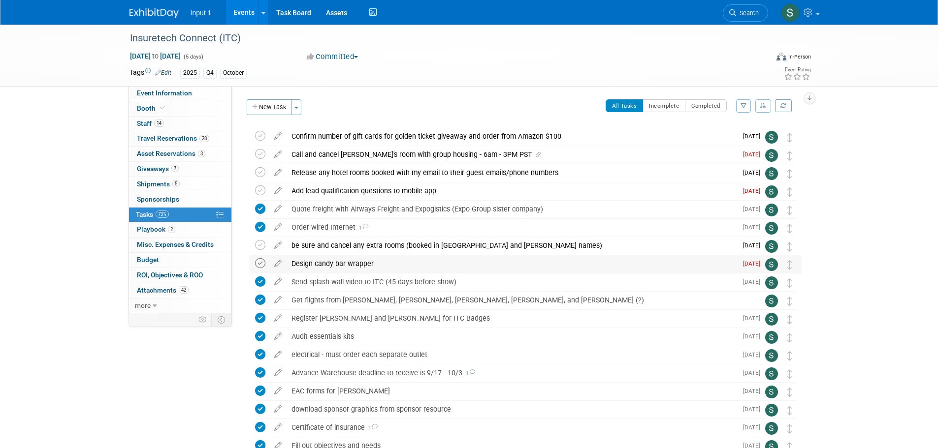
click at [262, 267] on icon at bounding box center [260, 263] width 10 height 10
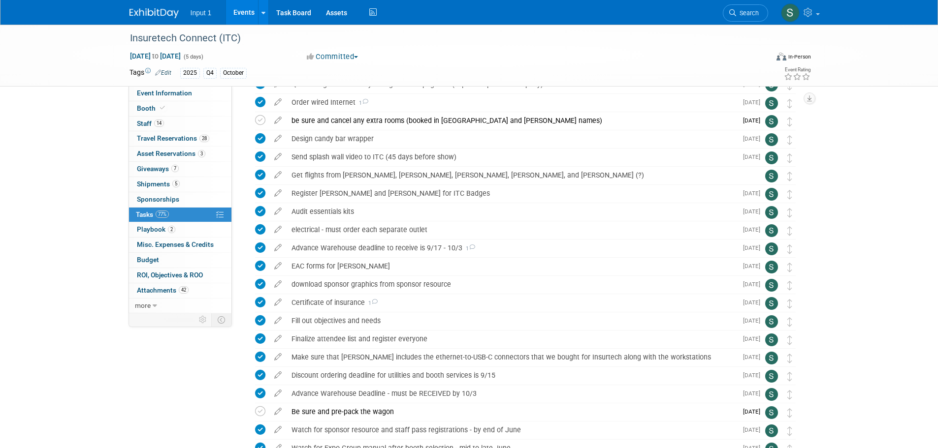
scroll to position [197, 0]
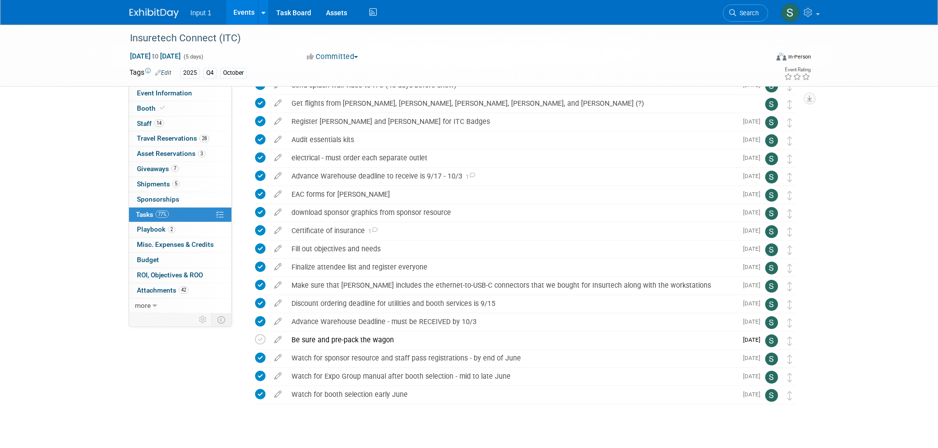
click at [869, 326] on div "Insuretech Connect (ITC) [DATE] to [DATE] (5 days) [DATE] to [DATE] Committed C…" at bounding box center [469, 146] width 938 height 637
click at [561, 416] on div at bounding box center [522, 415] width 557 height 20
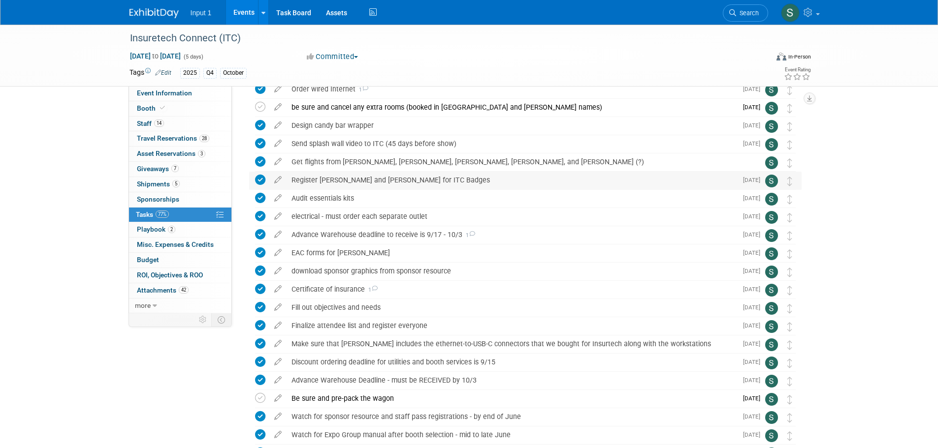
scroll to position [0, 0]
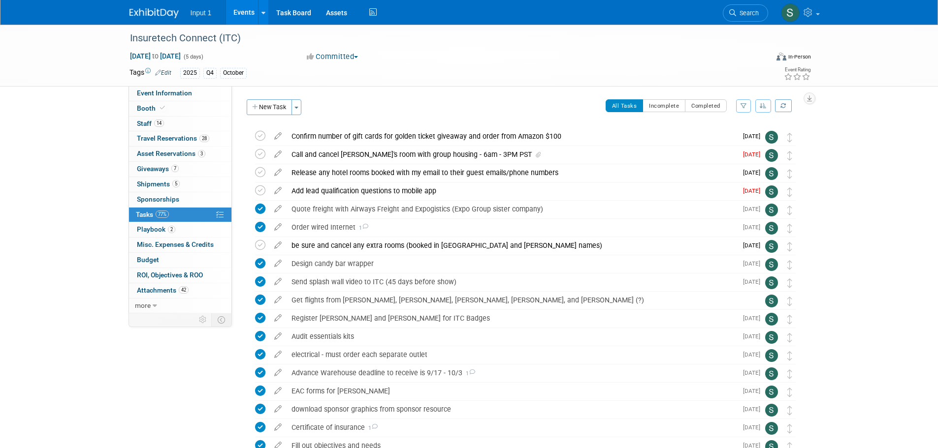
click at [392, 103] on div "All Tasks Incomplete Completed Filter by Assignee -- Select Assignee -- All una…" at bounding box center [554, 109] width 495 height 21
click at [419, 158] on div "Call and cancel [PERSON_NAME]'s room with group housing - 6am - 3PM PST" at bounding box center [512, 154] width 450 height 17
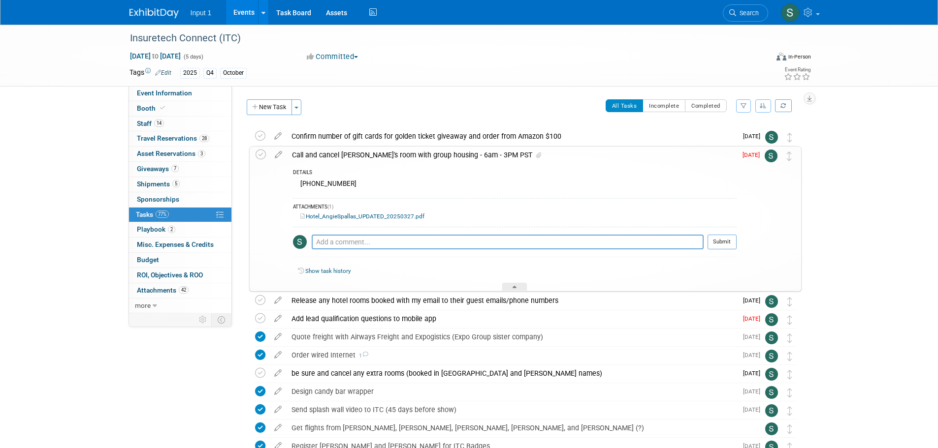
click at [431, 160] on div "Call and cancel [PERSON_NAME]'s room with group housing - 6am - 3PM PST" at bounding box center [511, 155] width 449 height 17
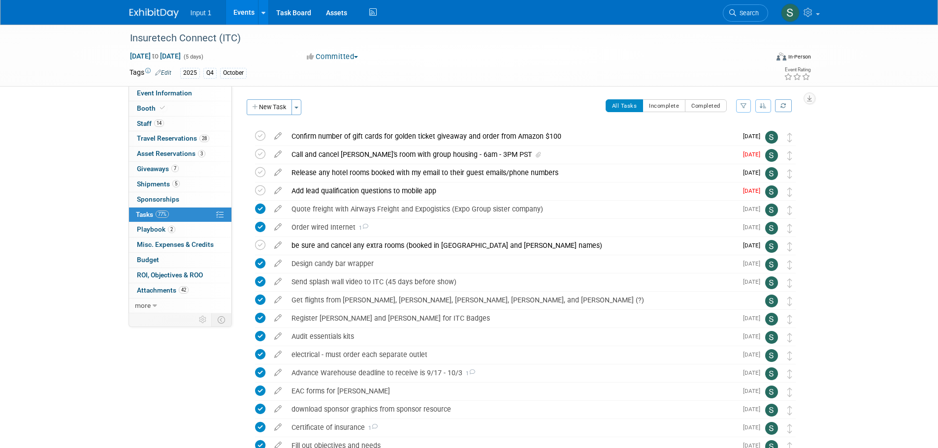
drag, startPoint x: 402, startPoint y: 100, endPoint x: 386, endPoint y: 64, distance: 38.8
click at [402, 100] on div "All Tasks Incomplete Completed Filter by Assignee -- Select Assignee -- All una…" at bounding box center [554, 109] width 495 height 21
click at [378, 316] on div "Register [PERSON_NAME] and [PERSON_NAME] for ITC Badges" at bounding box center [512, 318] width 450 height 17
